Goal: Task Accomplishment & Management: Use online tool/utility

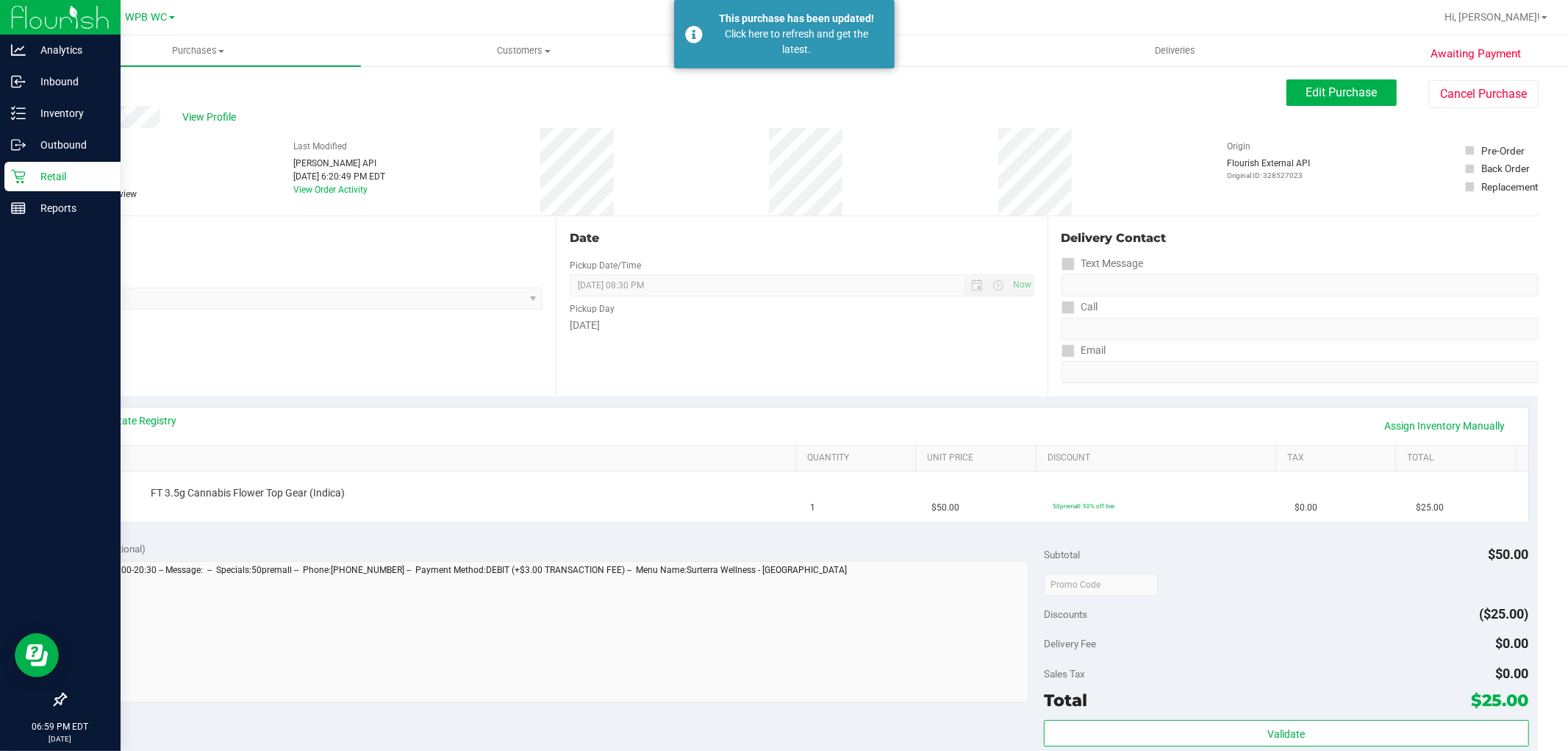
click at [62, 174] on p "Retail" at bounding box center [70, 177] width 88 height 18
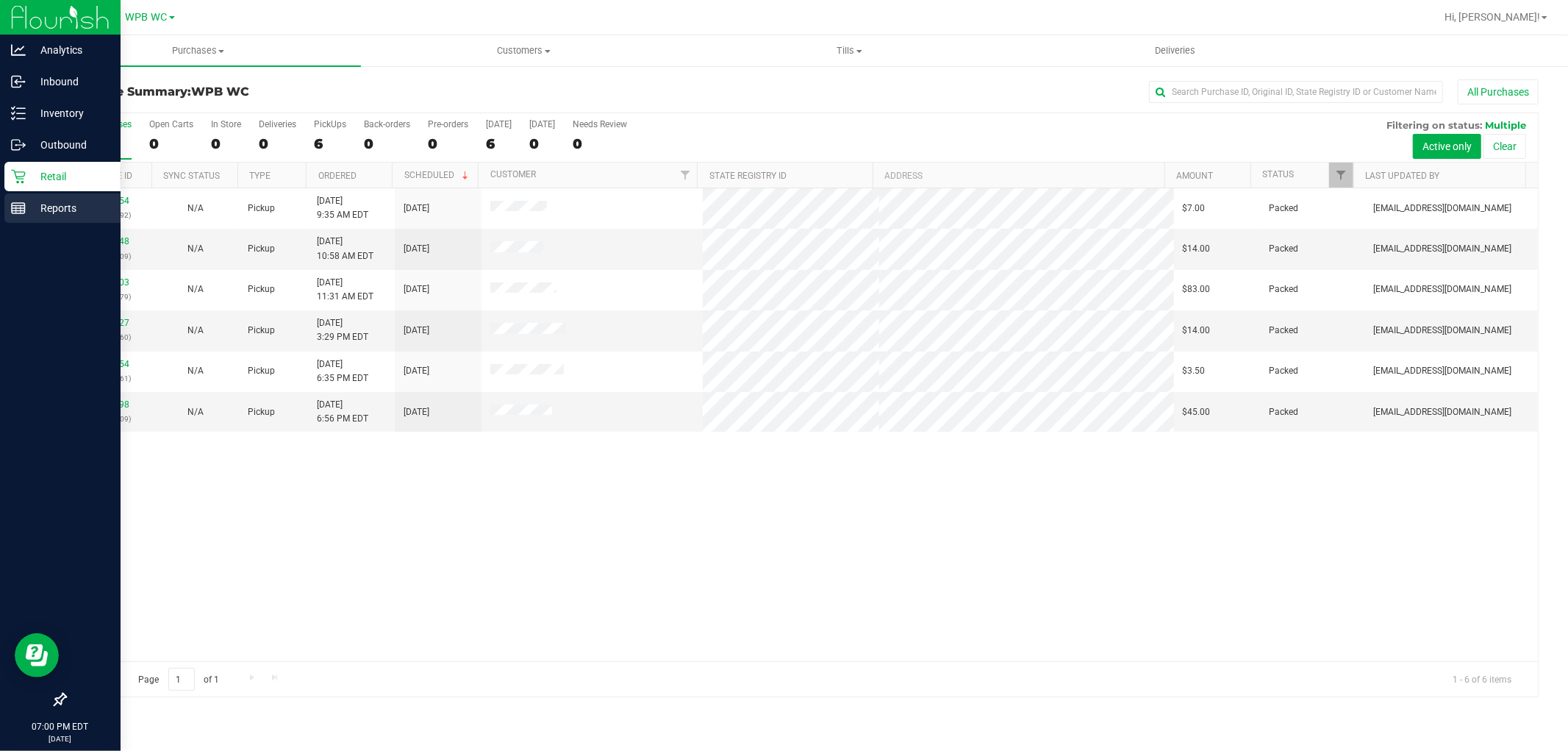
click at [34, 213] on div "Analytics Inbound Inventory Outbound Retail Reports 07:00 PM EDT [DATE] 09/27 W…" at bounding box center [784, 375] width 1568 height 751
click at [23, 207] on icon at bounding box center [19, 209] width 15 height 15
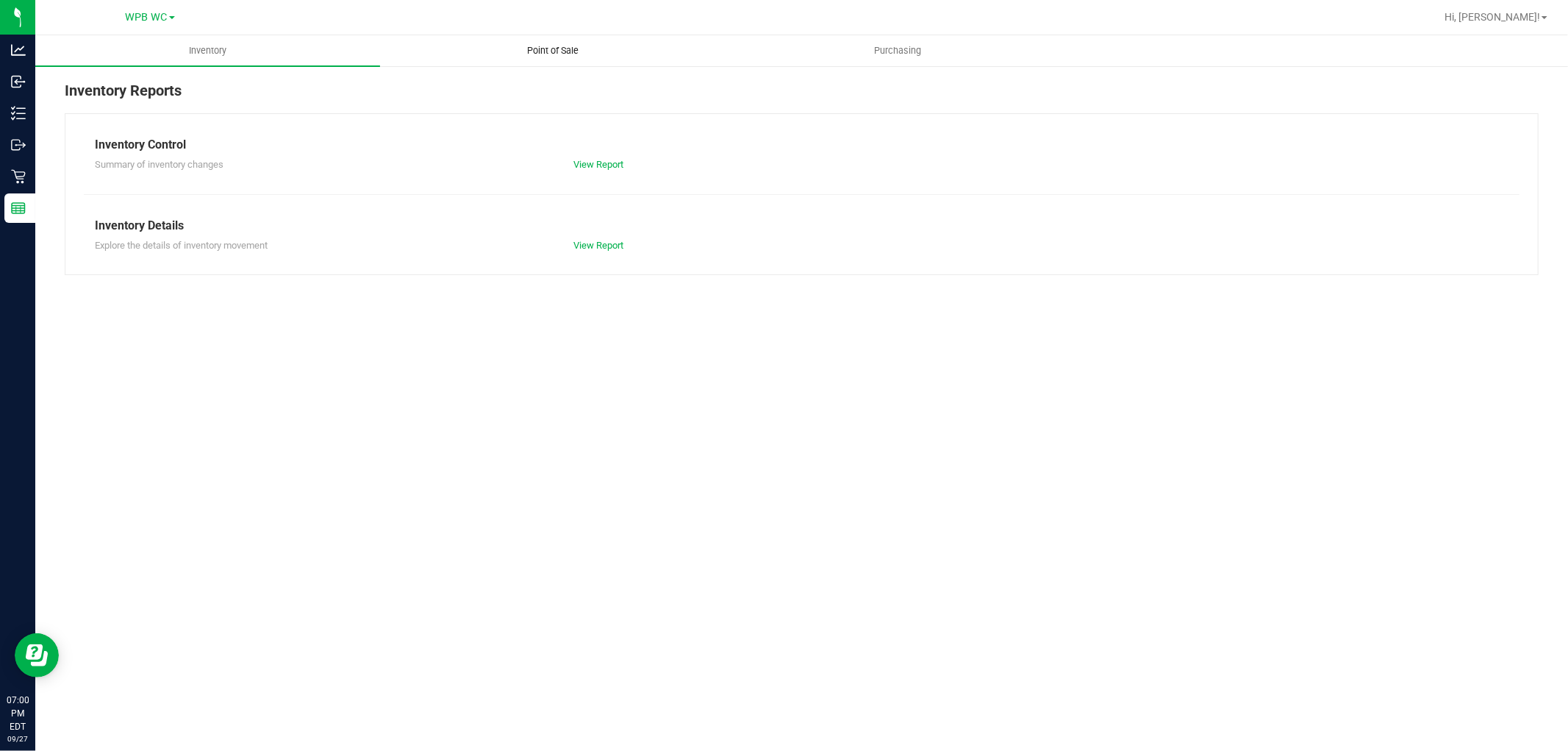
click at [524, 53] on span "Point of Sale" at bounding box center [553, 51] width 91 height 14
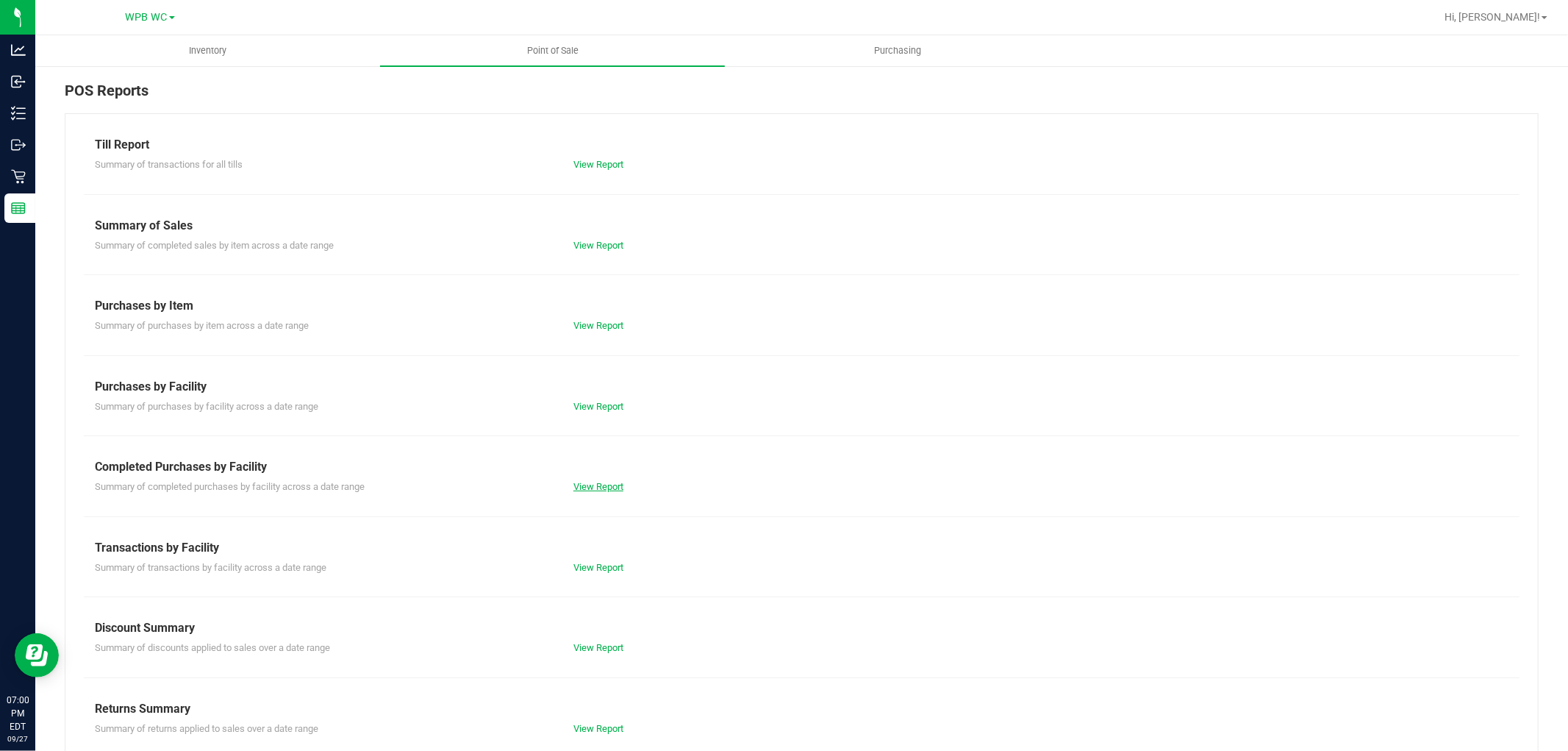
click at [583, 489] on link "View Report" at bounding box center [598, 486] width 50 height 11
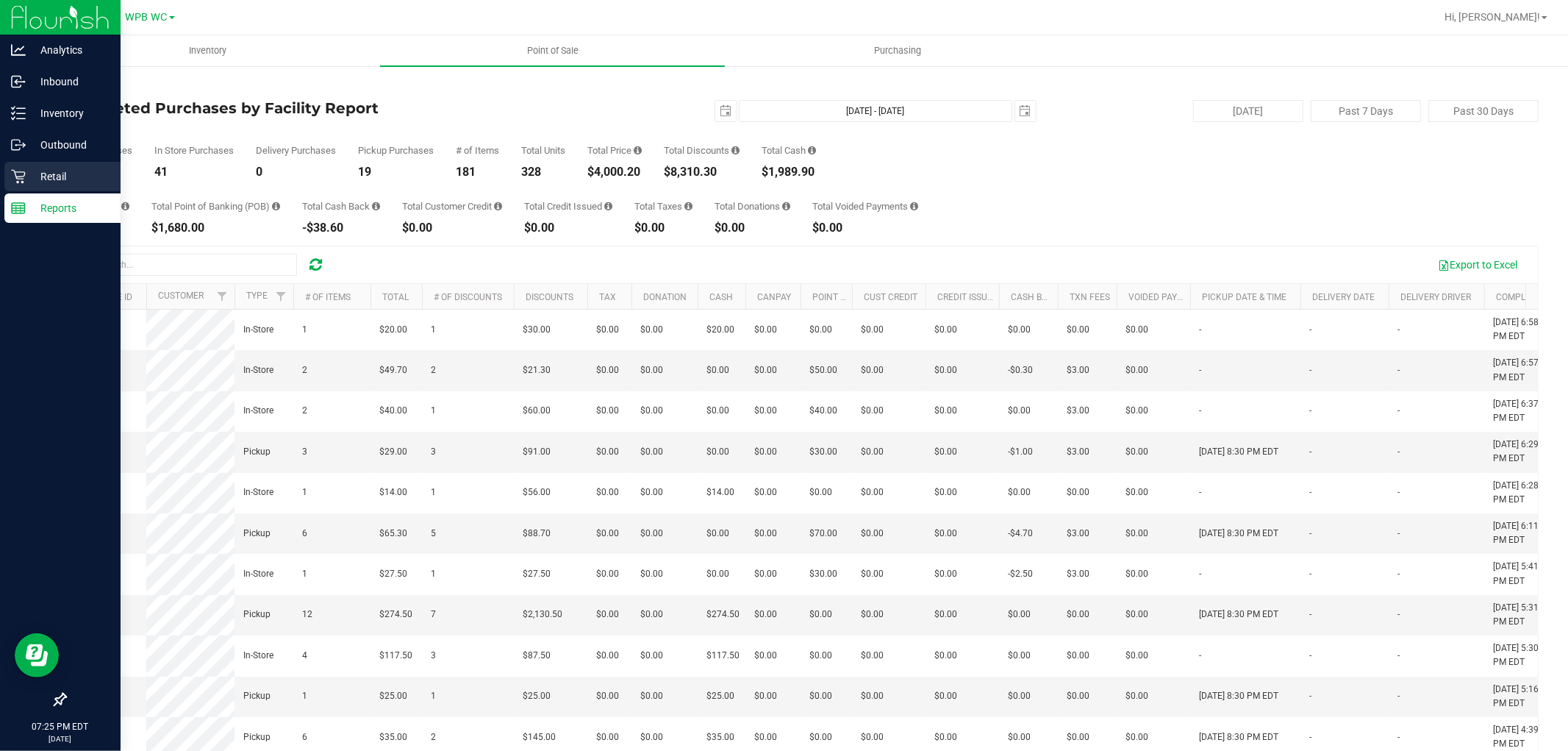
click at [35, 170] on p "Retail" at bounding box center [70, 177] width 88 height 18
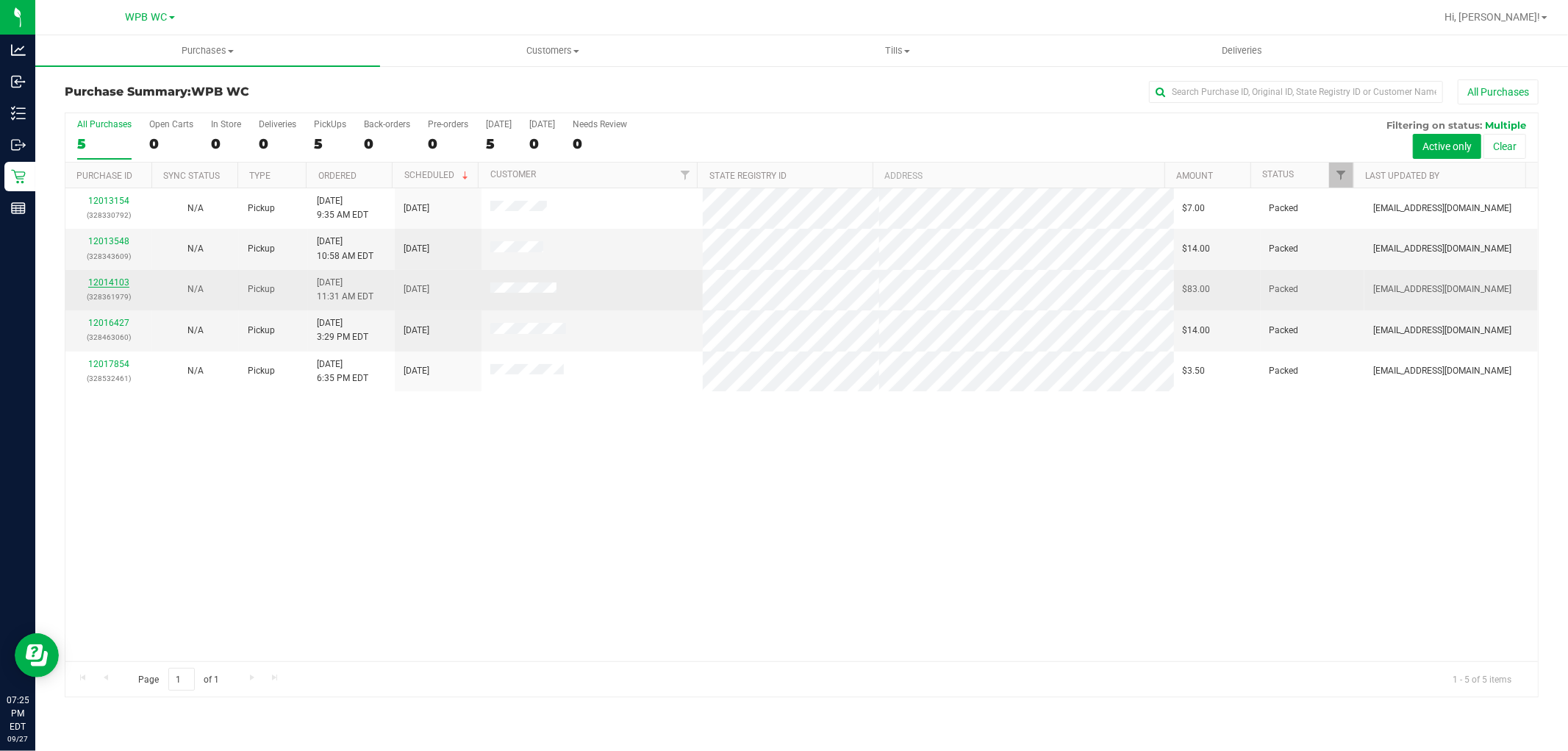
click at [115, 281] on link "12014103" at bounding box center [109, 283] width 41 height 11
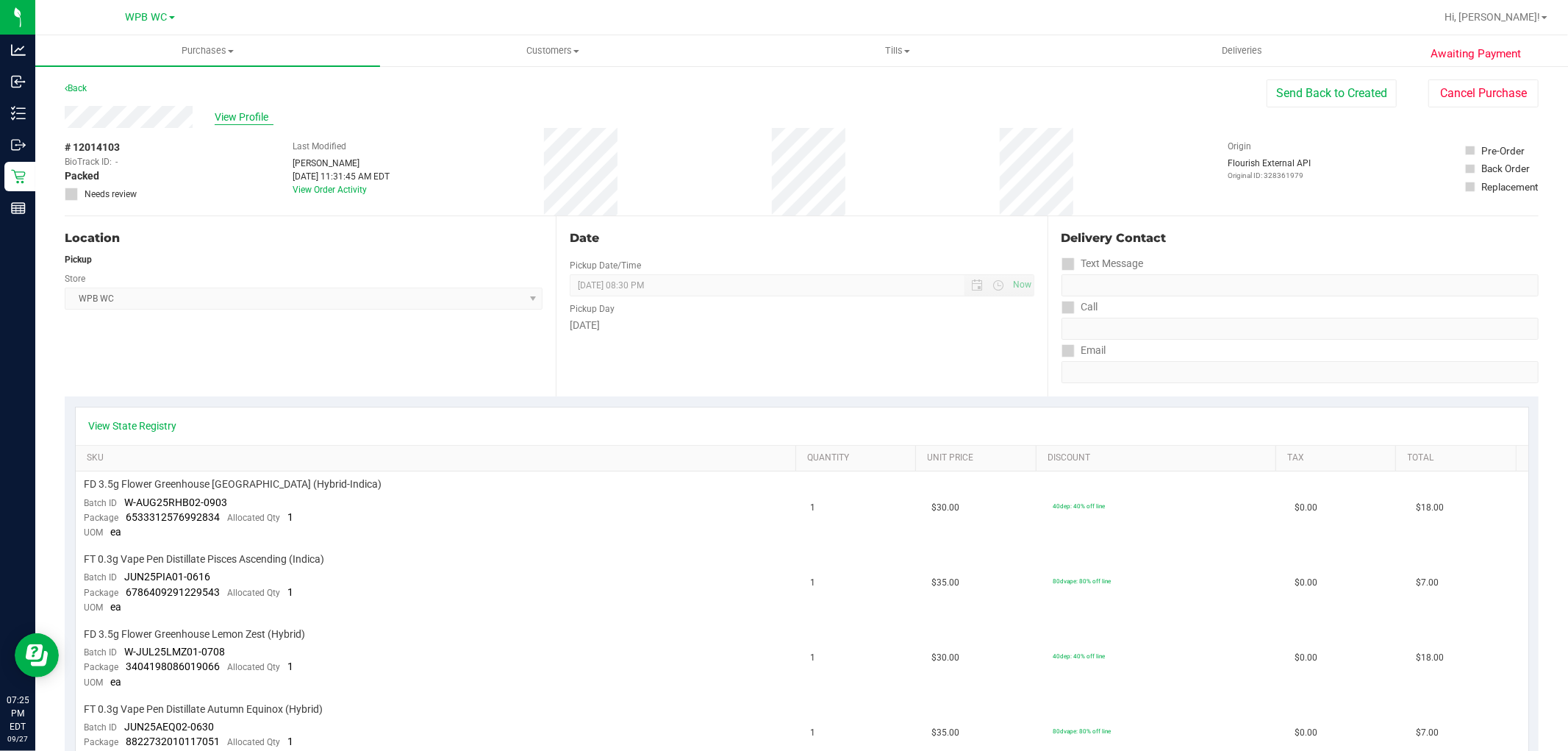
click at [225, 118] on span "View Profile" at bounding box center [244, 117] width 58 height 16
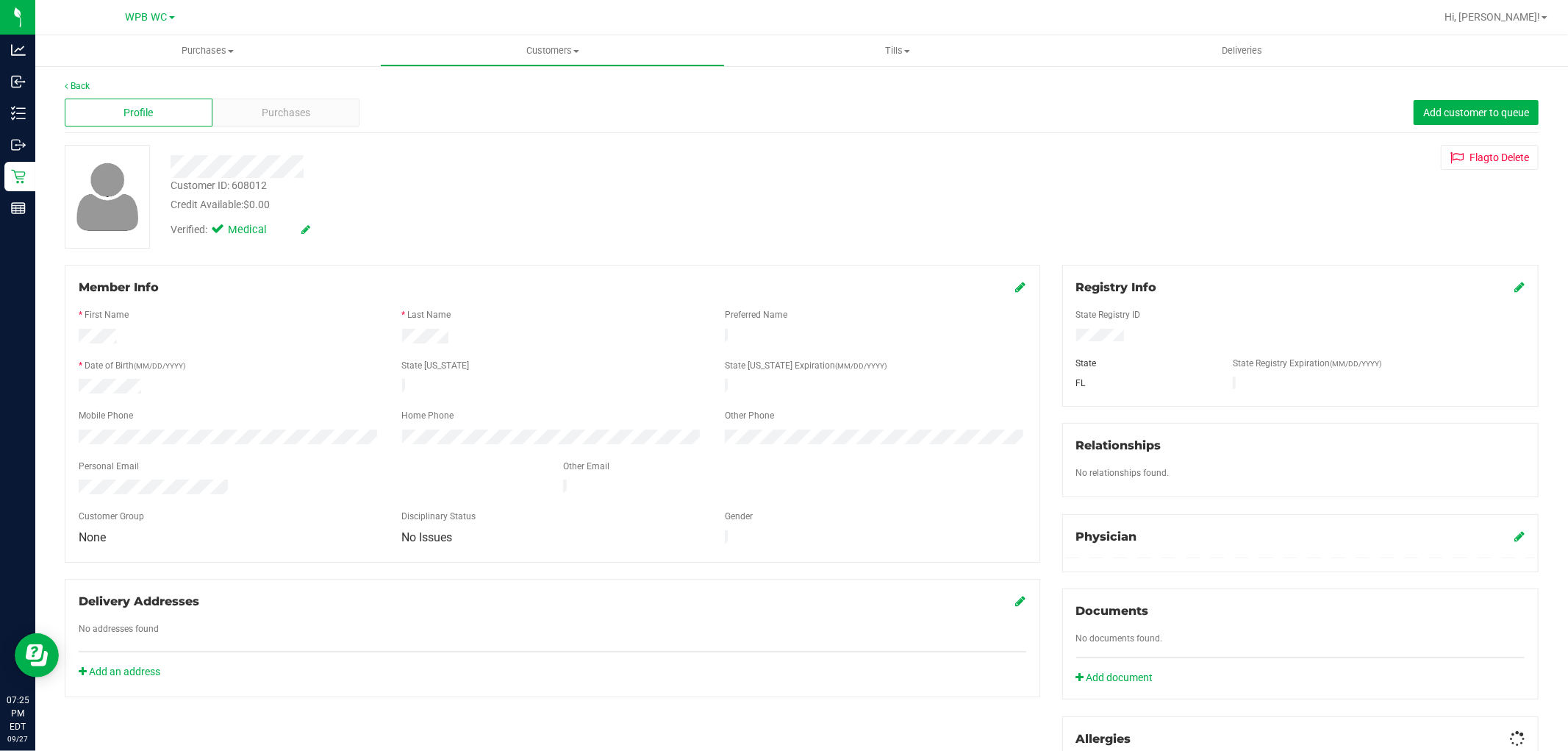
click at [225, 118] on div "Purchases" at bounding box center [286, 112] width 148 height 28
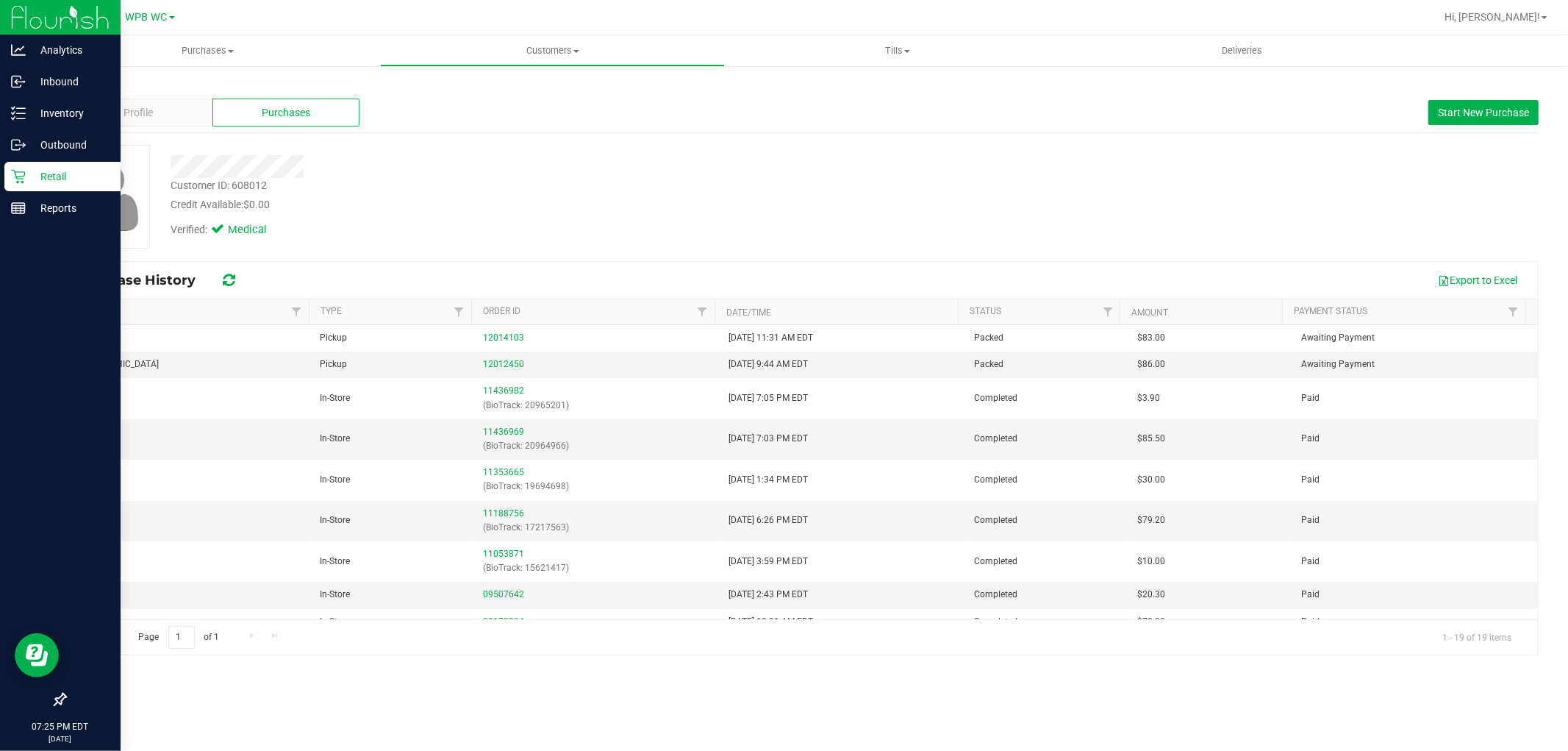
click at [24, 173] on icon at bounding box center [18, 177] width 14 height 14
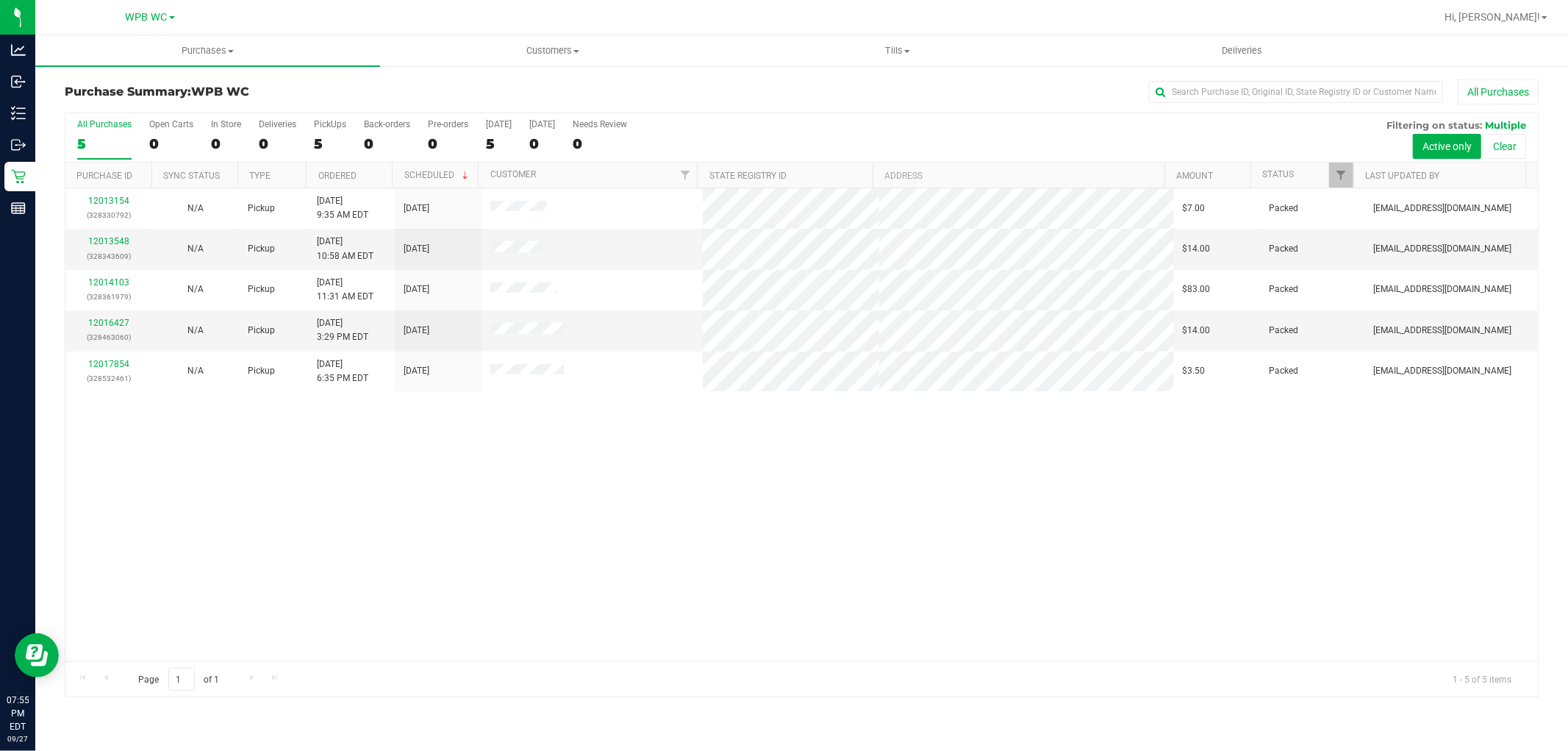
click at [112, 146] on div "5" at bounding box center [104, 143] width 55 height 17
click at [0, 0] on input "All Purchases 5" at bounding box center [0, 0] width 0 height 0
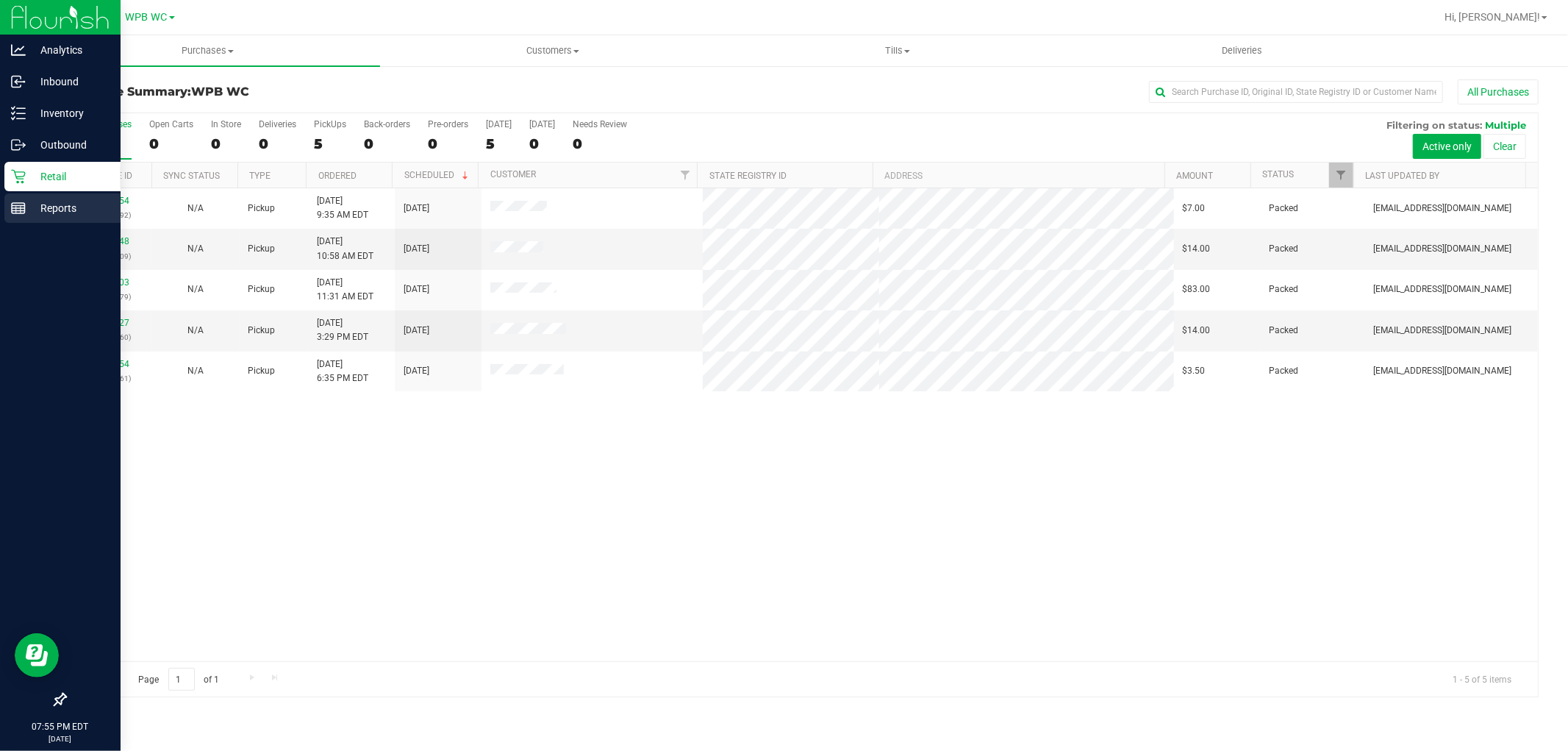
click at [19, 214] on icon at bounding box center [19, 209] width 15 height 15
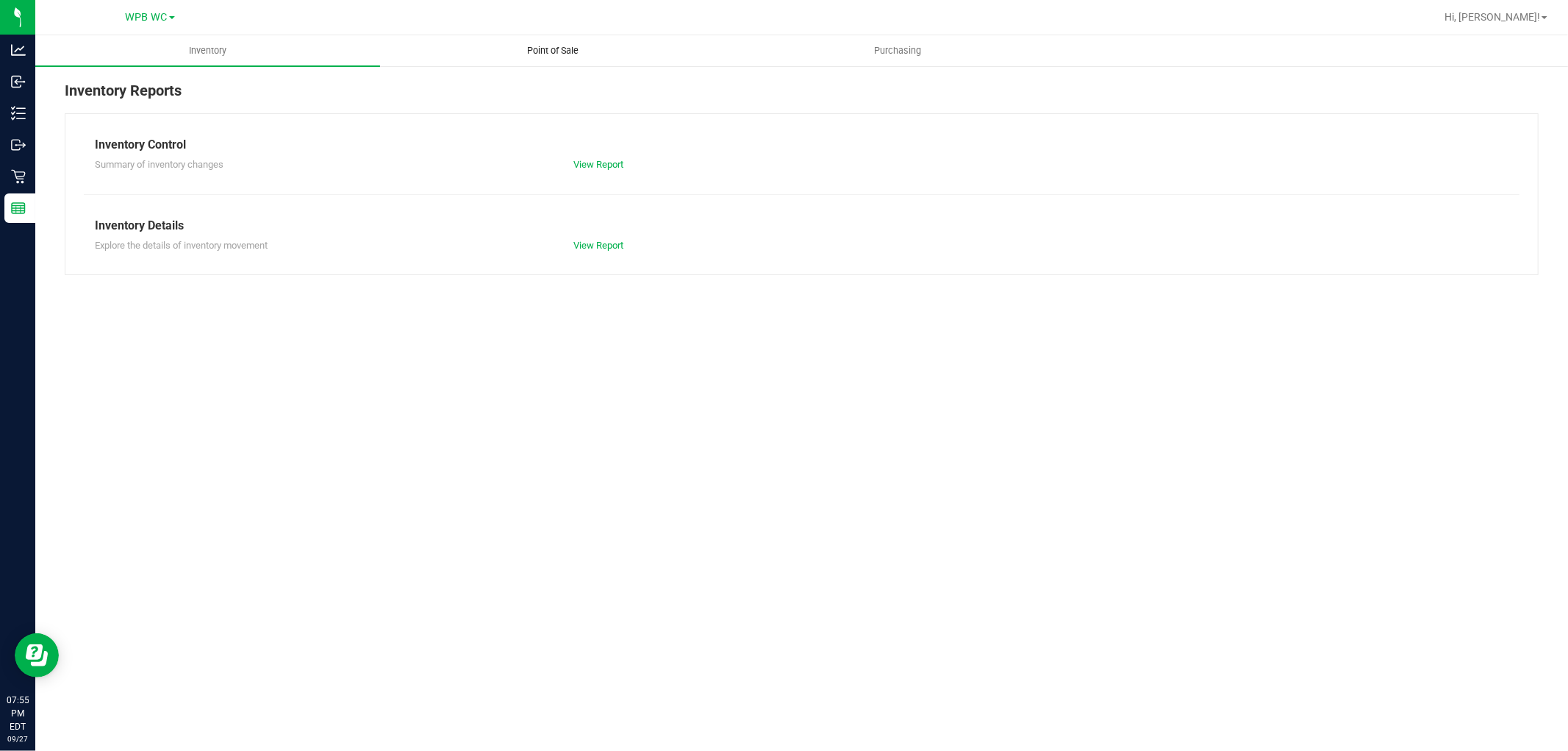
click at [545, 53] on span "Point of Sale" at bounding box center [553, 51] width 91 height 14
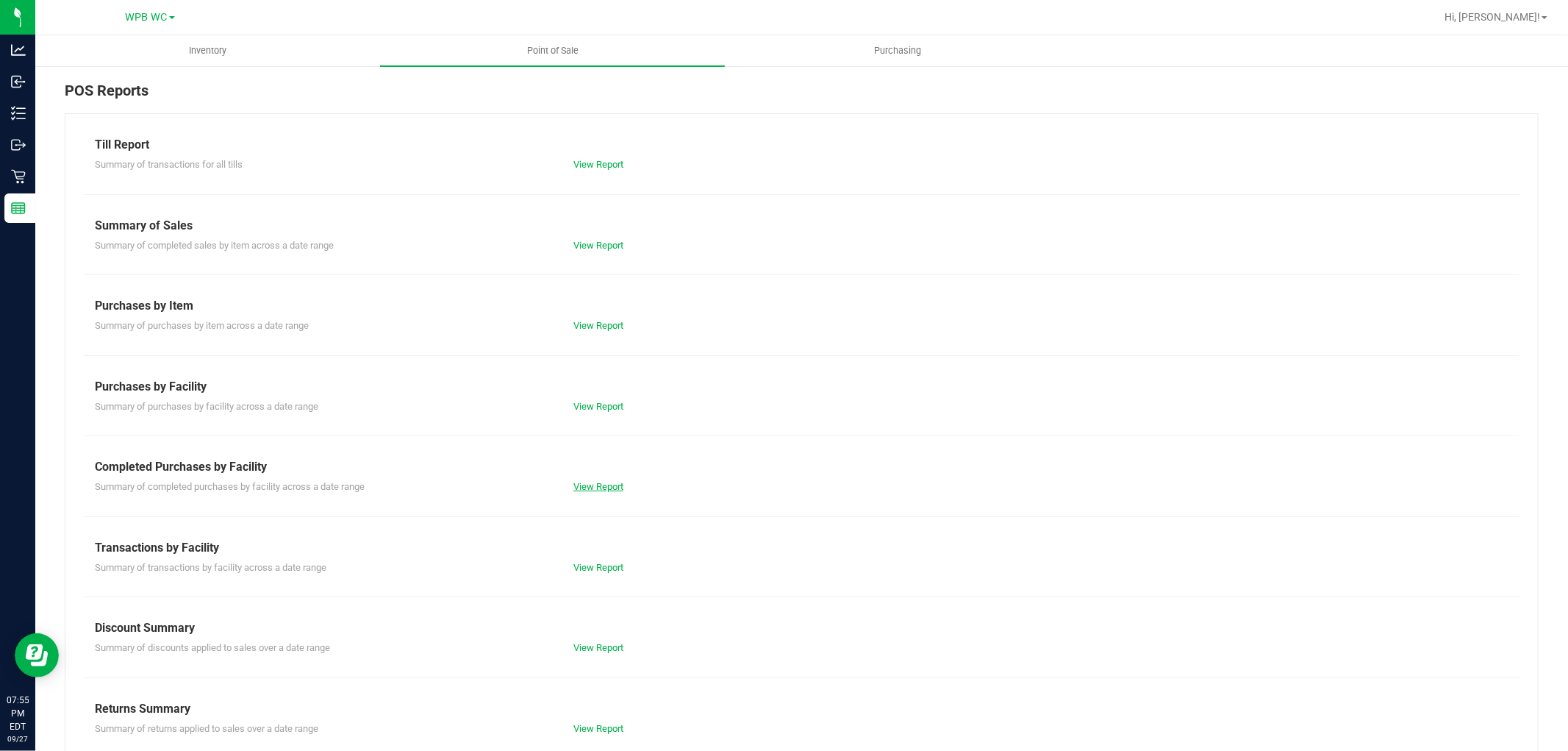
click at [598, 485] on link "View Report" at bounding box center [598, 486] width 50 height 11
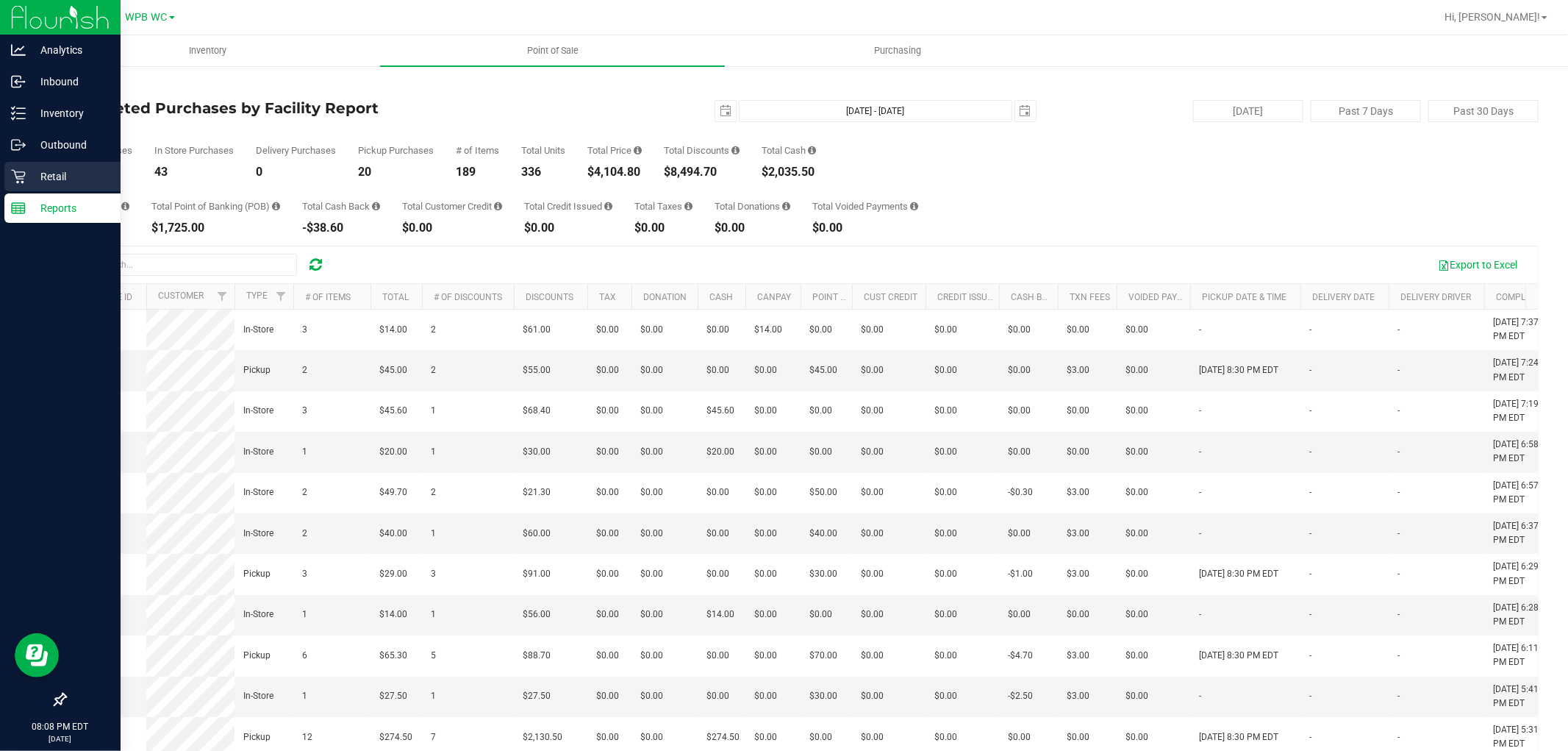
click at [10, 186] on div "Retail" at bounding box center [62, 176] width 116 height 29
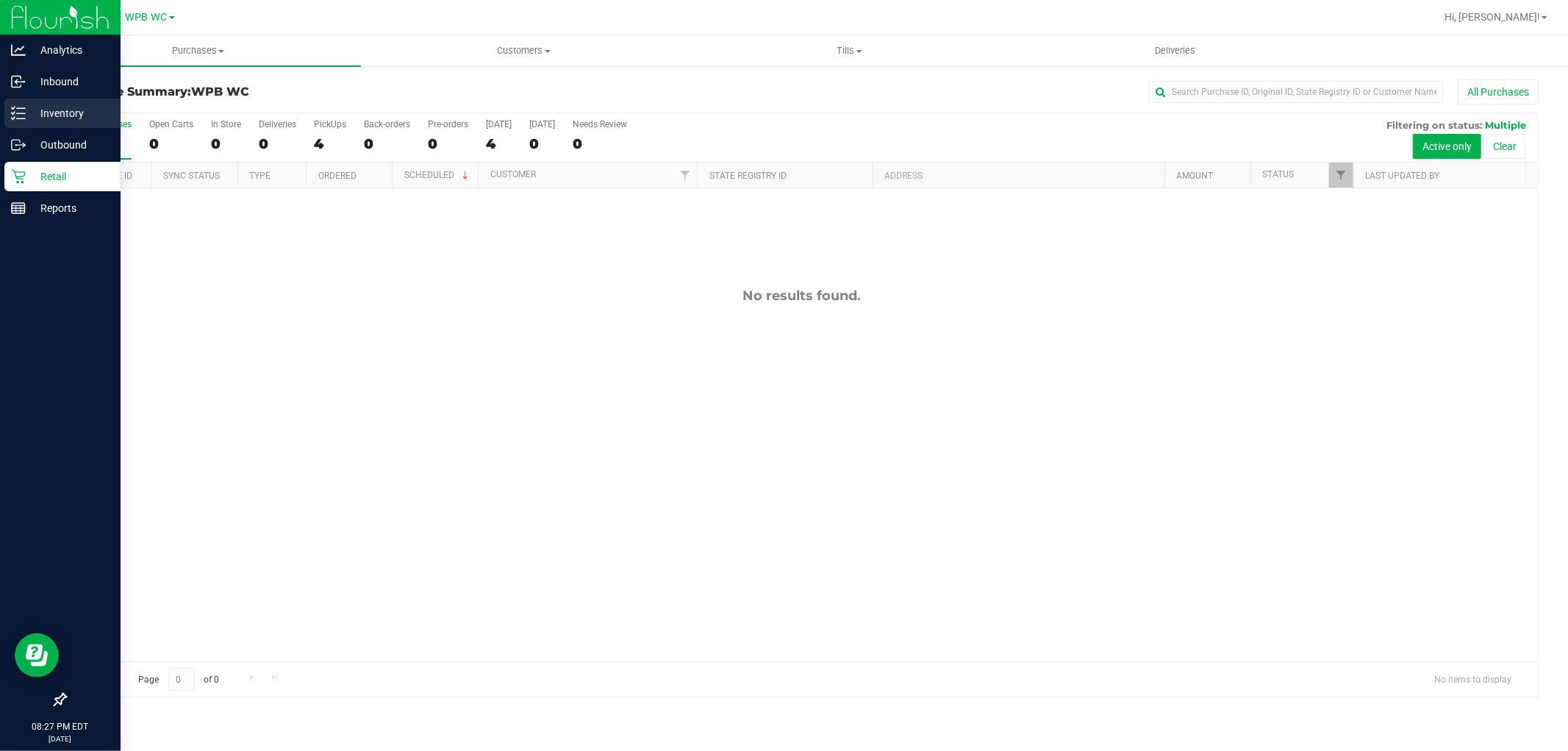
click at [9, 111] on div "Inventory" at bounding box center [62, 113] width 116 height 29
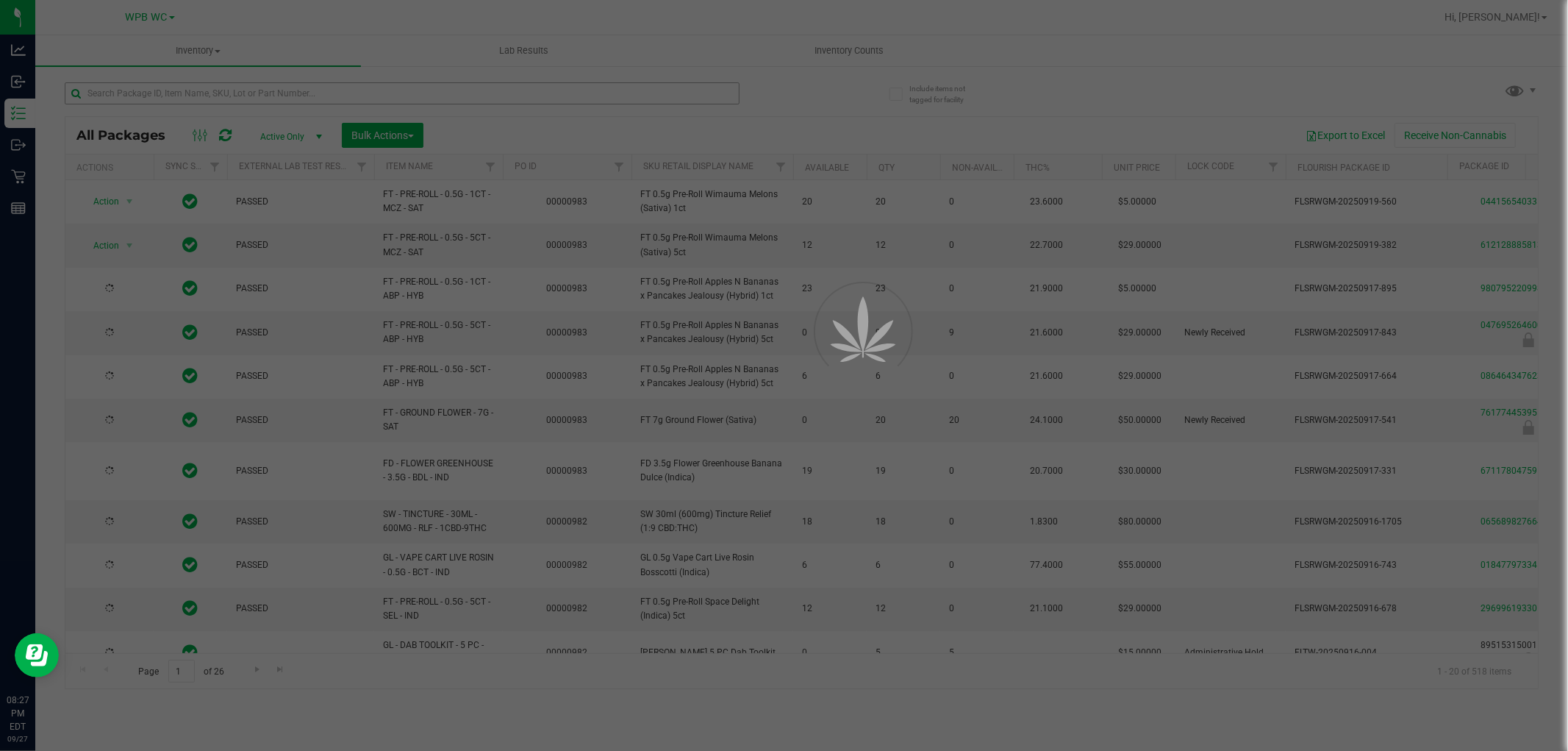
click at [331, 89] on div at bounding box center [784, 375] width 1568 height 751
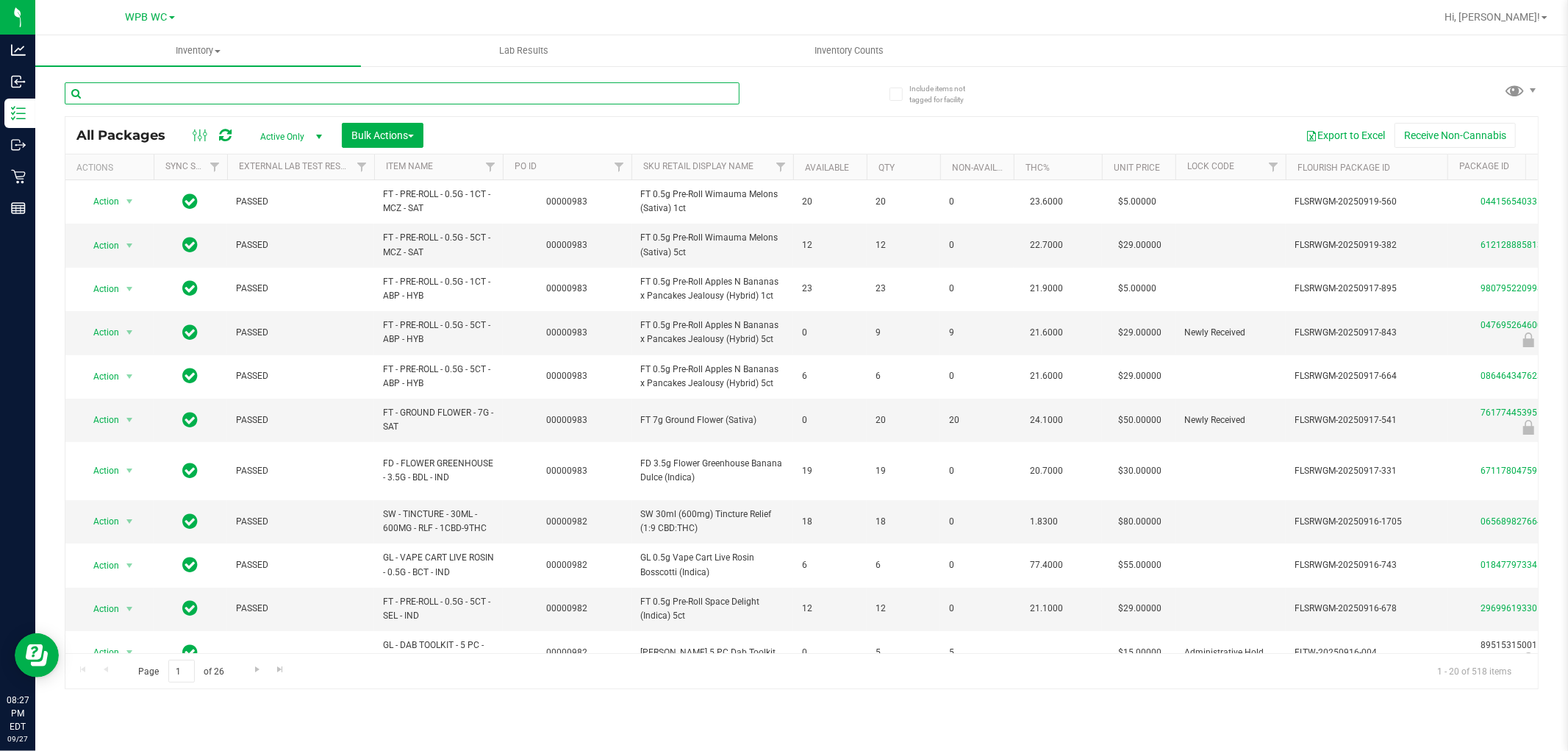
click at [281, 95] on input "text" at bounding box center [402, 93] width 675 height 22
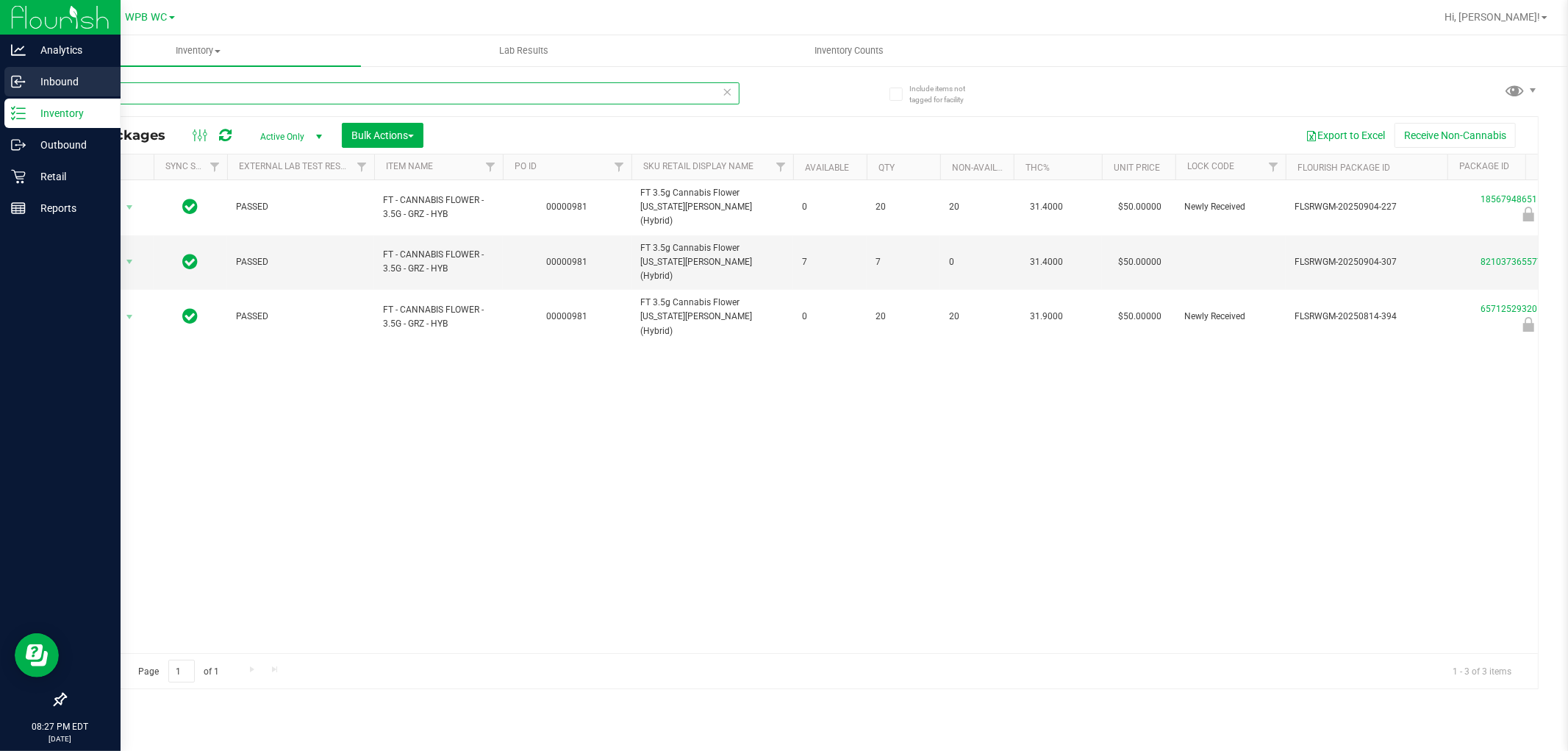
drag, startPoint x: 140, startPoint y: 97, endPoint x: 0, endPoint y: 95, distance: 140.0
click at [0, 95] on div "Analytics Inbound Inventory Outbound Retail Reports 08:27 PM EDT [DATE] 09/27 W…" at bounding box center [784, 375] width 1568 height 751
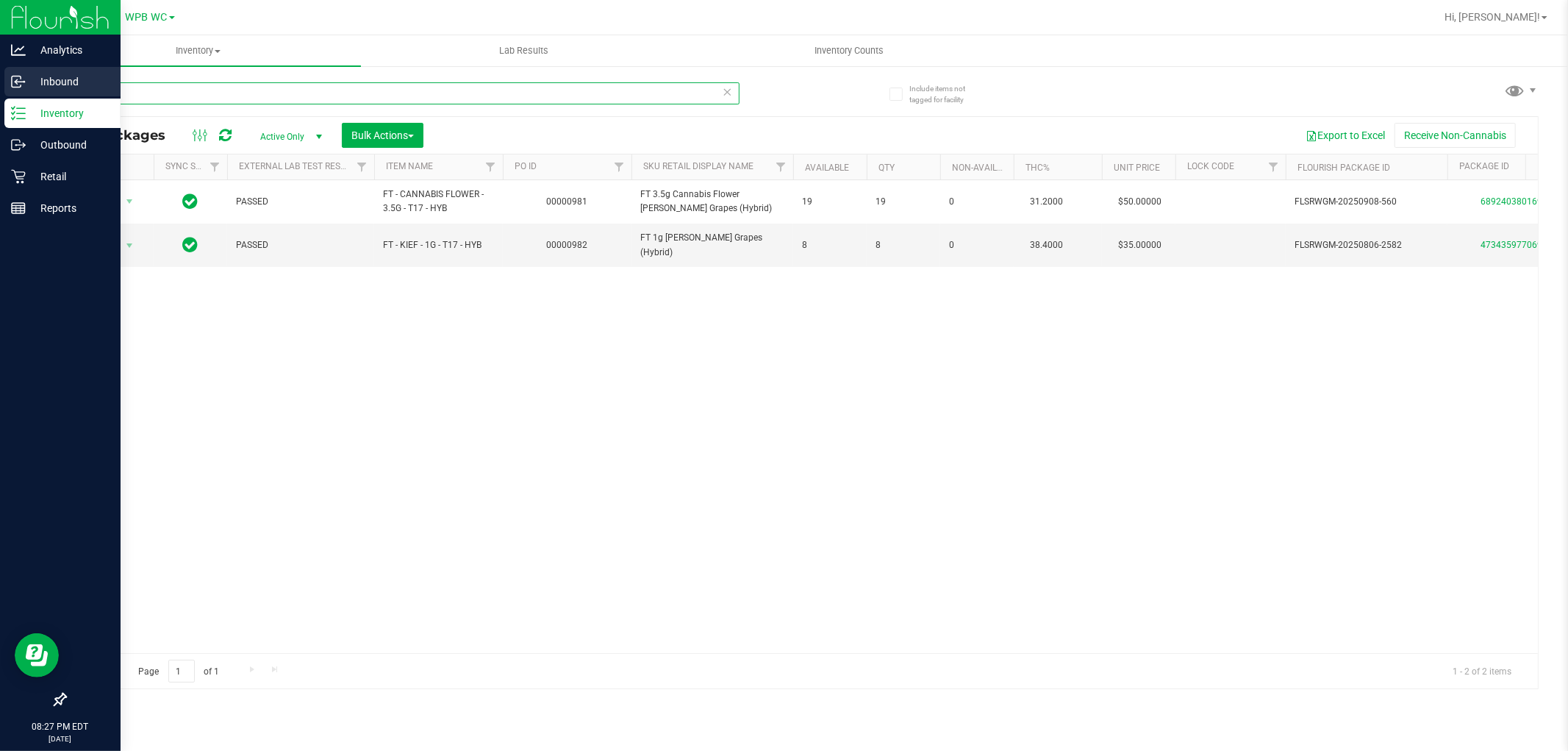
drag, startPoint x: 164, startPoint y: 96, endPoint x: 0, endPoint y: 92, distance: 164.0
click at [0, 93] on div "Analytics Inbound Inventory Outbound Retail Reports 08:27 PM EDT [DATE] 09/27 W…" at bounding box center [784, 375] width 1568 height 751
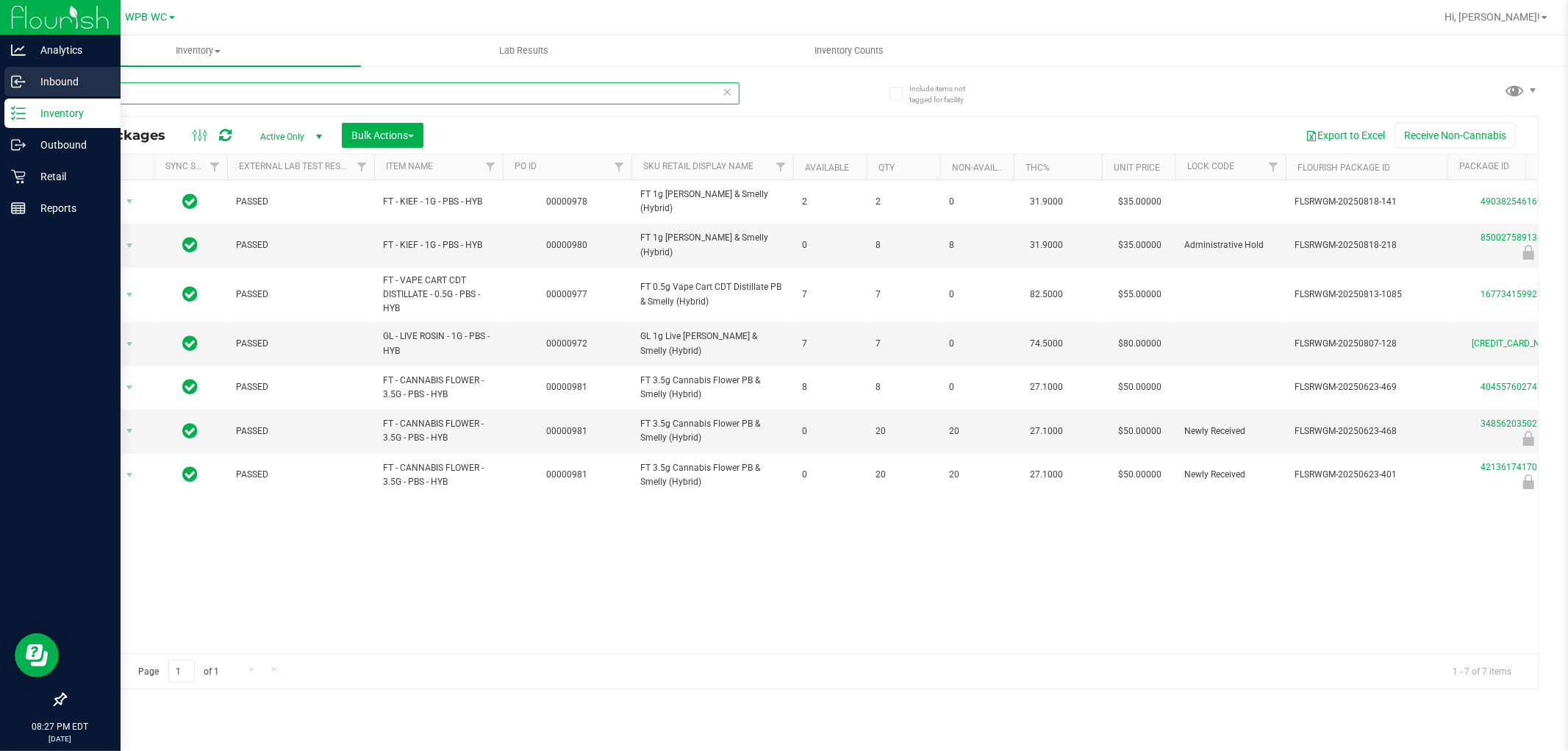
drag, startPoint x: 148, startPoint y: 92, endPoint x: 40, endPoint y: 104, distance: 108.7
click at [0, 90] on div "Analytics Inbound Inventory Outbound Retail Reports 08:27 PM EDT [DATE] 09/27 W…" at bounding box center [784, 375] width 1568 height 751
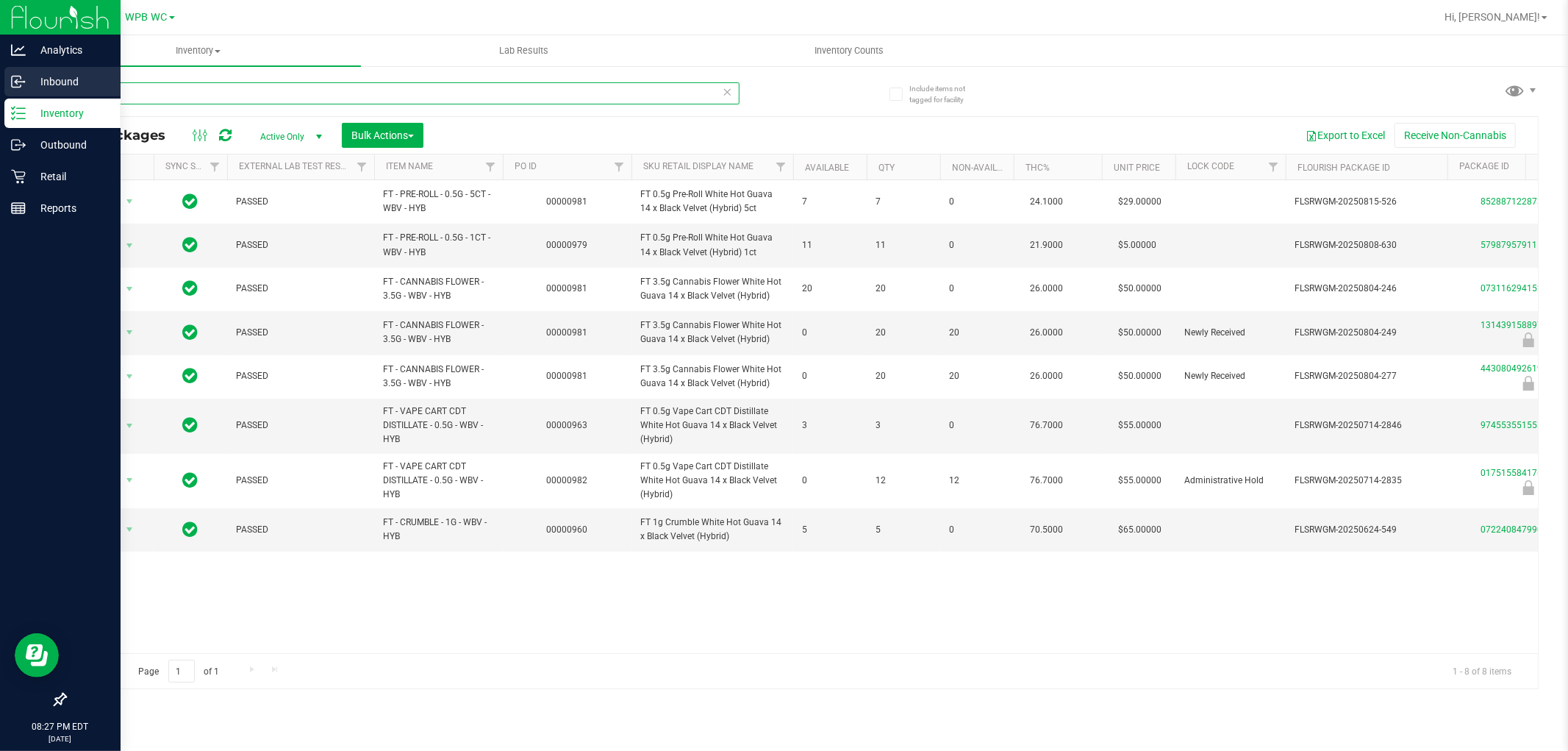
drag, startPoint x: 112, startPoint y: 93, endPoint x: 0, endPoint y: 94, distance: 112.0
click at [0, 94] on div "Analytics Inbound Inventory Outbound Retail Reports 08:27 PM EDT [DATE] 09/27 W…" at bounding box center [784, 375] width 1568 height 751
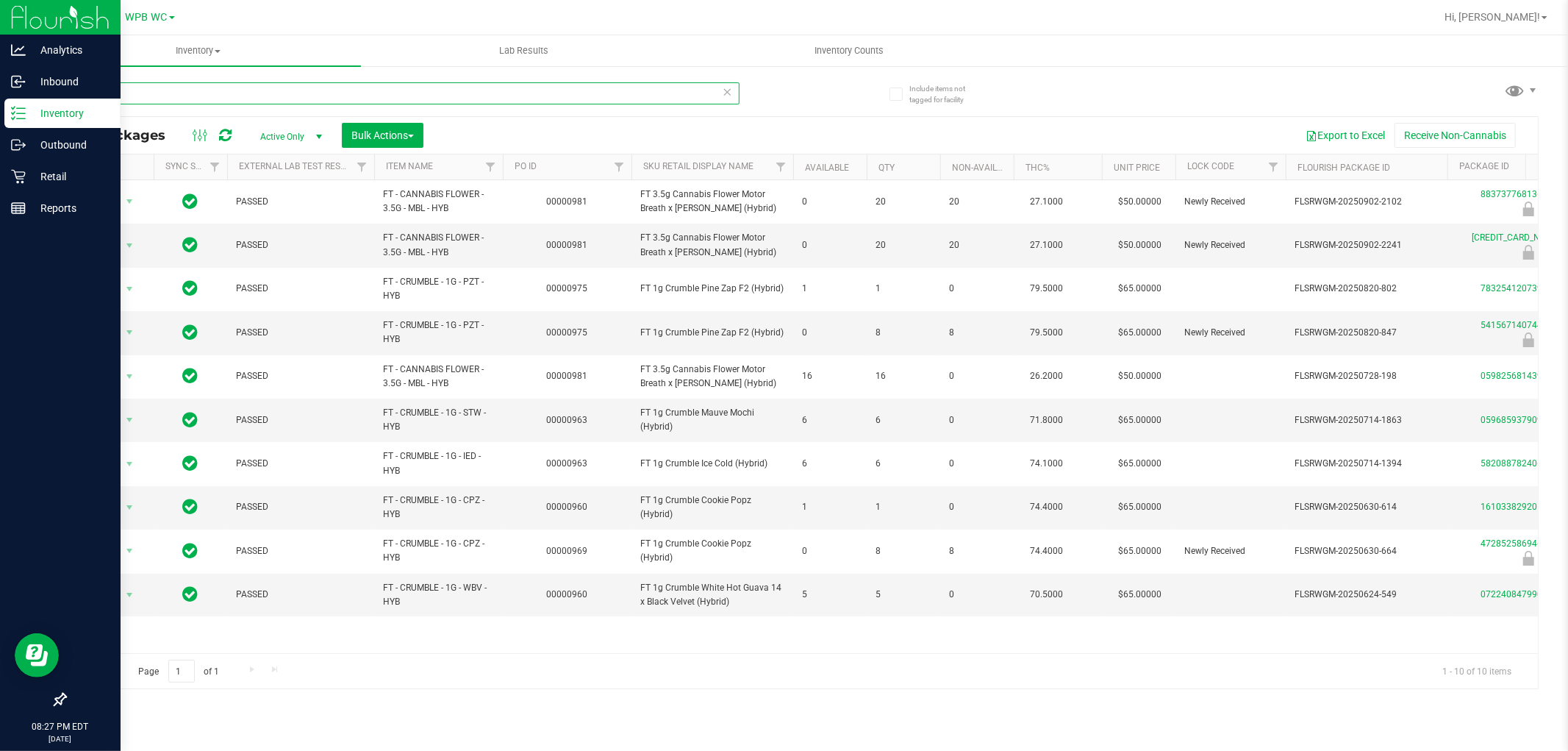
drag, startPoint x: 141, startPoint y: 92, endPoint x: 0, endPoint y: 98, distance: 141.1
click at [0, 98] on div "Analytics Inbound Inventory Outbound Retail Reports 08:27 PM EDT [DATE] 09/27 W…" at bounding box center [784, 375] width 1568 height 751
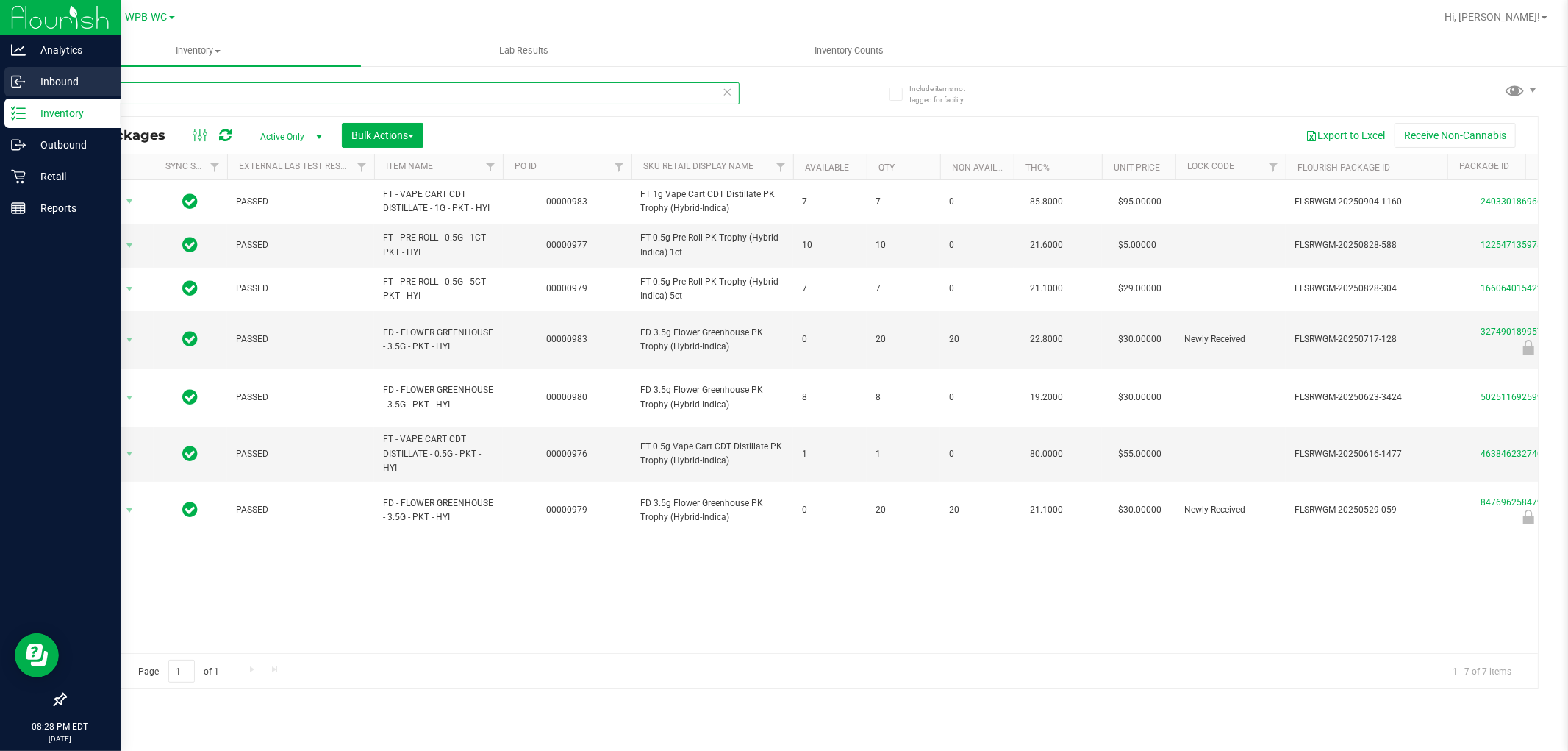
drag, startPoint x: 143, startPoint y: 89, endPoint x: 0, endPoint y: 97, distance: 143.2
click at [0, 97] on div "Analytics Inbound Inventory Outbound Retail Reports 08:28 PM EDT [DATE] 09/27 W…" at bounding box center [784, 375] width 1568 height 751
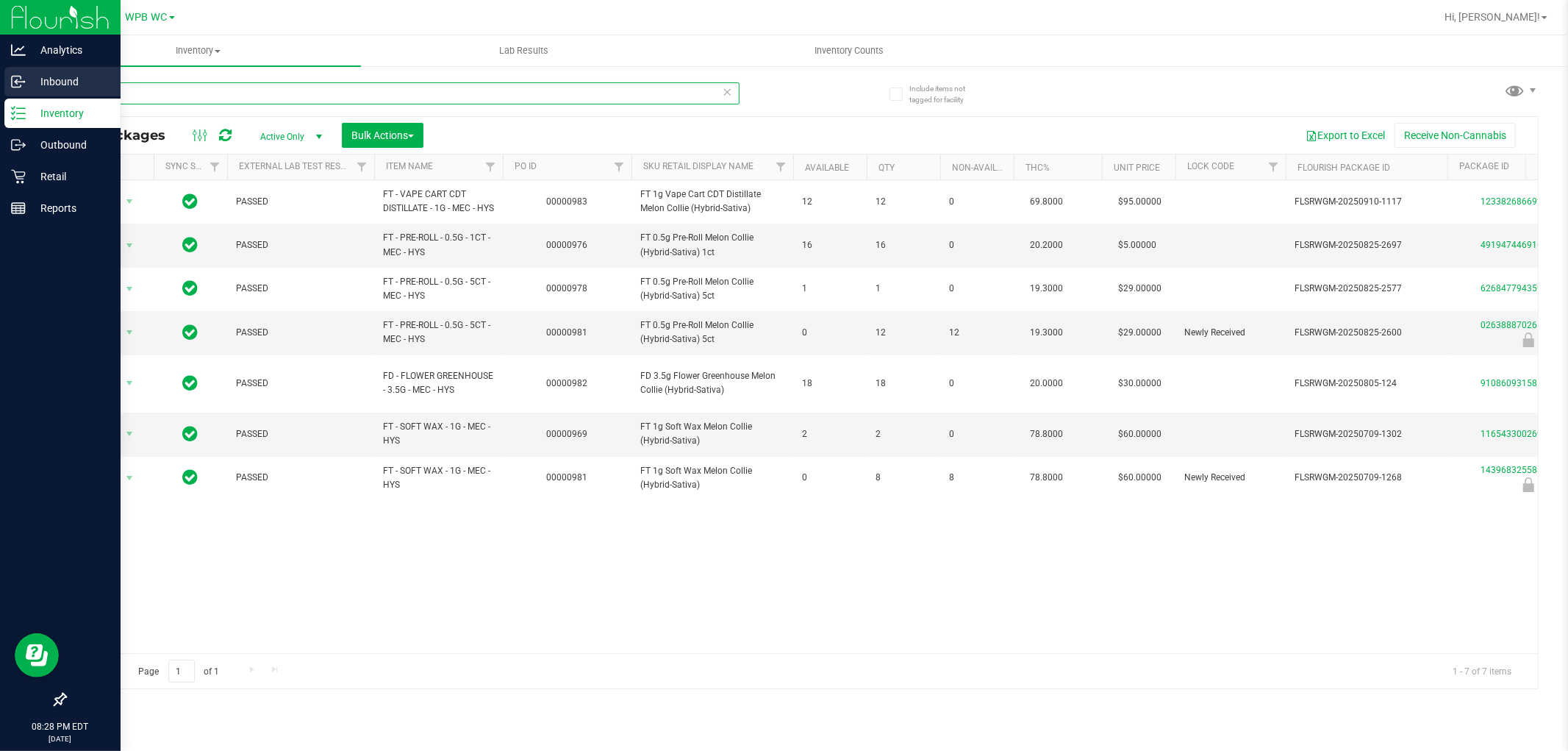
click at [0, 94] on div "Analytics Inbound Inventory Outbound Retail Reports 08:28 PM EDT [DATE] 09/27 W…" at bounding box center [784, 375] width 1568 height 751
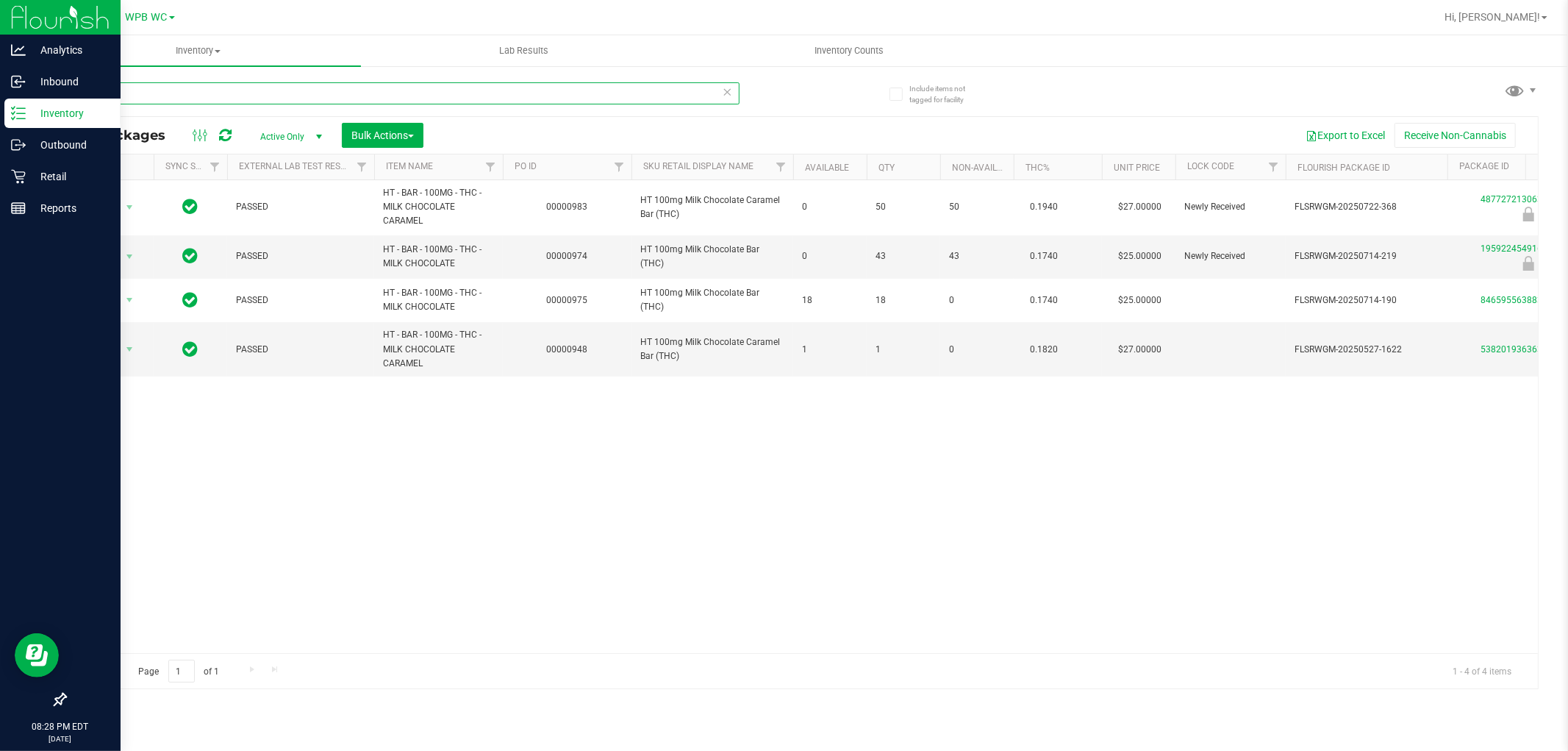
drag, startPoint x: 178, startPoint y: 82, endPoint x: 0, endPoint y: 110, distance: 180.2
click at [0, 110] on div "Analytics Inbound Inventory Outbound Retail Reports 08:28 PM EDT [DATE] 09/27 W…" at bounding box center [784, 375] width 1568 height 751
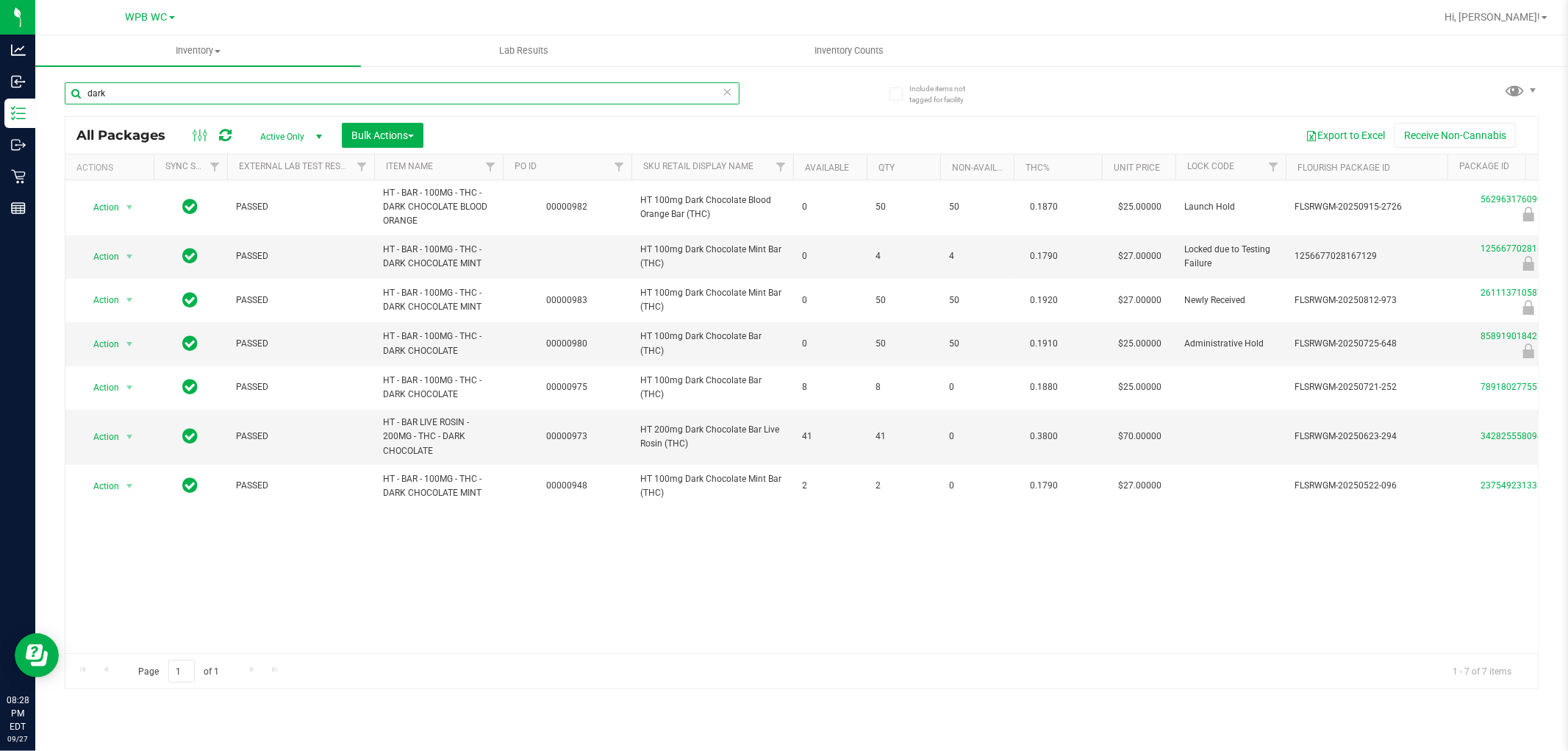
type input "dark"
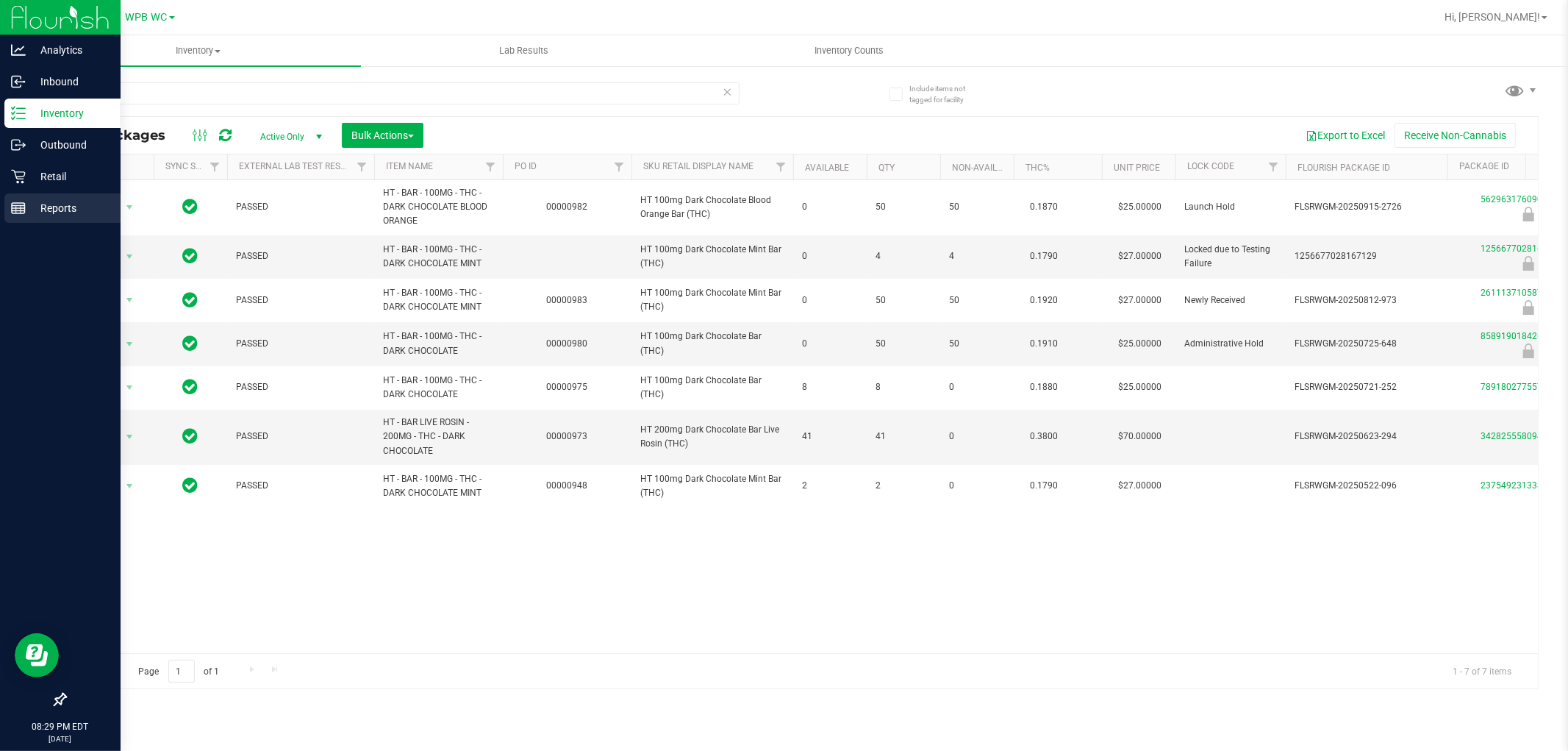
click at [18, 208] on line at bounding box center [19, 208] width 13 height 0
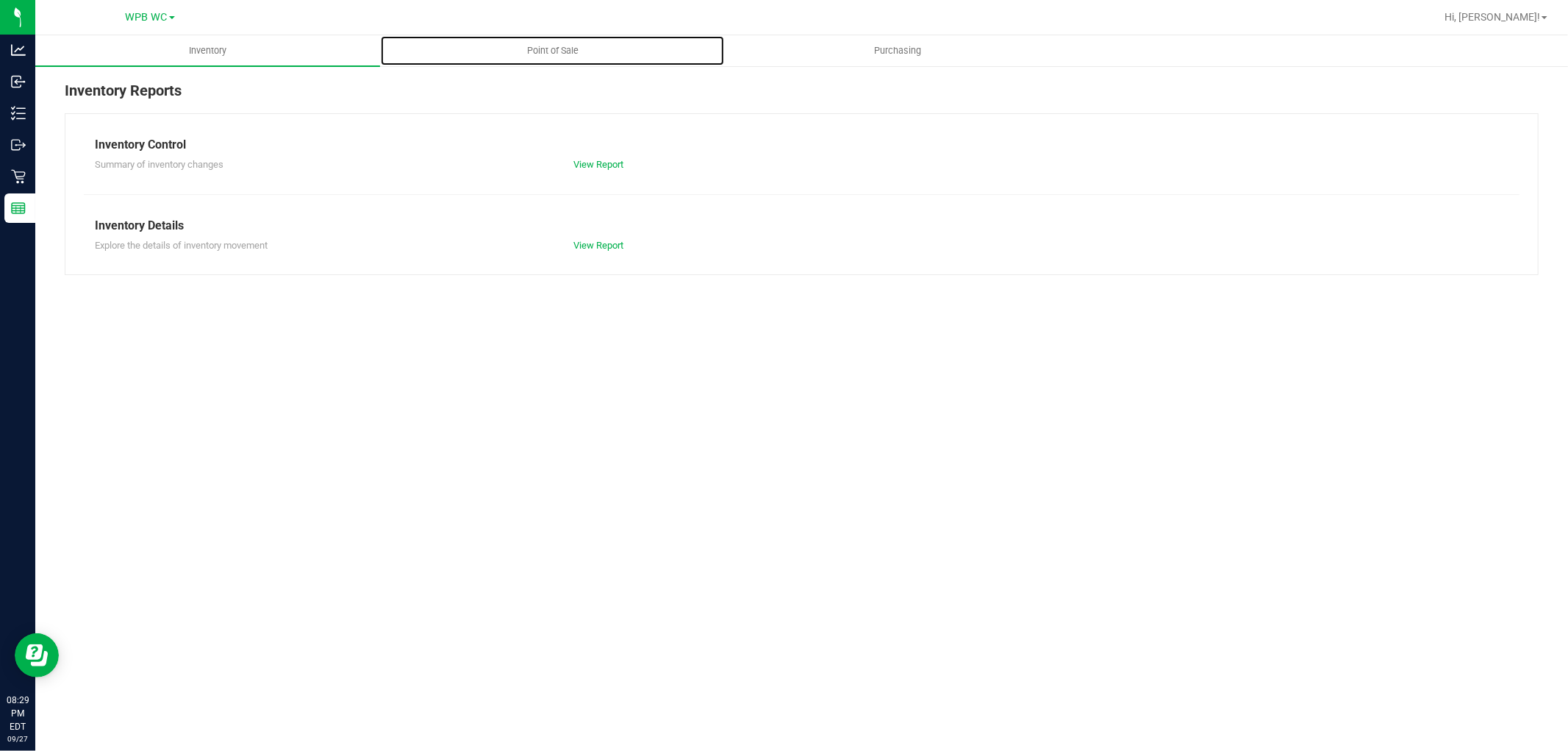
drag, startPoint x: 532, startPoint y: 38, endPoint x: 568, endPoint y: 67, distance: 46.2
click at [532, 39] on uib-tab-heading "Point of Sale" at bounding box center [553, 50] width 343 height 29
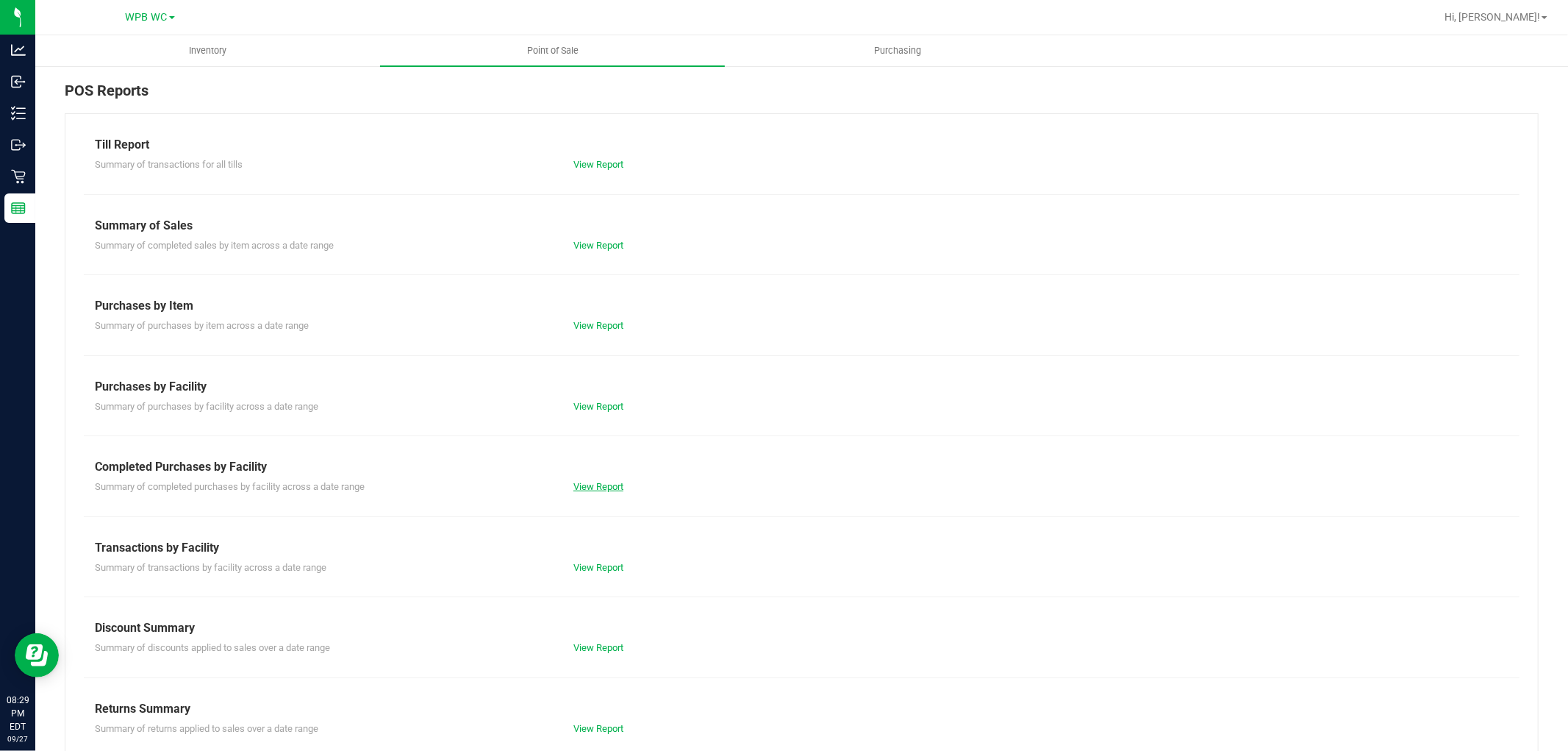
click at [582, 484] on link "View Report" at bounding box center [598, 486] width 50 height 11
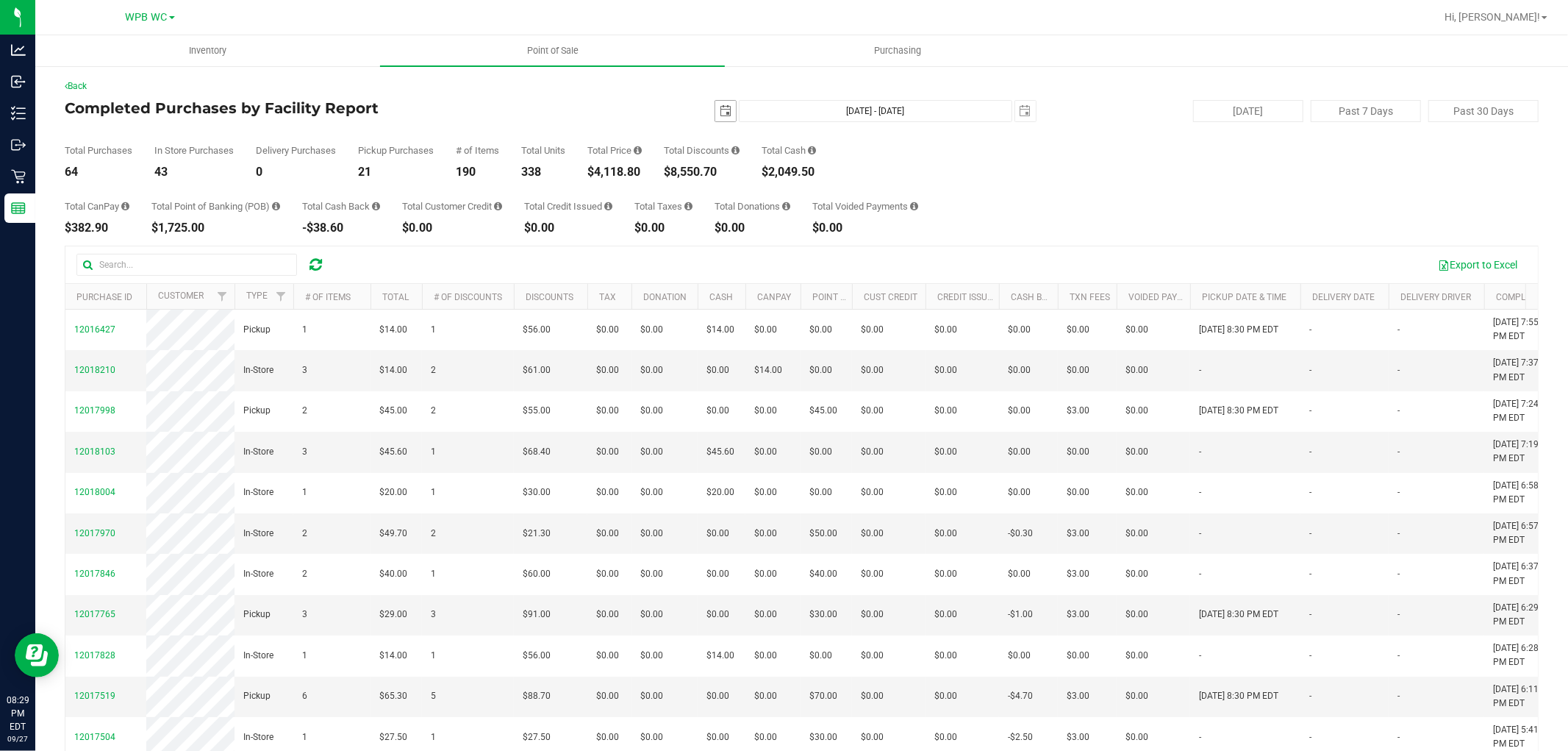
click at [715, 111] on span "select" at bounding box center [725, 110] width 20 height 20
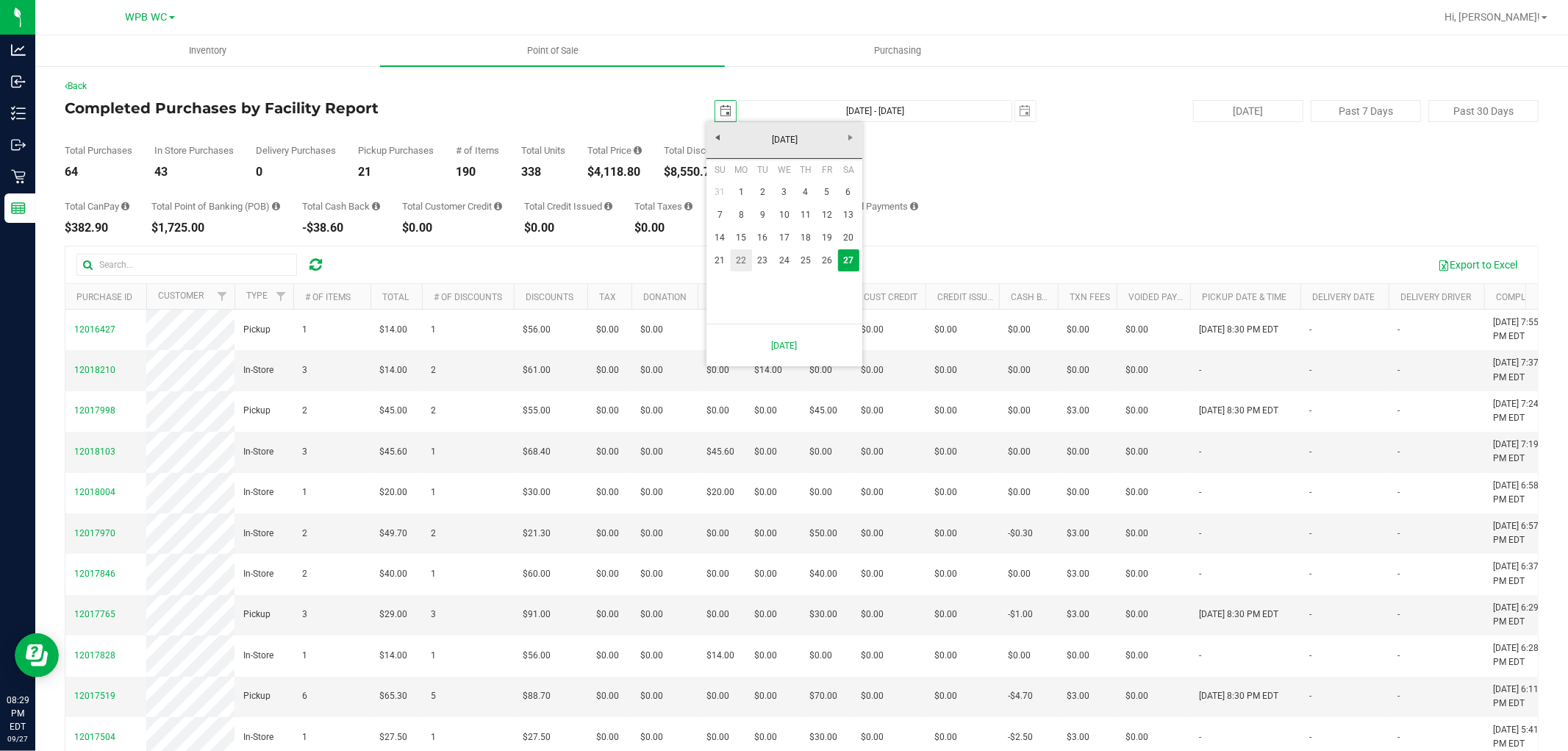
click at [748, 262] on link "22" at bounding box center [742, 260] width 21 height 23
type input "[DATE]"
type input "[DATE] - [DATE]"
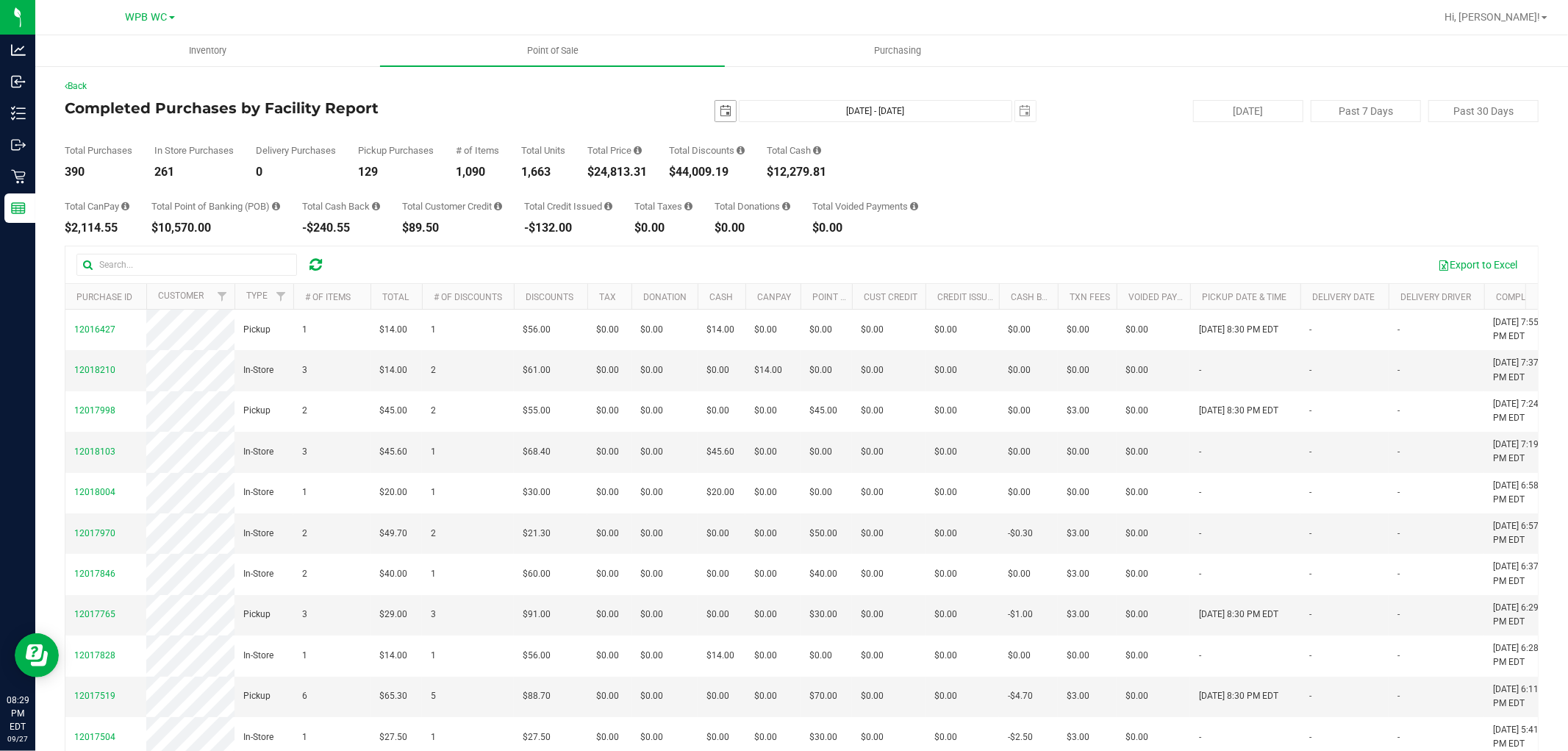
click at [715, 101] on span "select" at bounding box center [725, 110] width 20 height 20
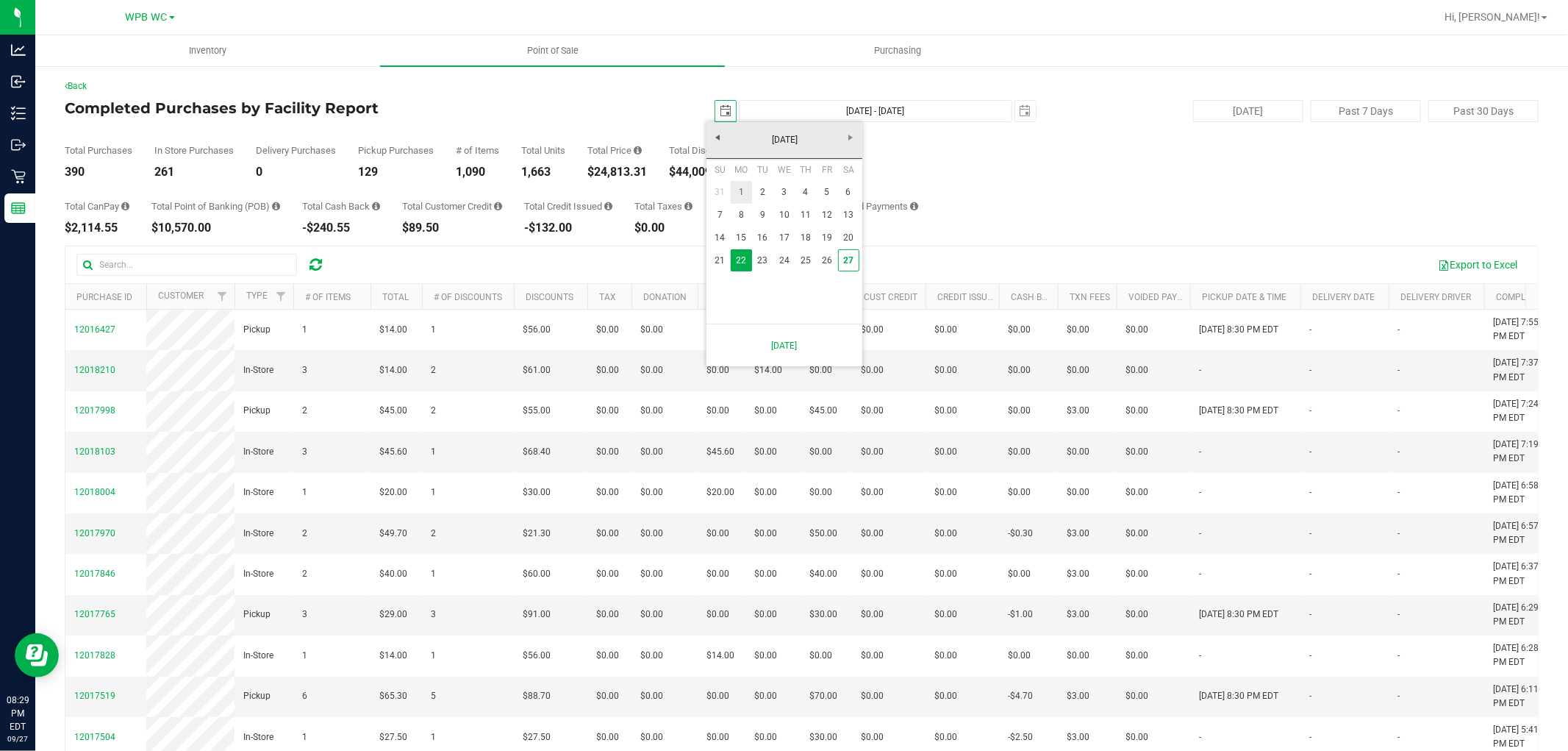
click at [736, 196] on link "1" at bounding box center [742, 192] width 21 height 23
type input "[DATE]"
type input "[DATE] - [DATE]"
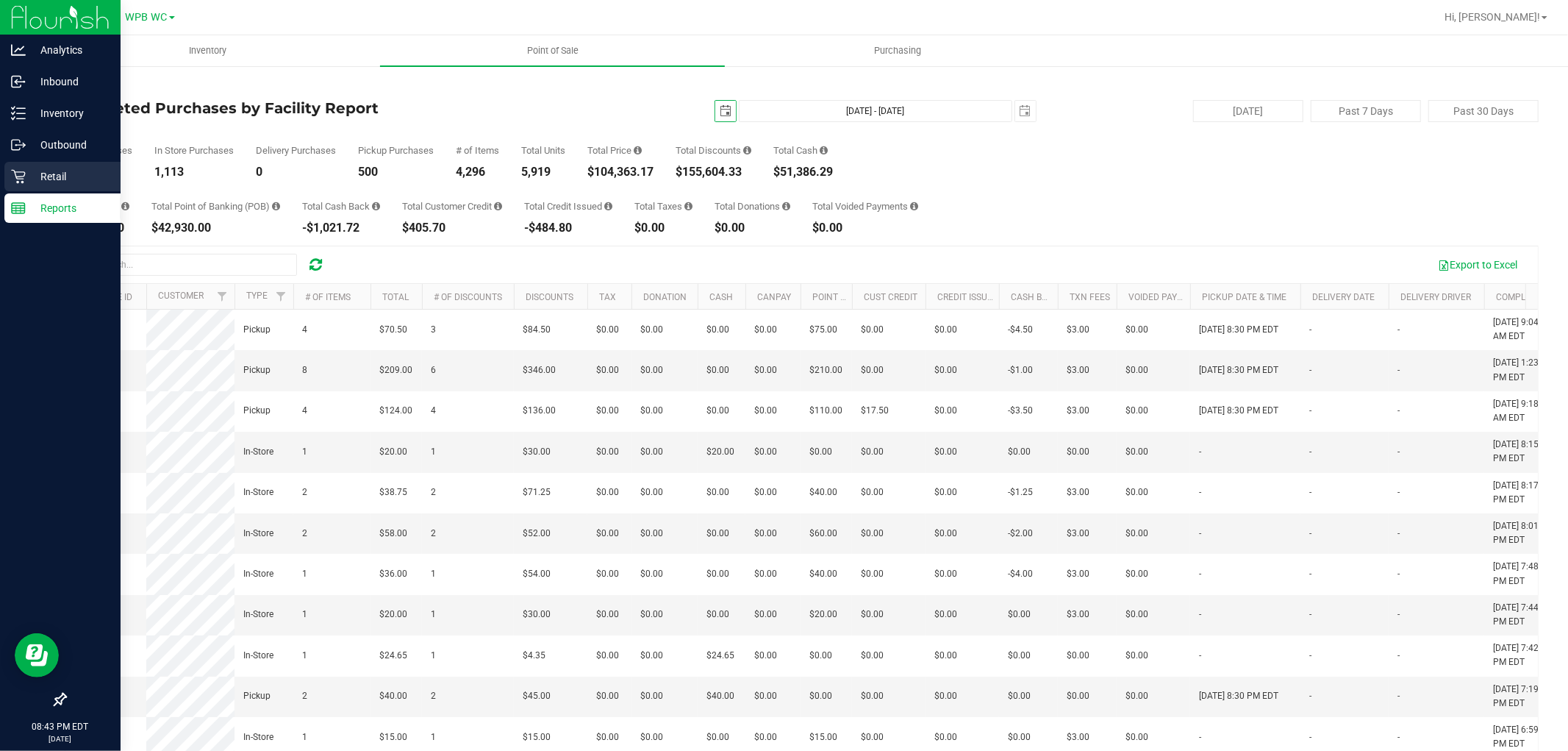
click at [44, 168] on p "Retail" at bounding box center [70, 177] width 88 height 18
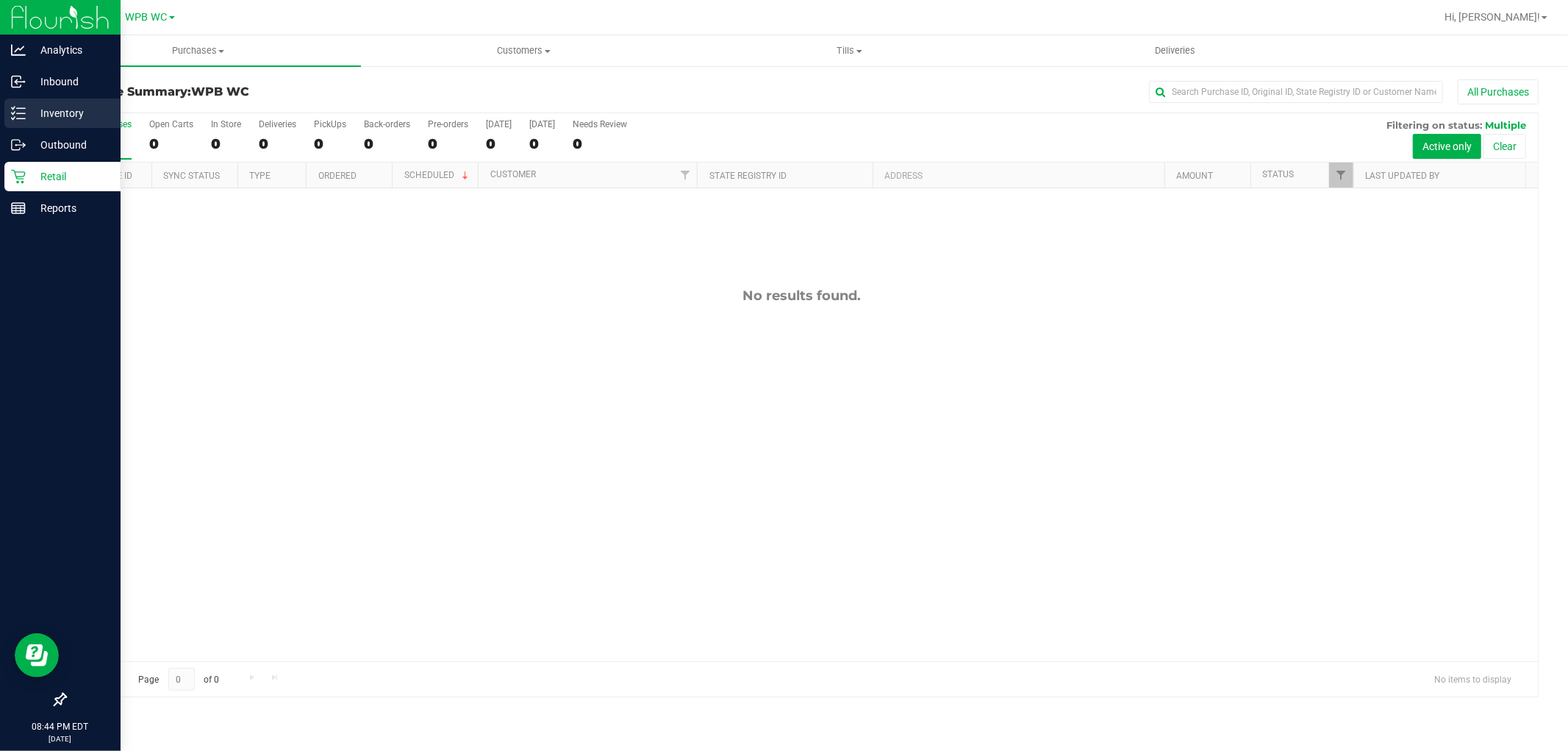
click at [34, 107] on p "Inventory" at bounding box center [70, 113] width 88 height 18
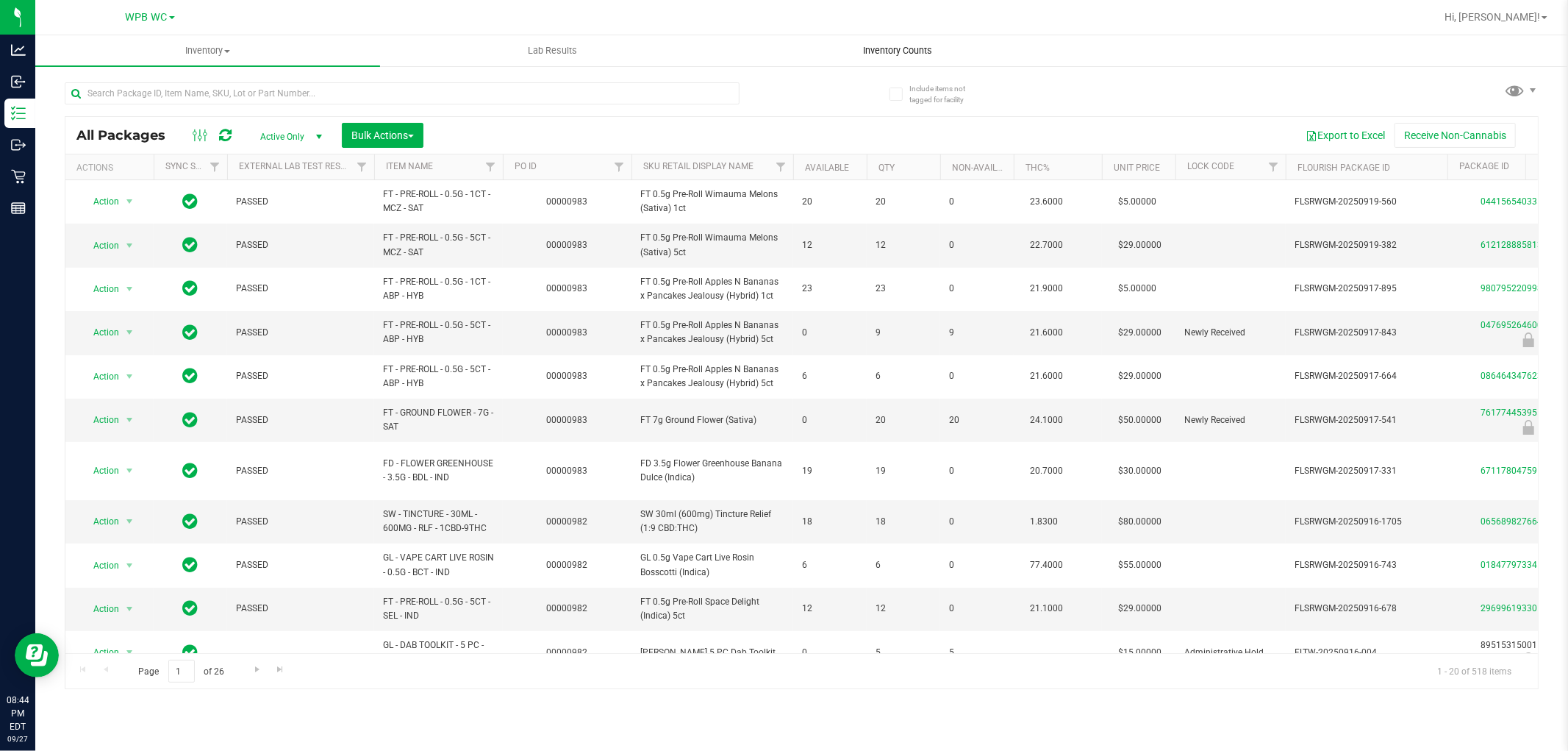
click at [903, 53] on span "Inventory Counts" at bounding box center [898, 51] width 109 height 14
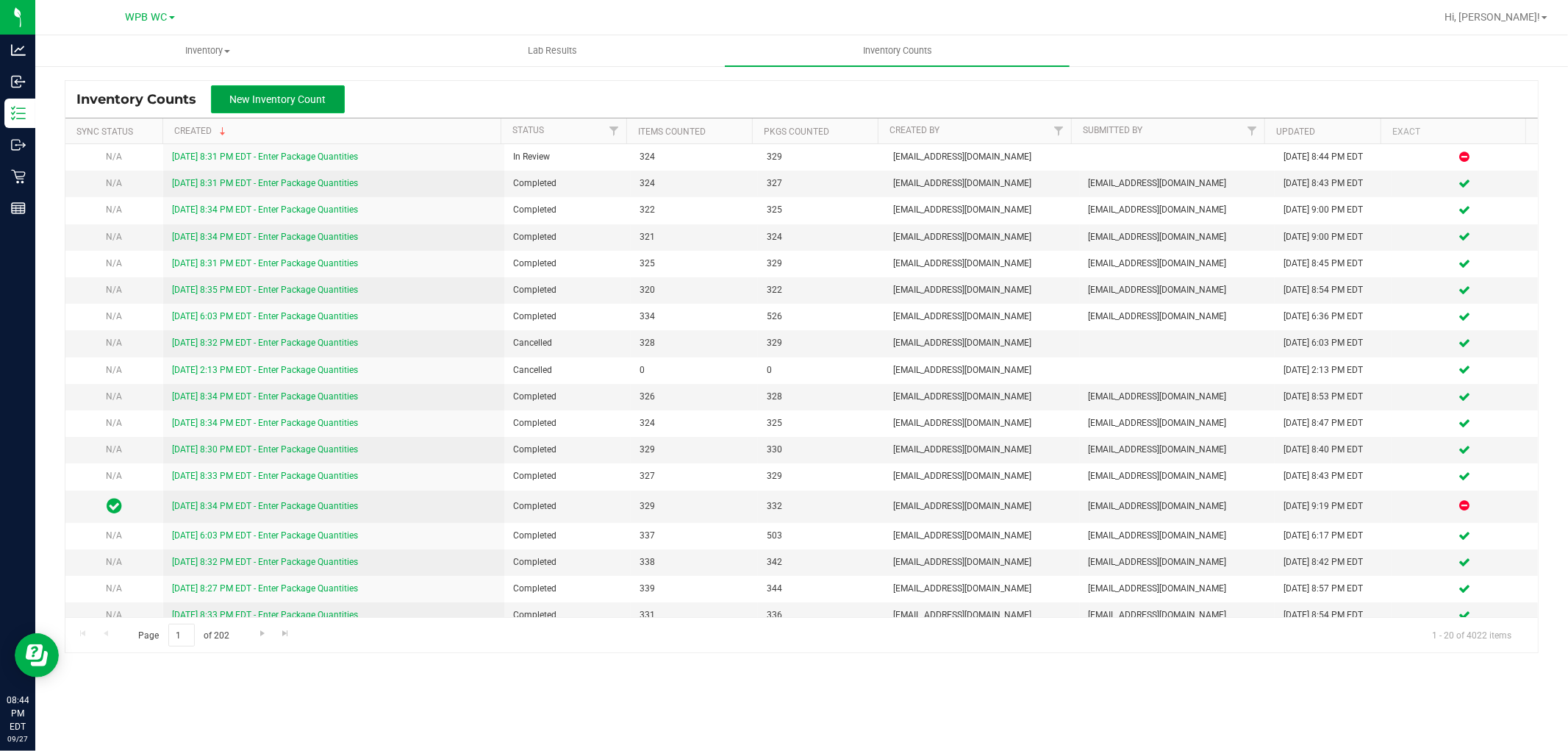
click at [295, 99] on span "New Inventory Count" at bounding box center [278, 100] width 96 height 12
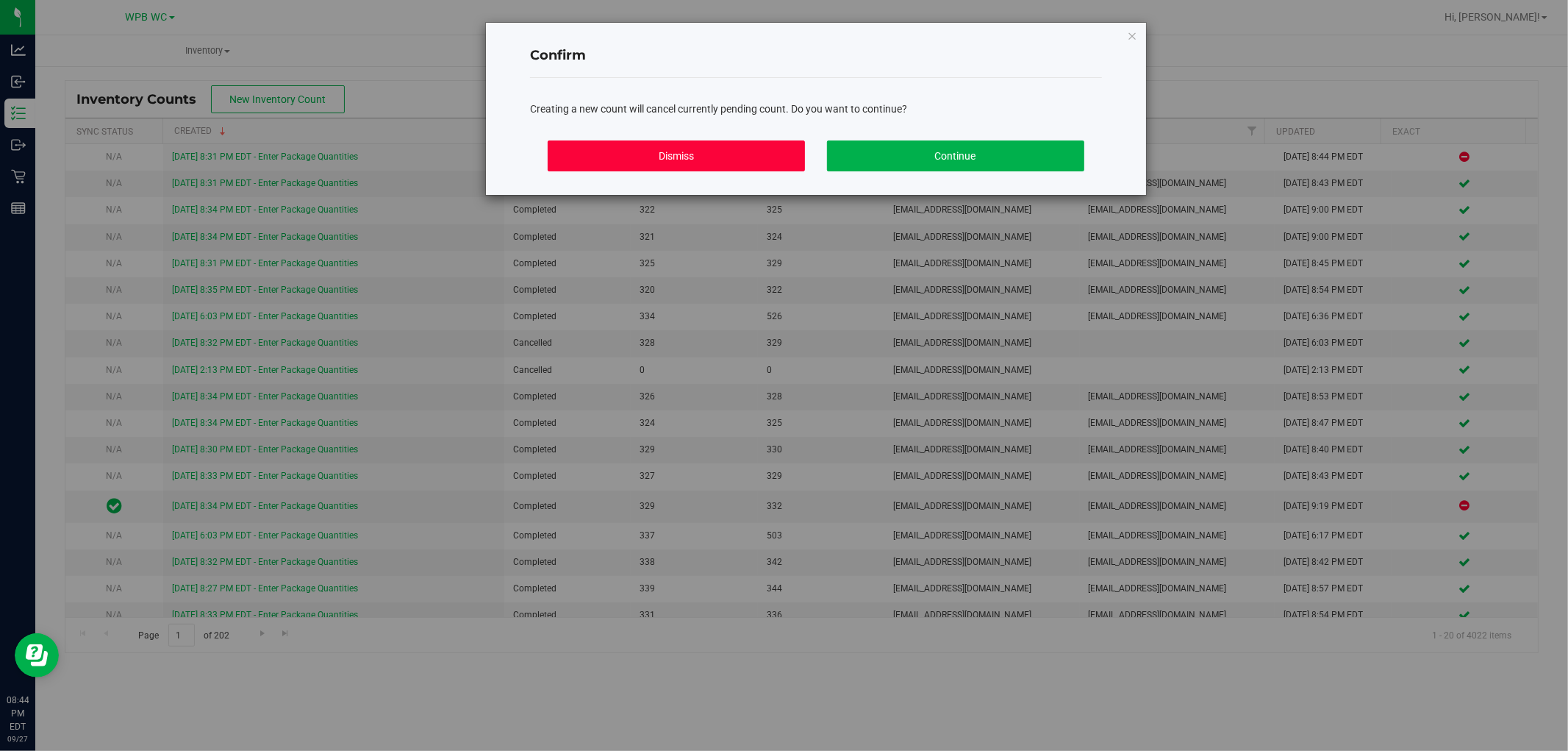
click at [725, 165] on button "Dismiss" at bounding box center [676, 155] width 257 height 31
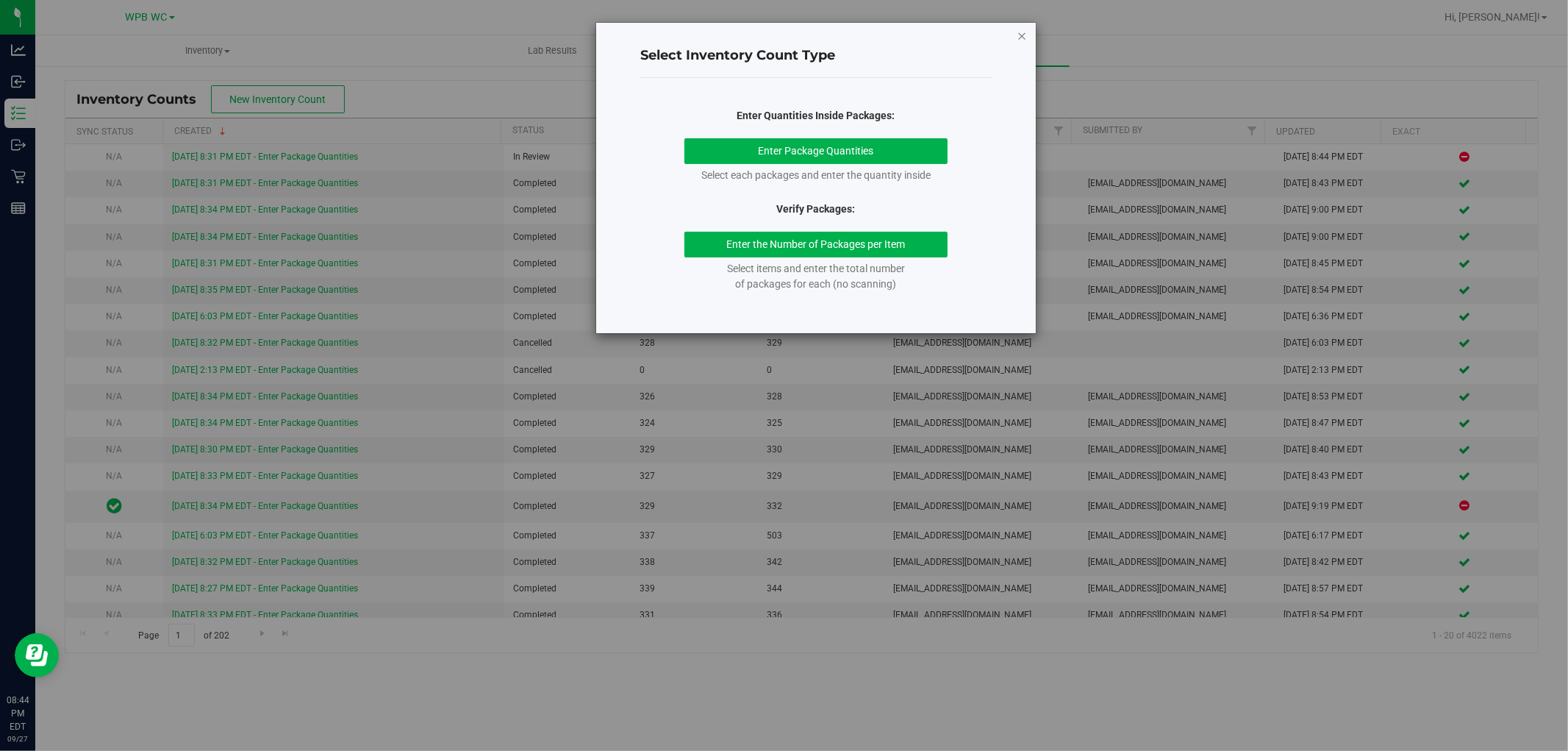
click at [1022, 37] on icon "button" at bounding box center [1022, 35] width 10 height 18
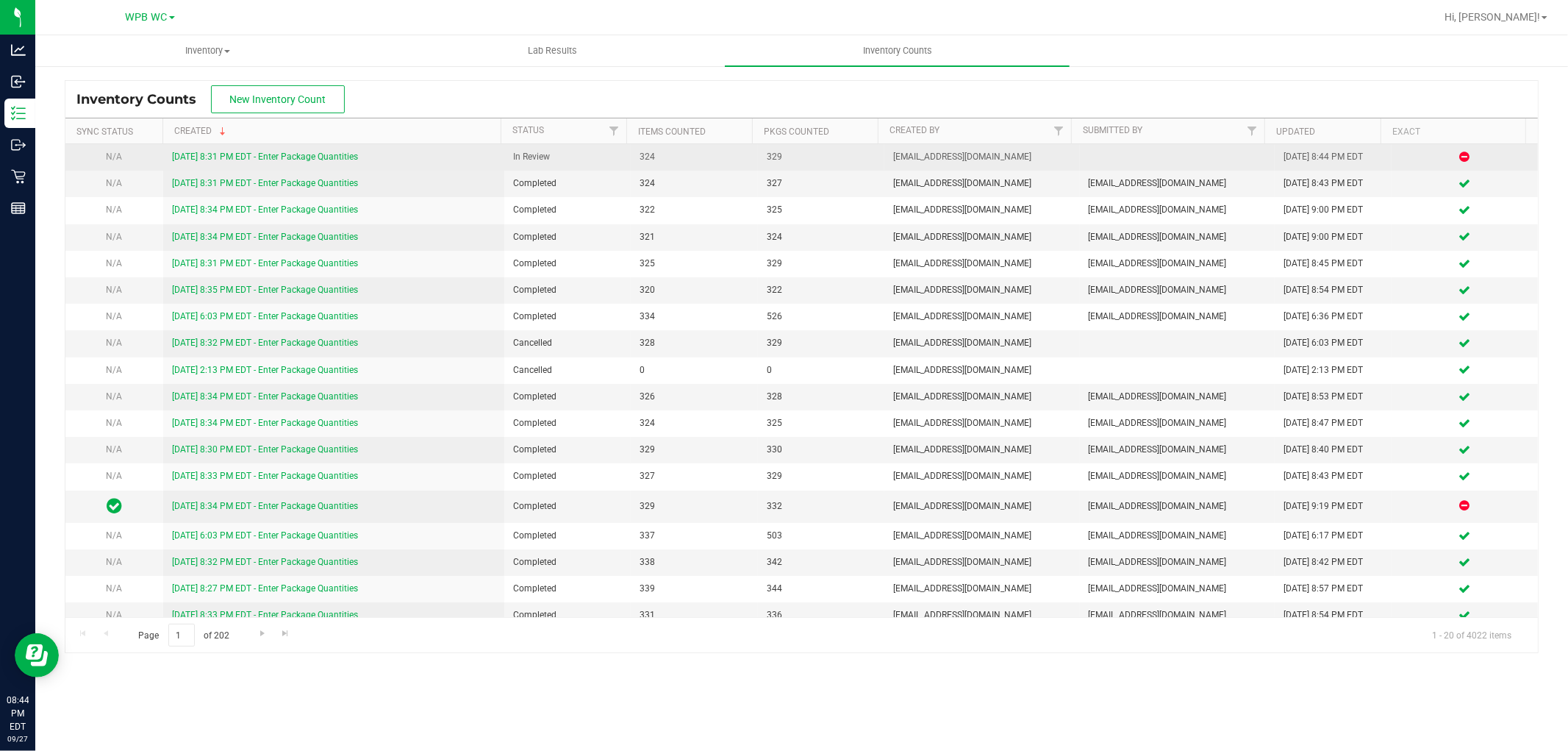
click at [304, 159] on link "[DATE] 8:31 PM EDT - Enter Package Quantities" at bounding box center [265, 157] width 186 height 11
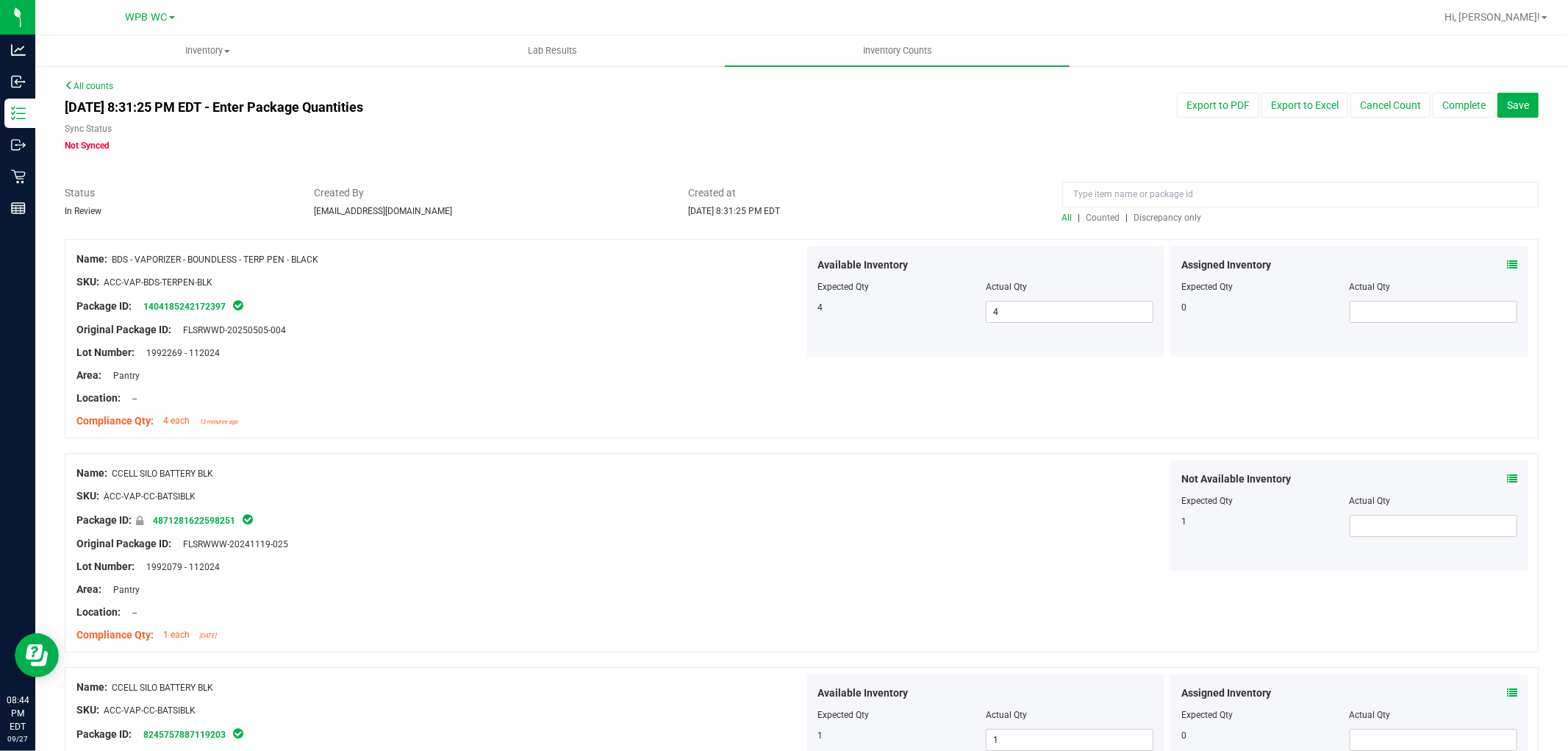
click at [1181, 217] on span "Discrepancy only" at bounding box center [1168, 218] width 67 height 11
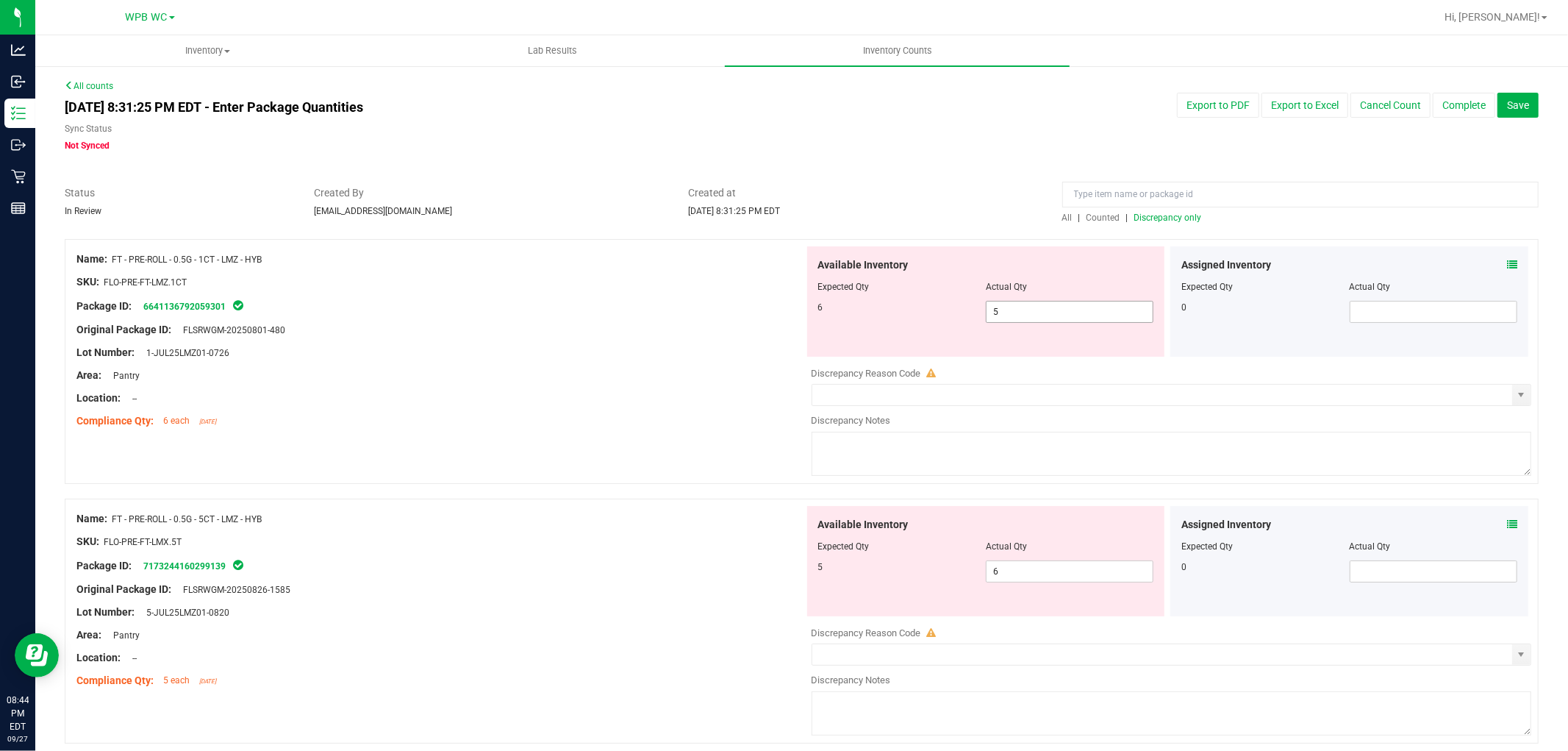
drag, startPoint x: 1033, startPoint y: 309, endPoint x: 718, endPoint y: 299, distance: 315.2
click at [743, 300] on div "Name: FT - PRE-ROLL - 0.5G - 1CT - LMZ - HYB SKU: FLO-PRE-FT-LMZ.1CT Package ID…" at bounding box center [802, 362] width 1474 height 245
type input "6"
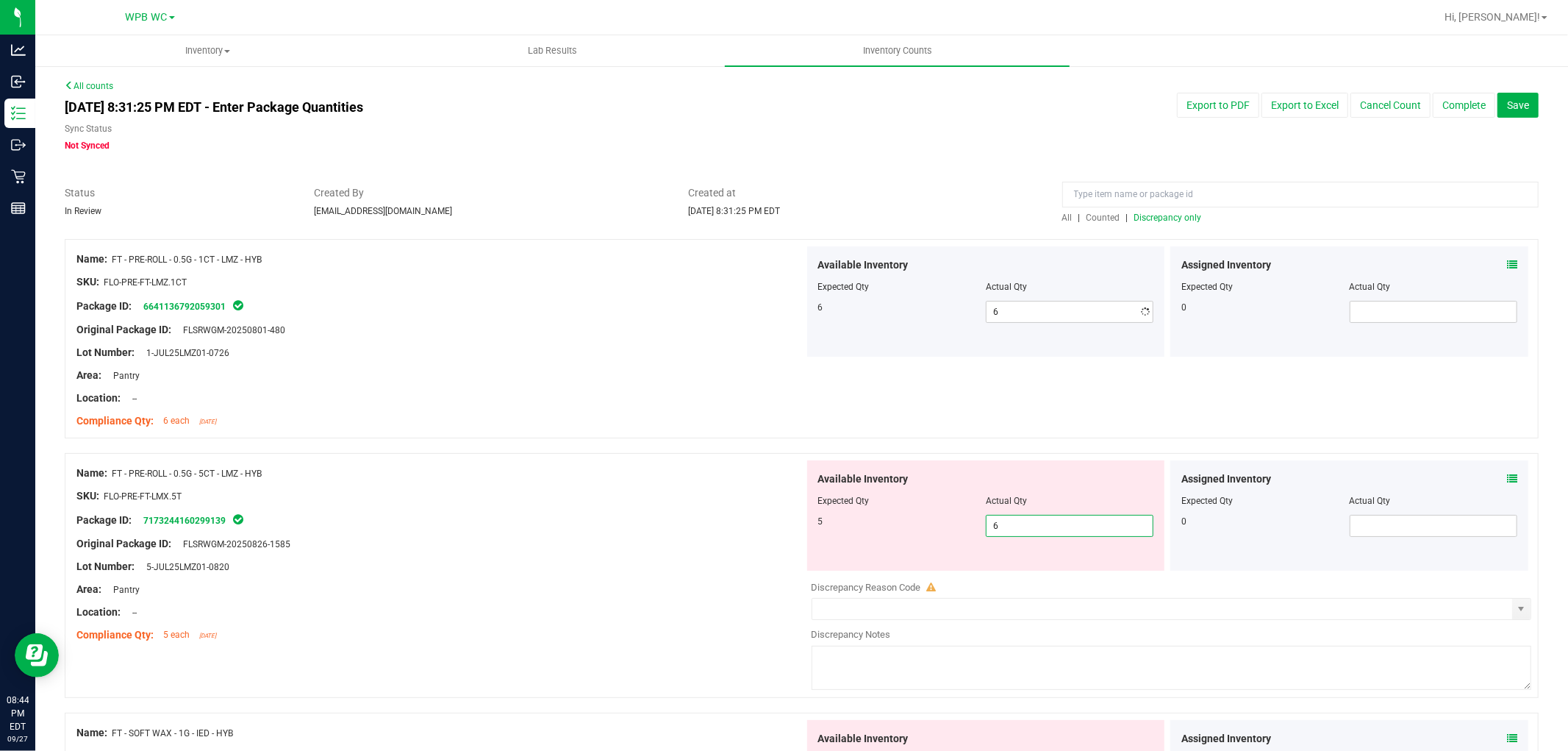
drag, startPoint x: 1009, startPoint y: 575, endPoint x: 710, endPoint y: 575, distance: 299.0
click at [725, 575] on div "Name: FT - PRE-ROLL - 0.5G - 5CT - LMZ - HYB SKU: FLO-PRE-FT-LMX.5T Package ID:…" at bounding box center [802, 575] width 1474 height 245
type input "5"
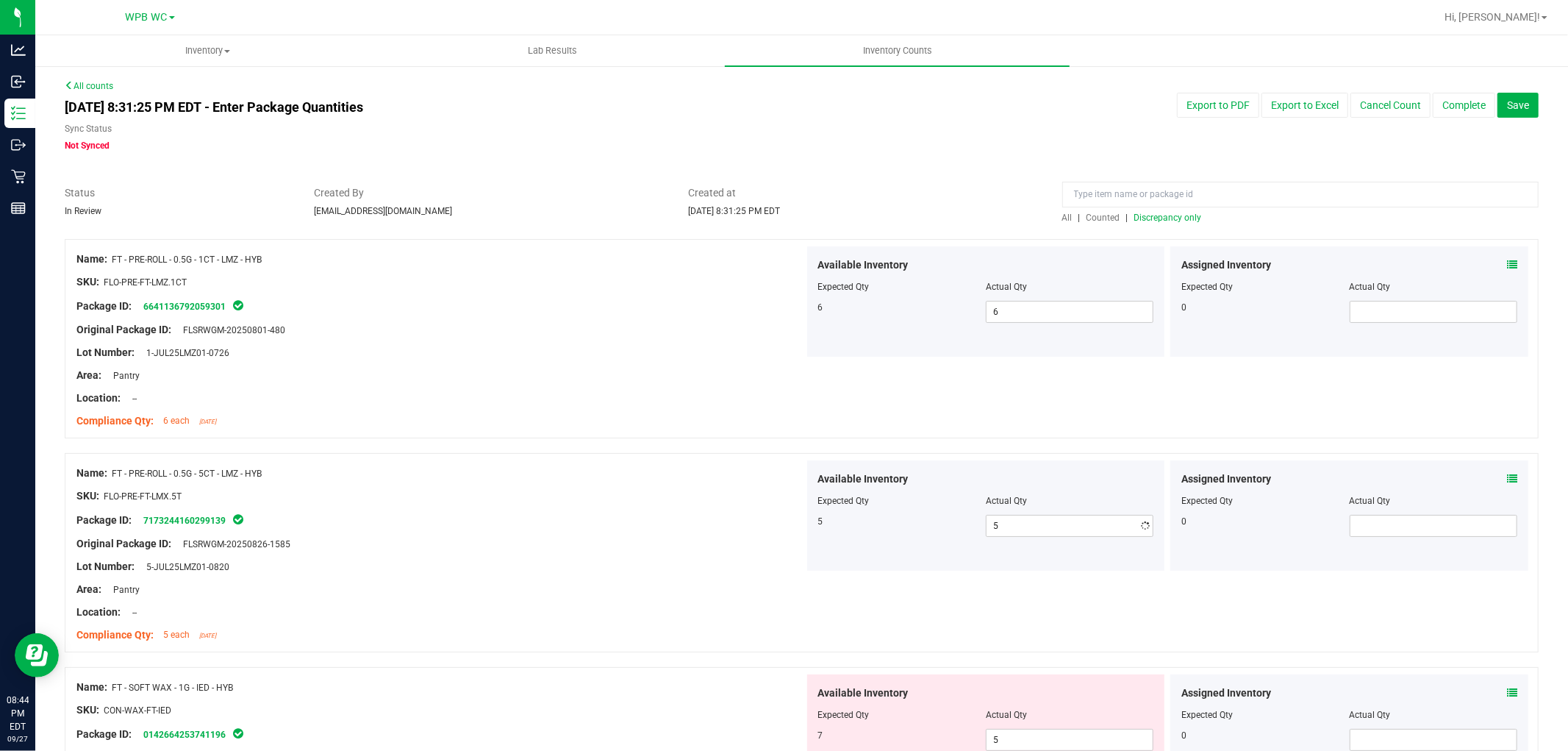
click at [682, 570] on div "Lot Number: 5-JUL25LMZ01-0820" at bounding box center [440, 566] width 728 height 16
click at [1153, 218] on span "Discrepancy only" at bounding box center [1168, 218] width 67 height 11
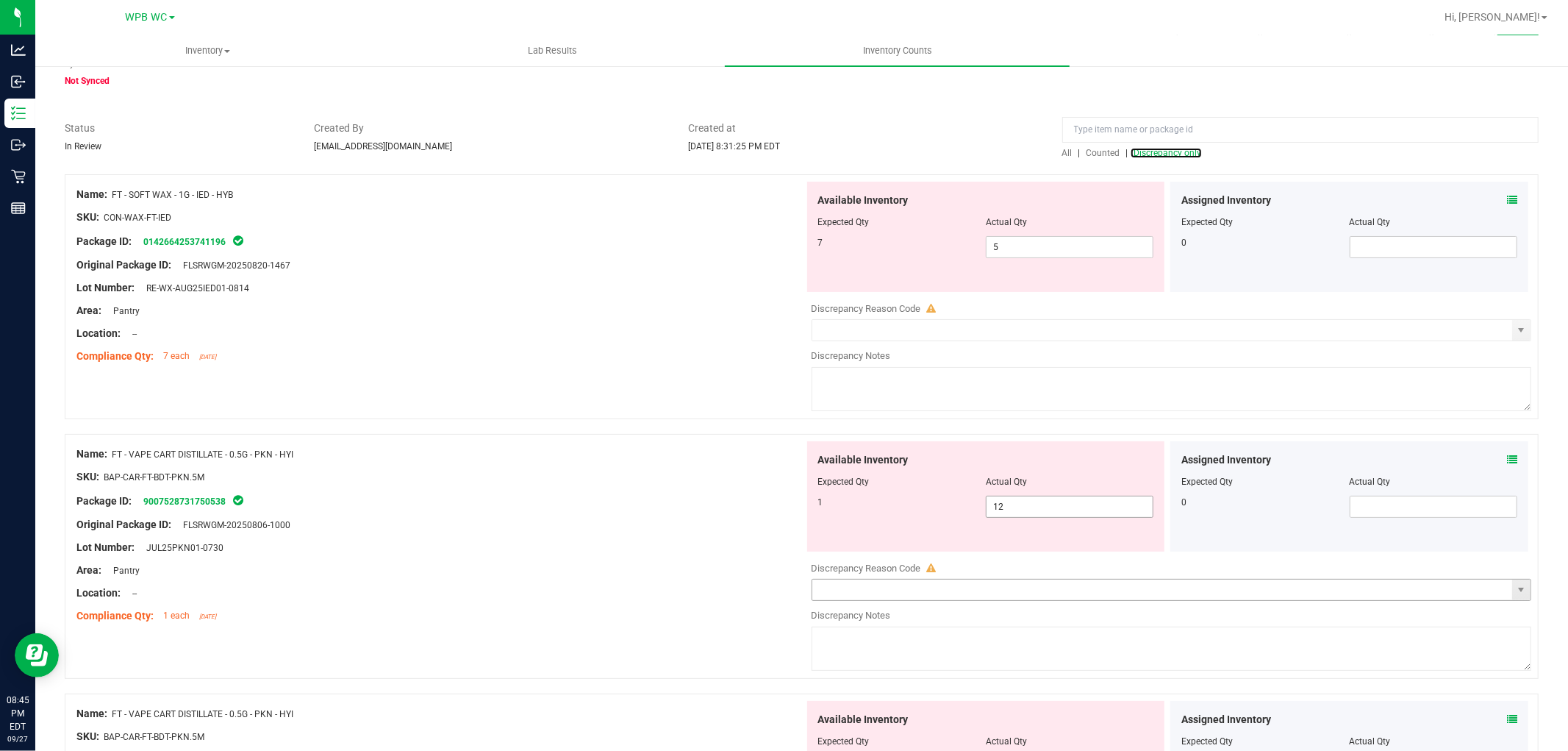
scroll to position [245, 0]
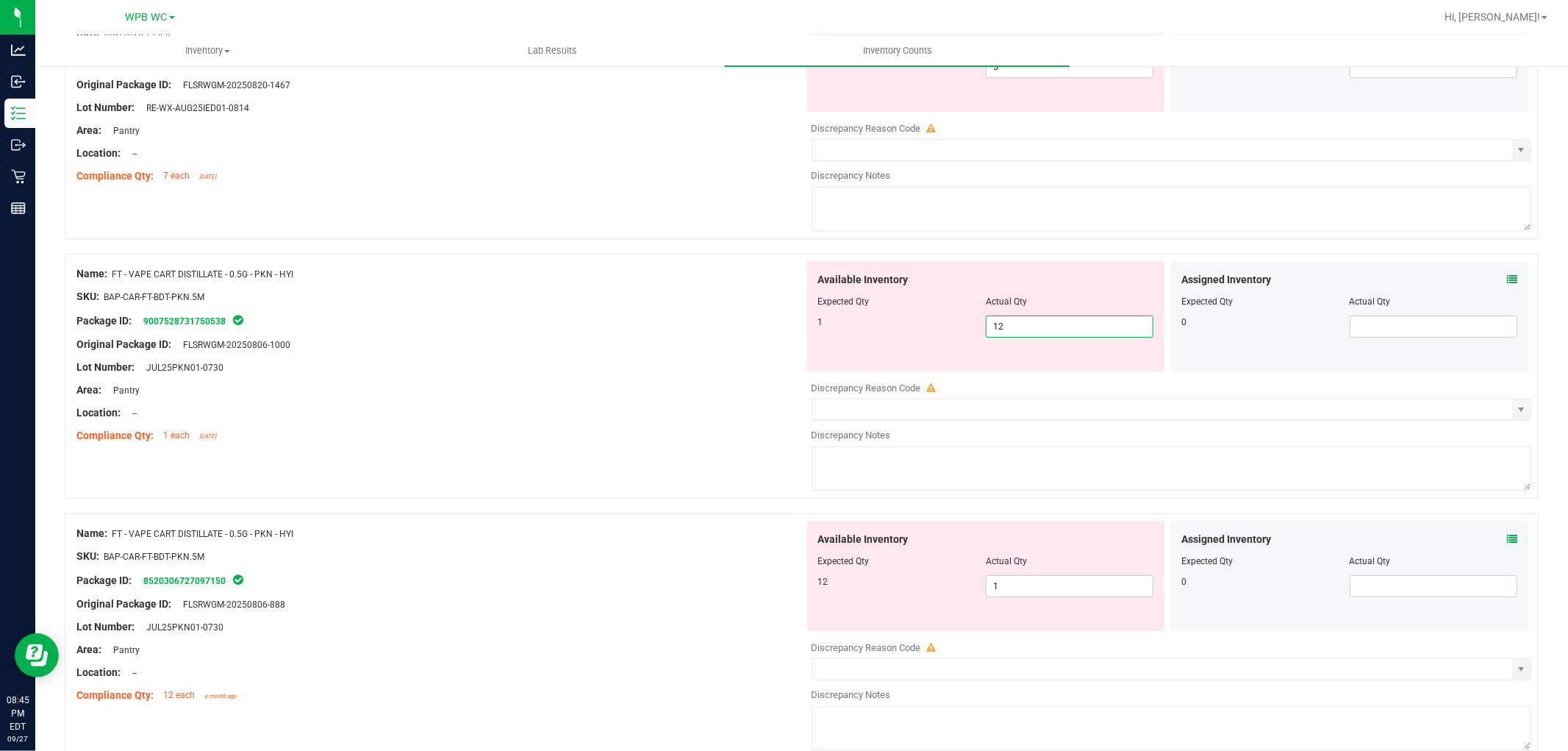
drag, startPoint x: 1060, startPoint y: 329, endPoint x: 685, endPoint y: 327, distance: 375.0
click at [688, 327] on div "Name: FT - VAPE CART DISTILLATE - 0.5G - PKN - HYI SKU: BAP-CAR-FT-BDT-PKN.5M P…" at bounding box center [802, 376] width 1474 height 245
type input "1"
click at [1037, 593] on div "Available Inventory Expected Qty Actual Qty 12 1 1" at bounding box center [1168, 637] width 728 height 233
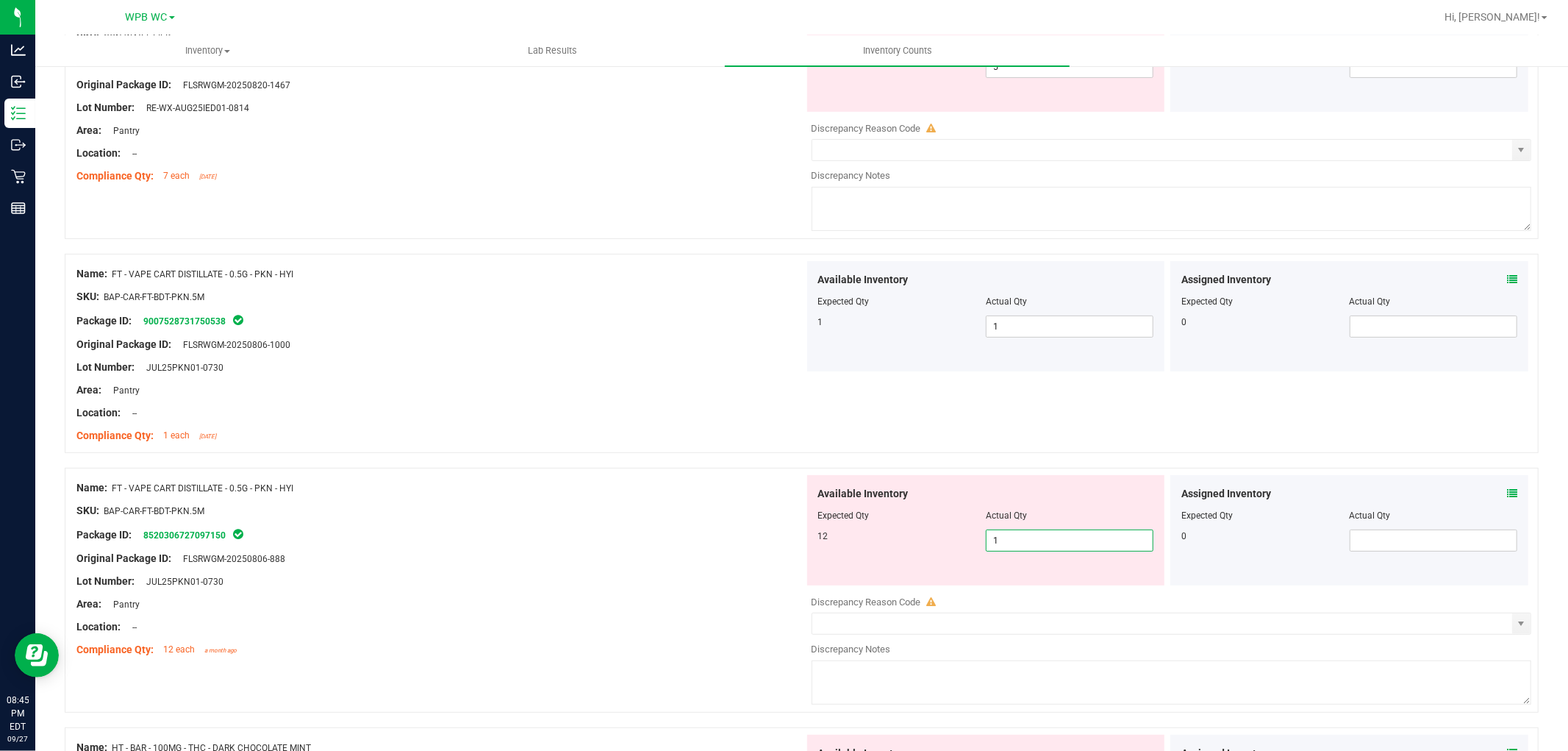
type input "12"
click at [766, 554] on div "Original Package ID: FLSRWGM-20250806-888" at bounding box center [440, 558] width 728 height 16
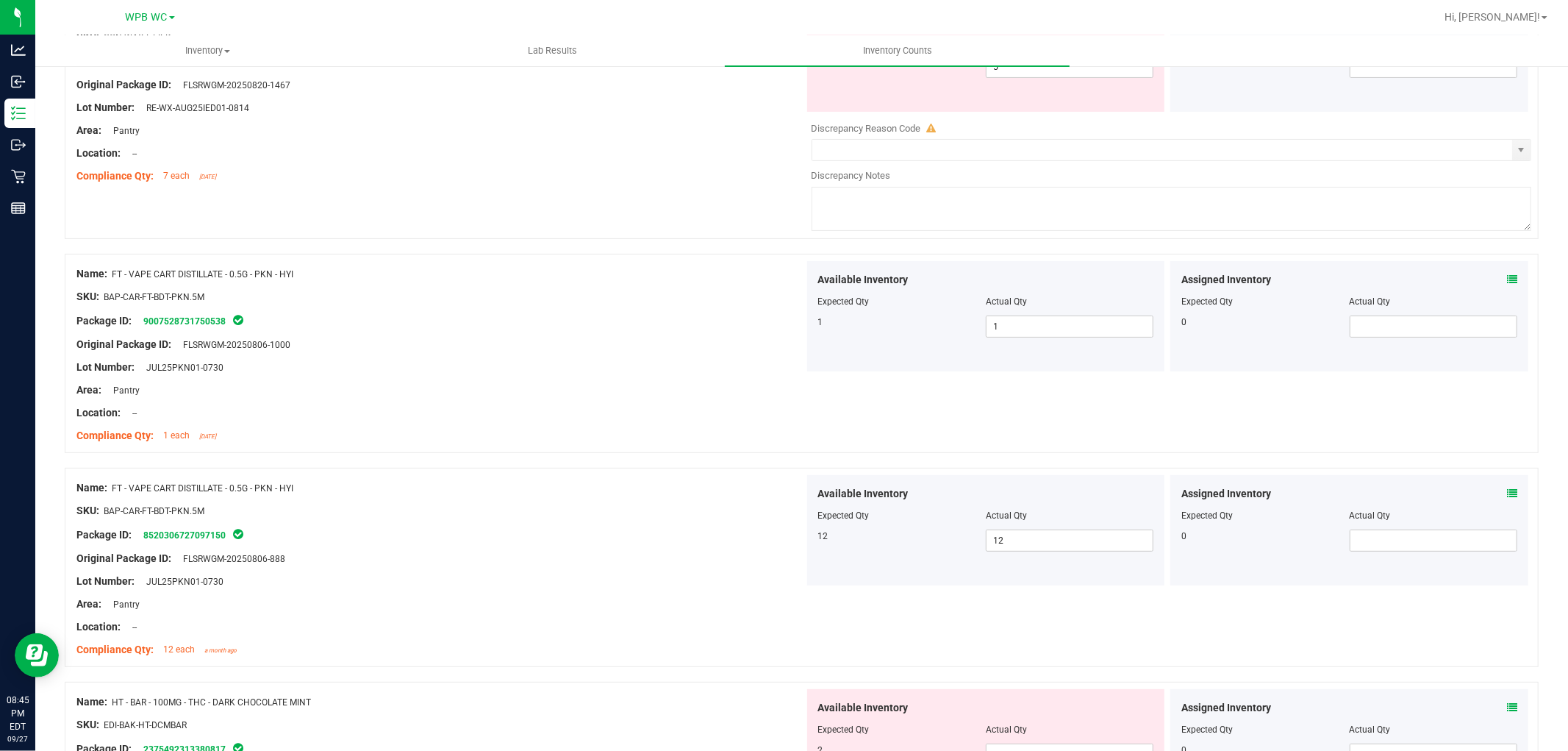
scroll to position [0, 0]
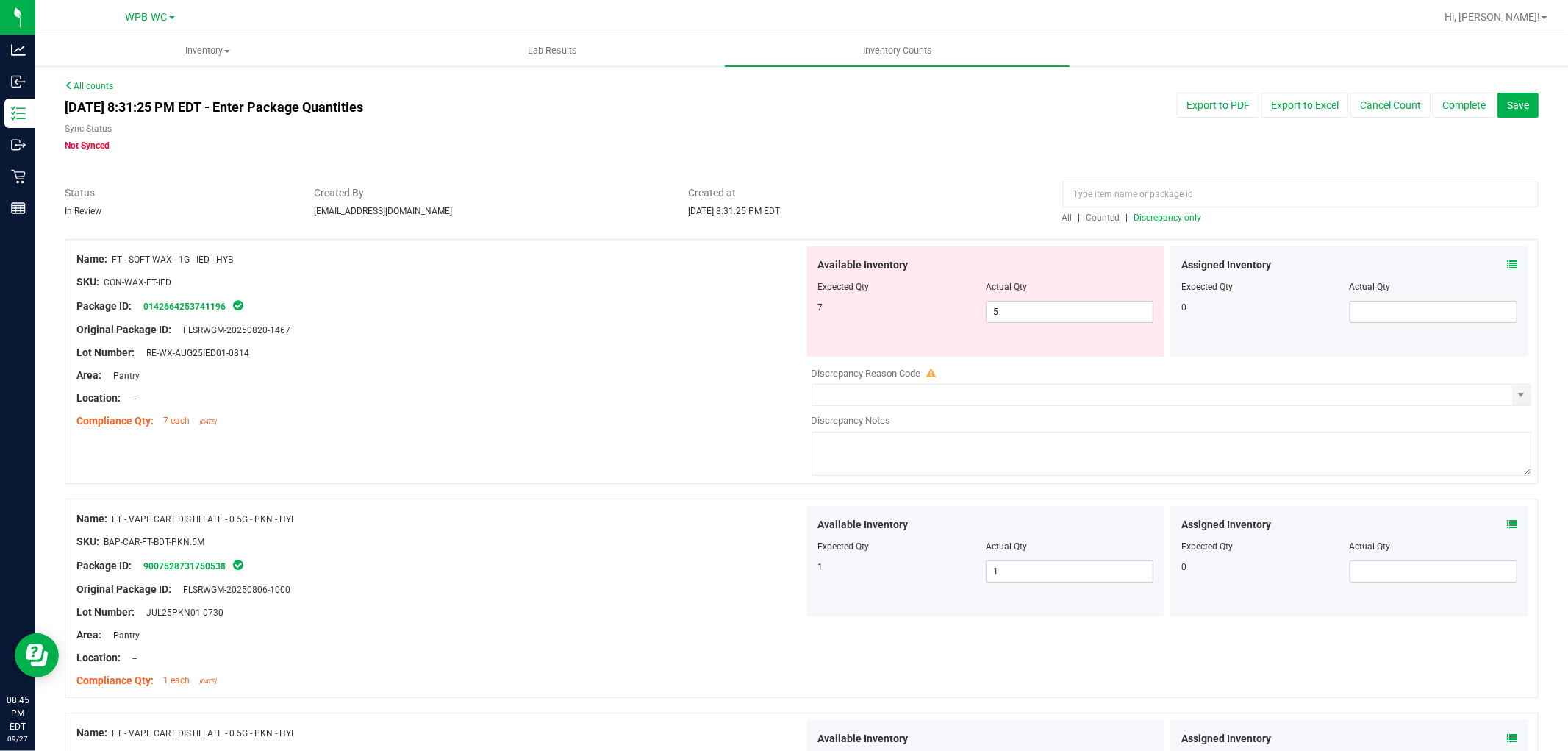
click at [1135, 214] on span "Discrepancy only" at bounding box center [1168, 218] width 67 height 11
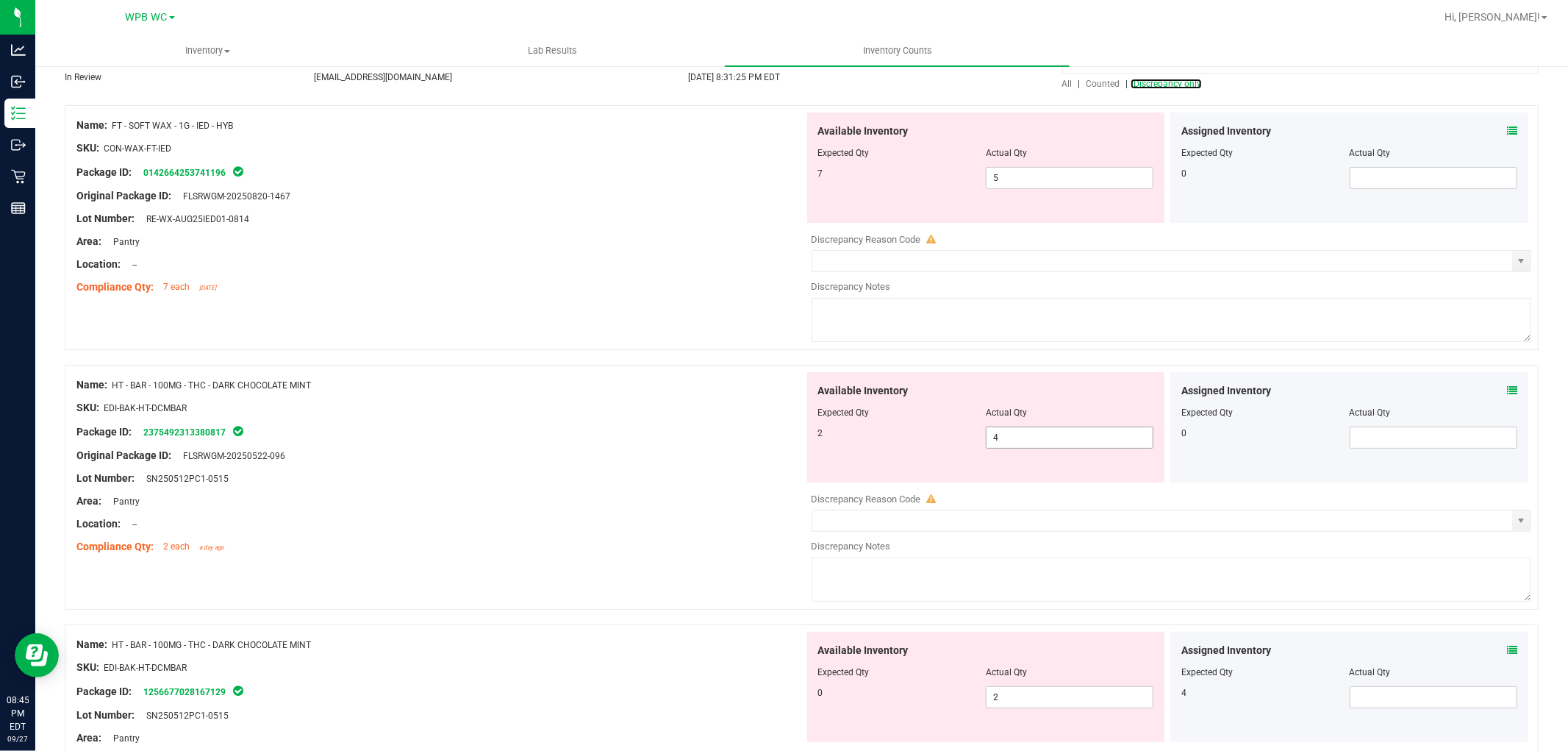
scroll to position [164, 0]
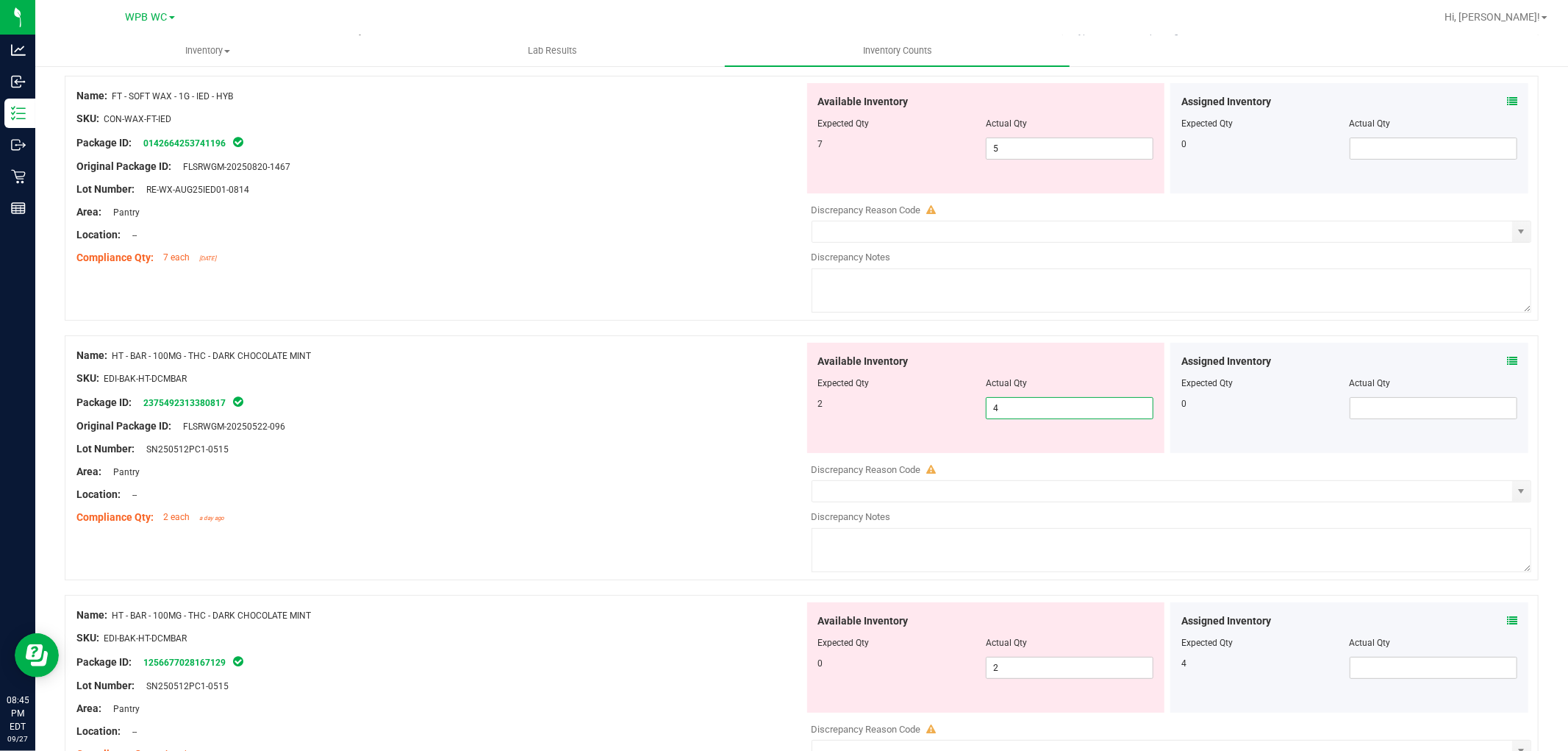
drag, startPoint x: 1022, startPoint y: 401, endPoint x: 856, endPoint y: 401, distance: 166.0
click at [902, 401] on div "2 4 4" at bounding box center [986, 407] width 336 height 22
type input "2"
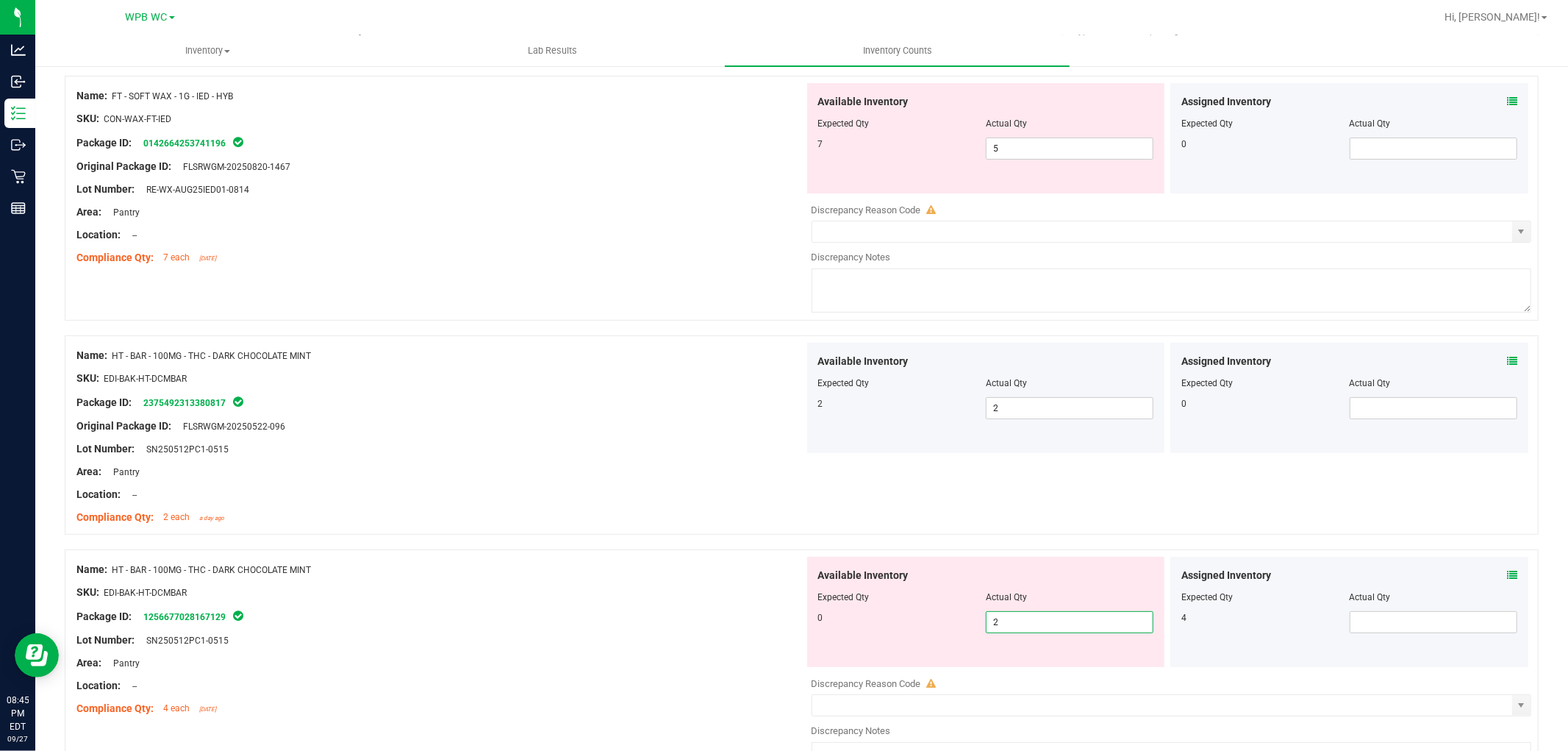
drag, startPoint x: 1044, startPoint y: 669, endPoint x: 826, endPoint y: 671, distance: 218.0
click at [826, 671] on div "Available Inventory Expected Qty Actual Qty 0 2 2" at bounding box center [1168, 673] width 728 height 233
type input "0"
click at [1365, 627] on span at bounding box center [1434, 622] width 168 height 22
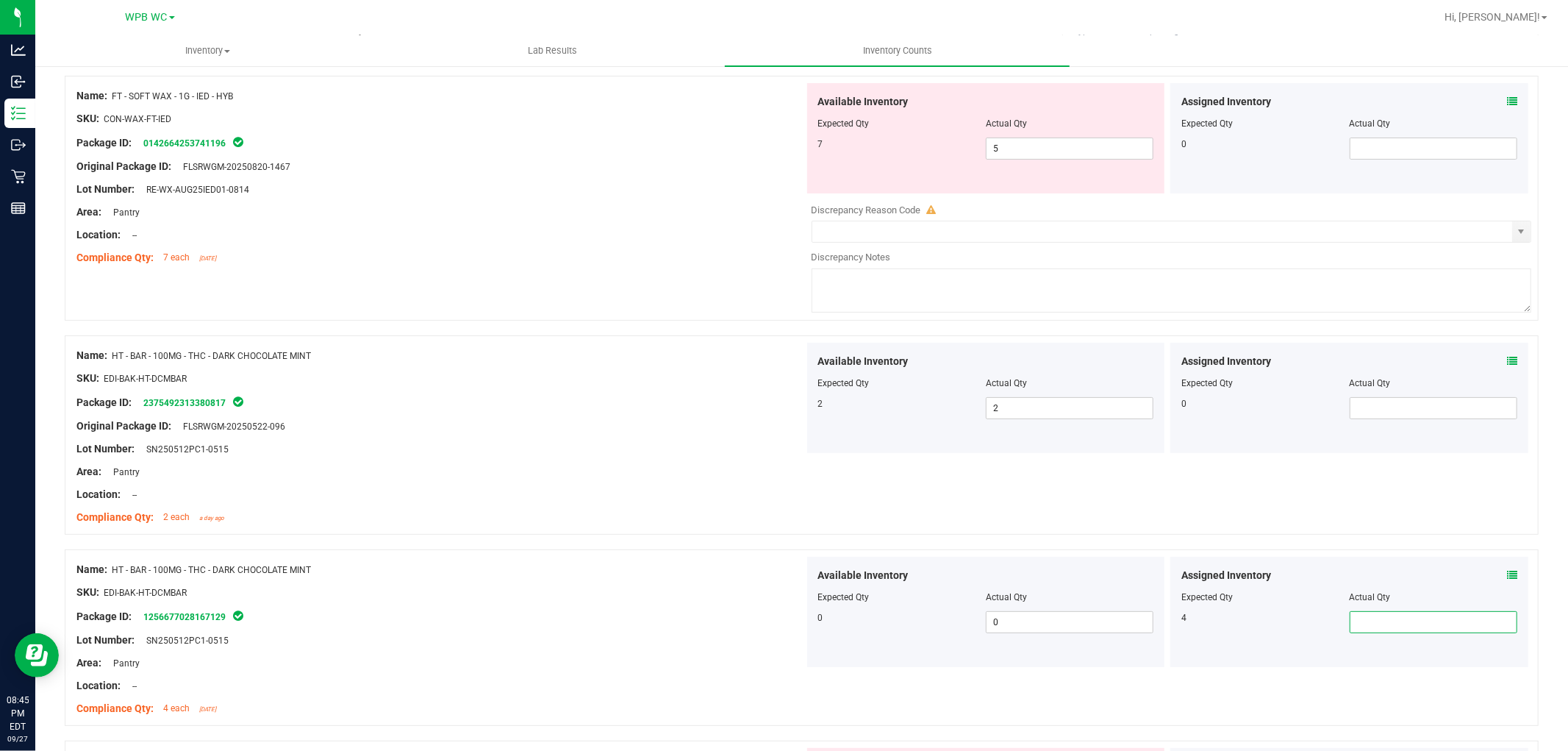
type input "4"
click at [667, 591] on div "SKU: EDI-BAK-HT-DCMBAR" at bounding box center [440, 593] width 728 height 16
drag, startPoint x: 1018, startPoint y: 149, endPoint x: 854, endPoint y: 141, distance: 164.2
click at [888, 144] on div "7 5 5" at bounding box center [986, 148] width 336 height 22
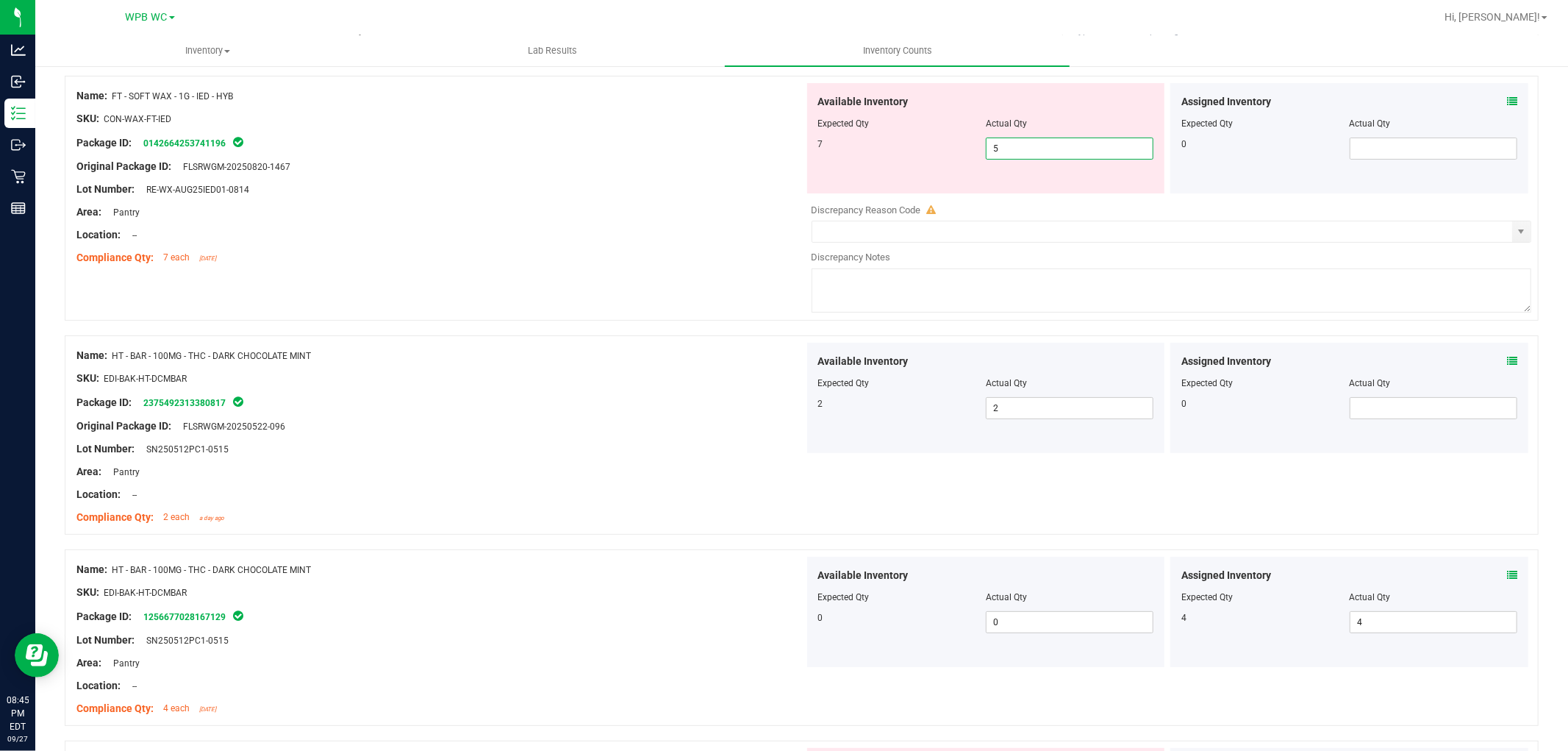
type input "7"
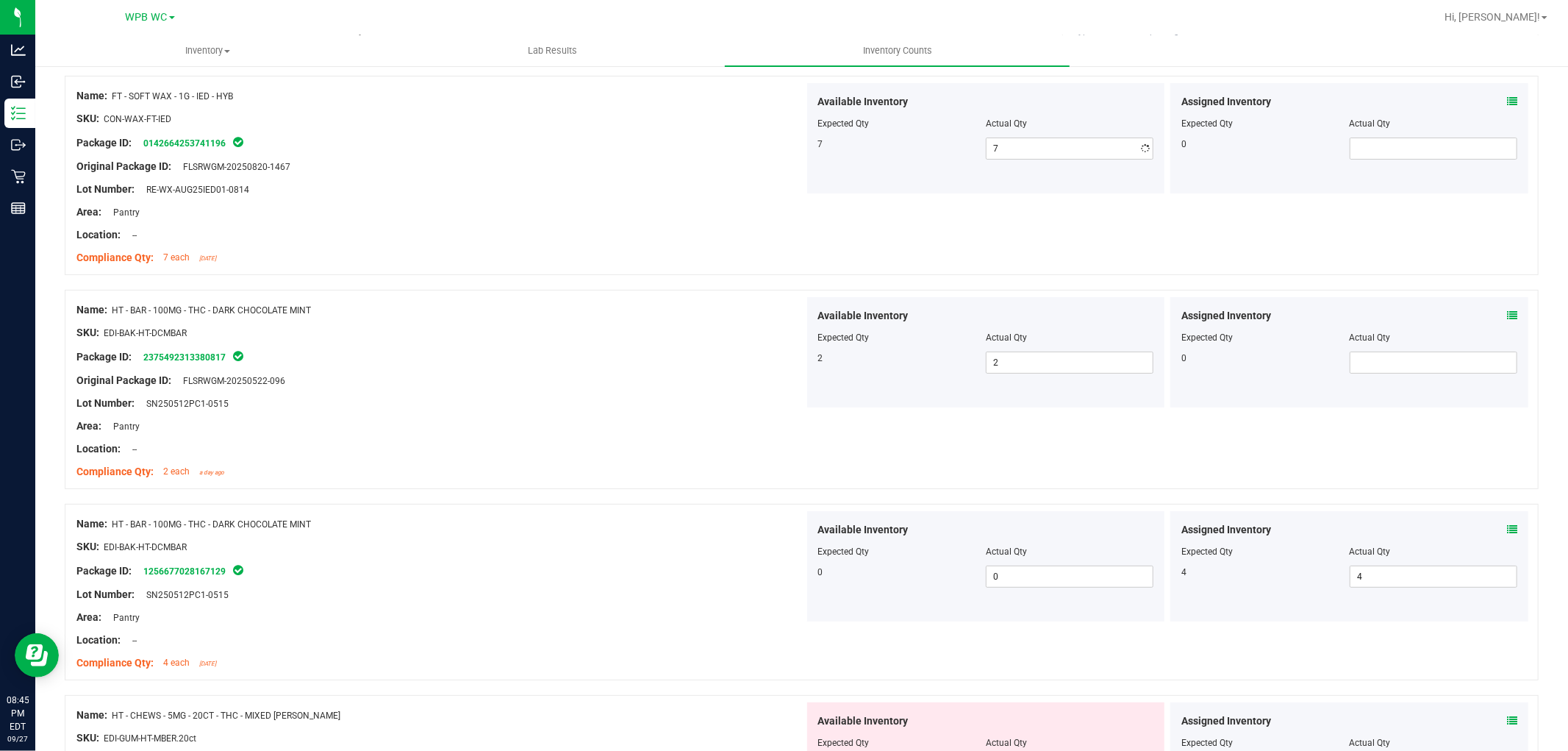
click at [769, 205] on div "Area: Pantry" at bounding box center [440, 212] width 728 height 16
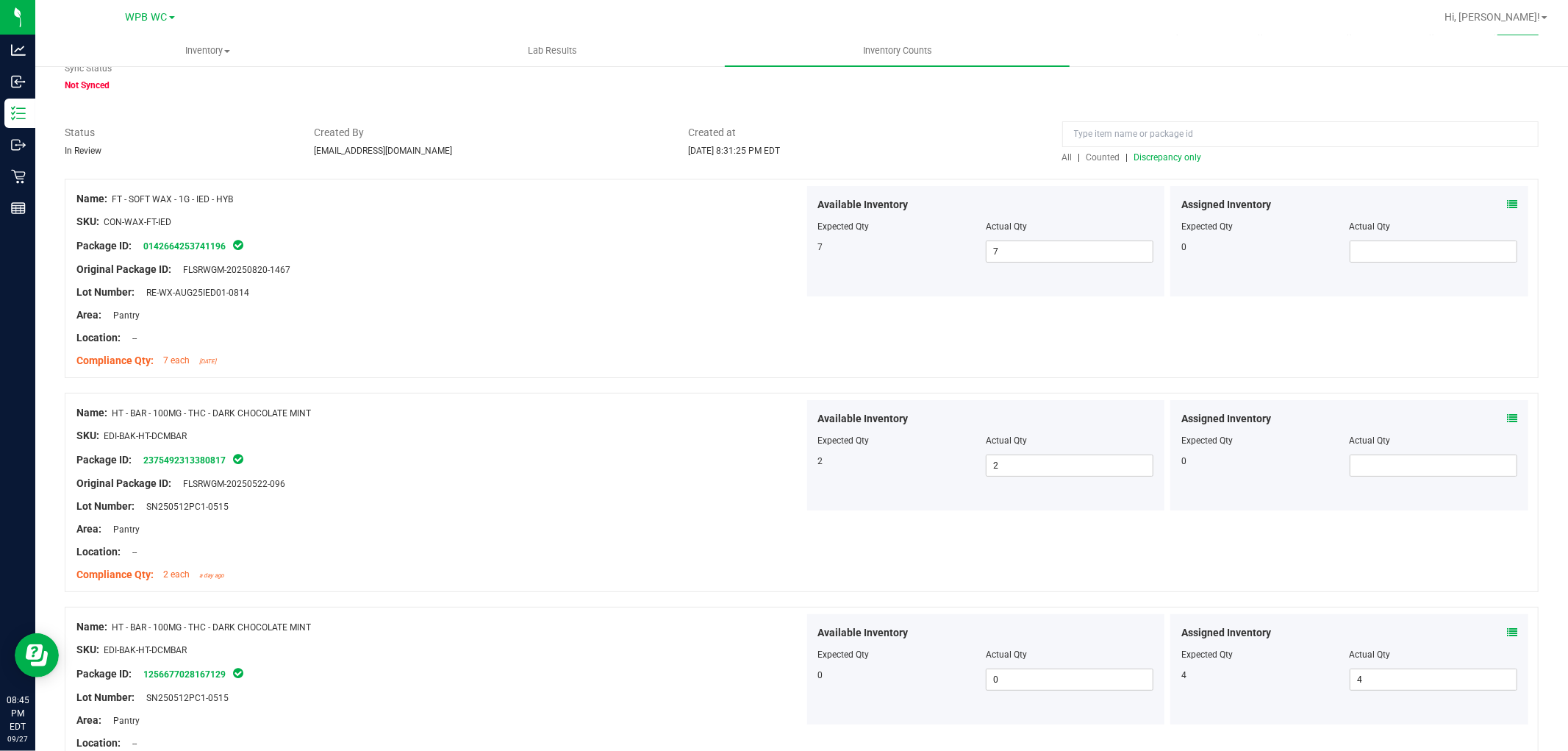
scroll to position [0, 0]
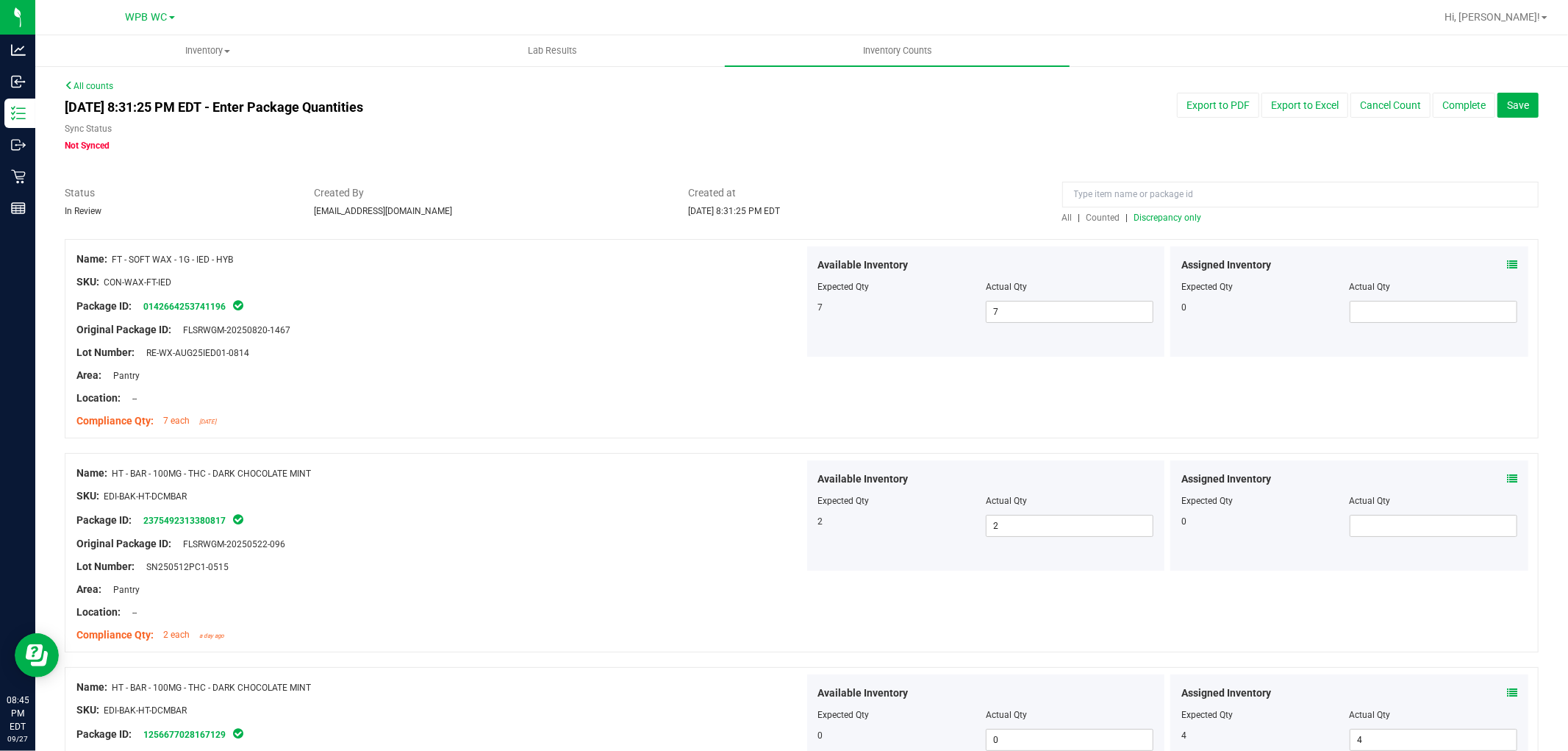
click at [1164, 218] on span "Discrepancy only" at bounding box center [1168, 218] width 67 height 11
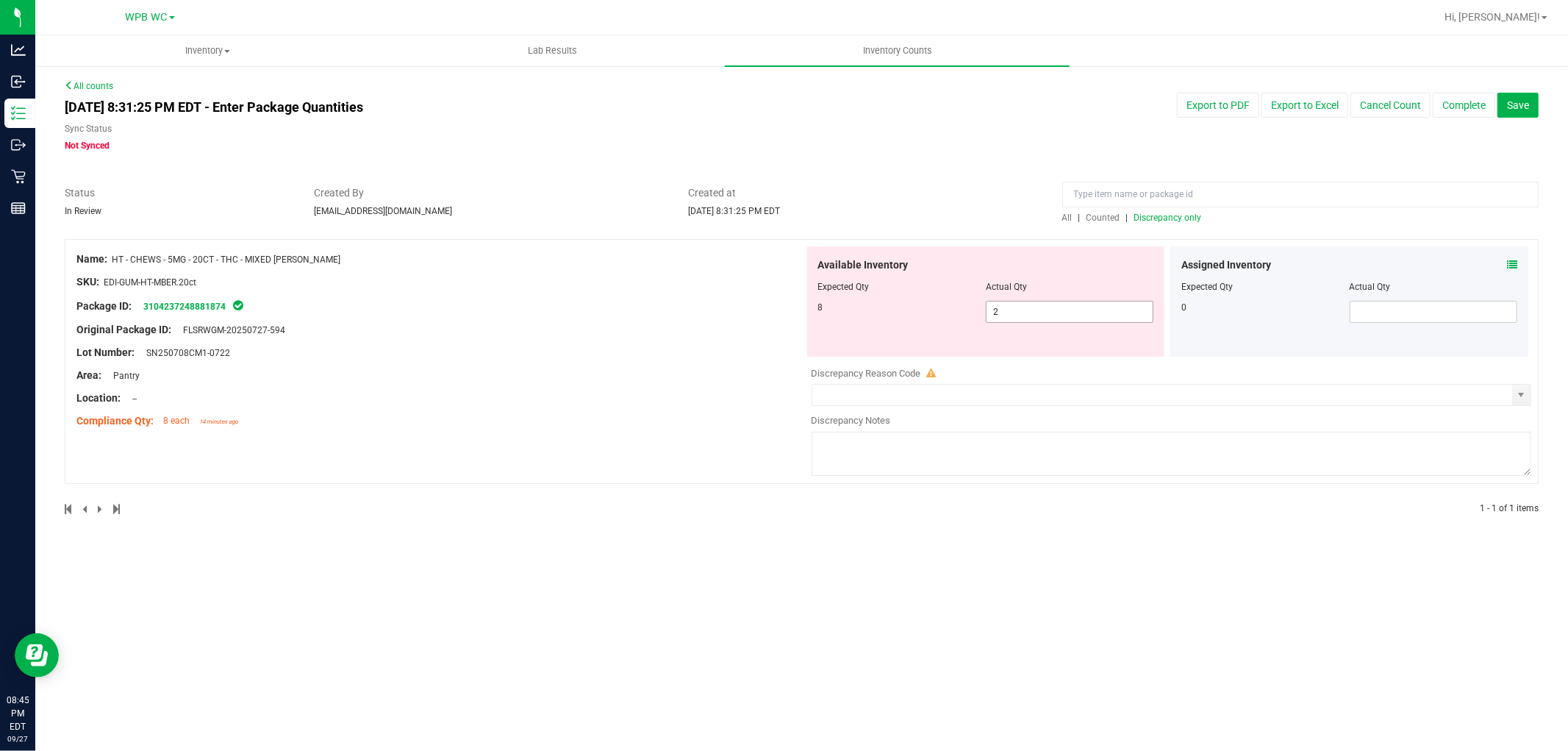
drag, startPoint x: 1000, startPoint y: 311, endPoint x: 912, endPoint y: 313, distance: 88.0
click at [983, 313] on div "8 2 2" at bounding box center [986, 311] width 336 height 22
type input "8"
click at [739, 354] on div "Lot Number: SN250708CM1-0722" at bounding box center [440, 353] width 728 height 16
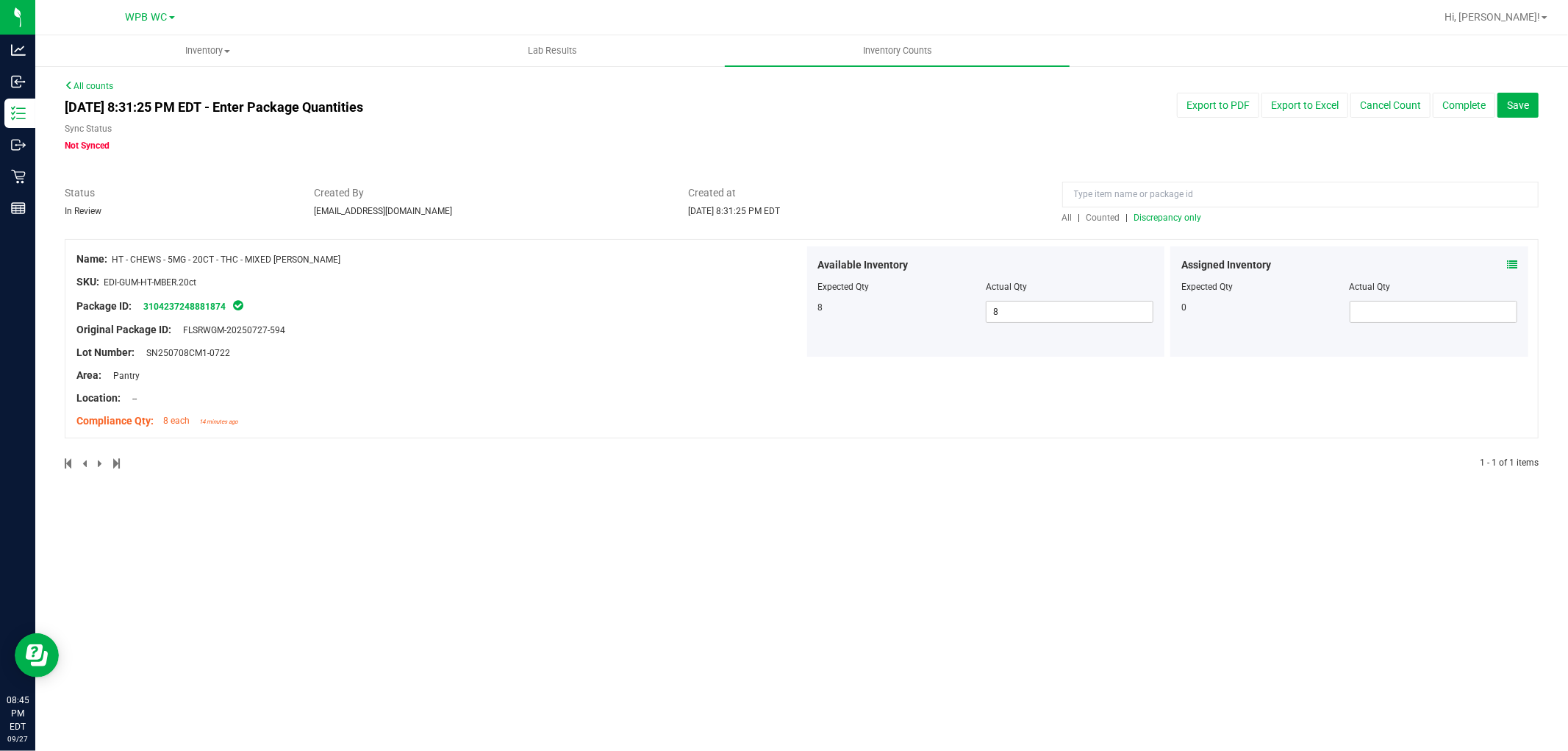
click at [1190, 223] on div "All | Counted | Discrepancy only" at bounding box center [1300, 218] width 476 height 14
click at [1190, 219] on span "Discrepancy only" at bounding box center [1168, 218] width 67 height 11
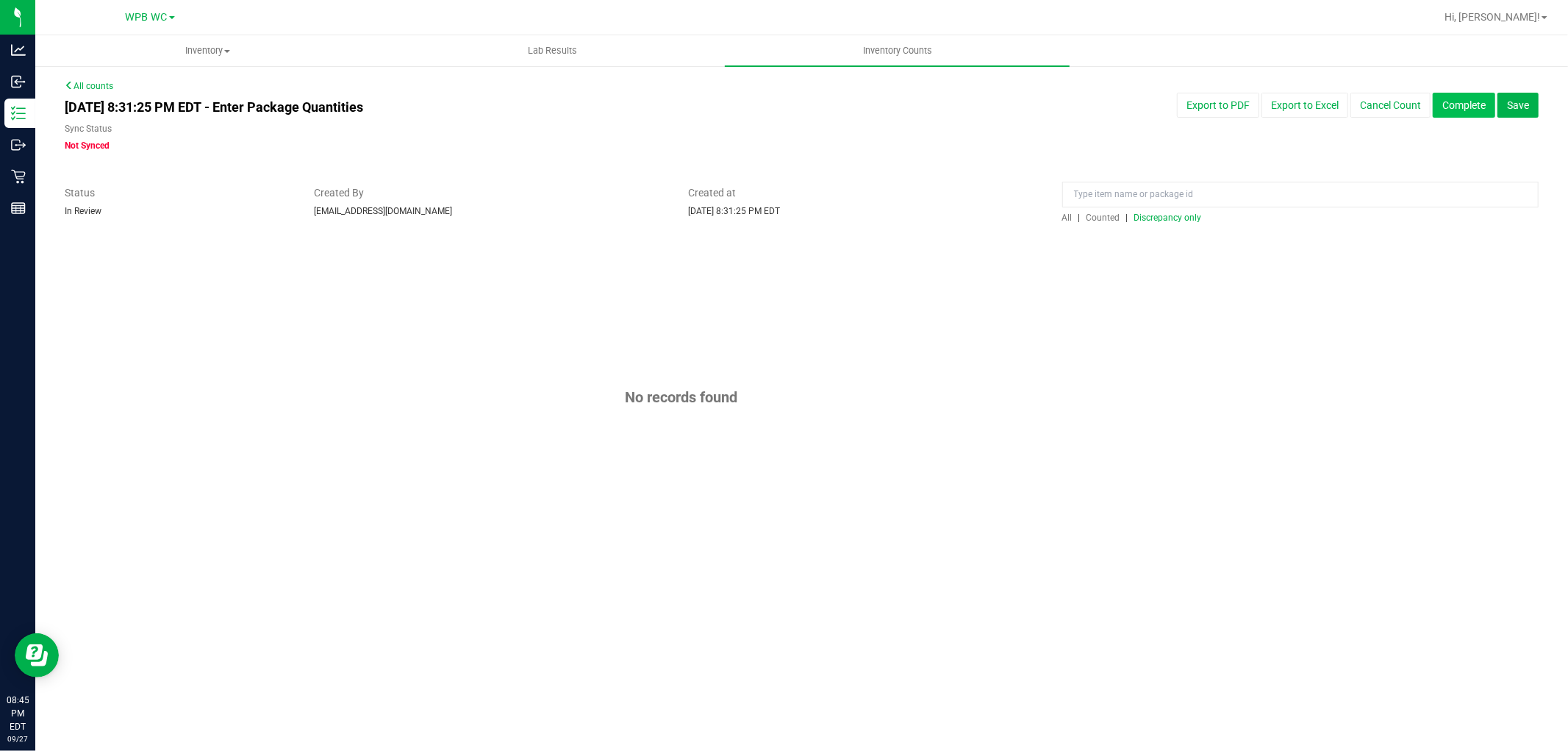
click at [1468, 109] on button "Complete" at bounding box center [1464, 105] width 62 height 25
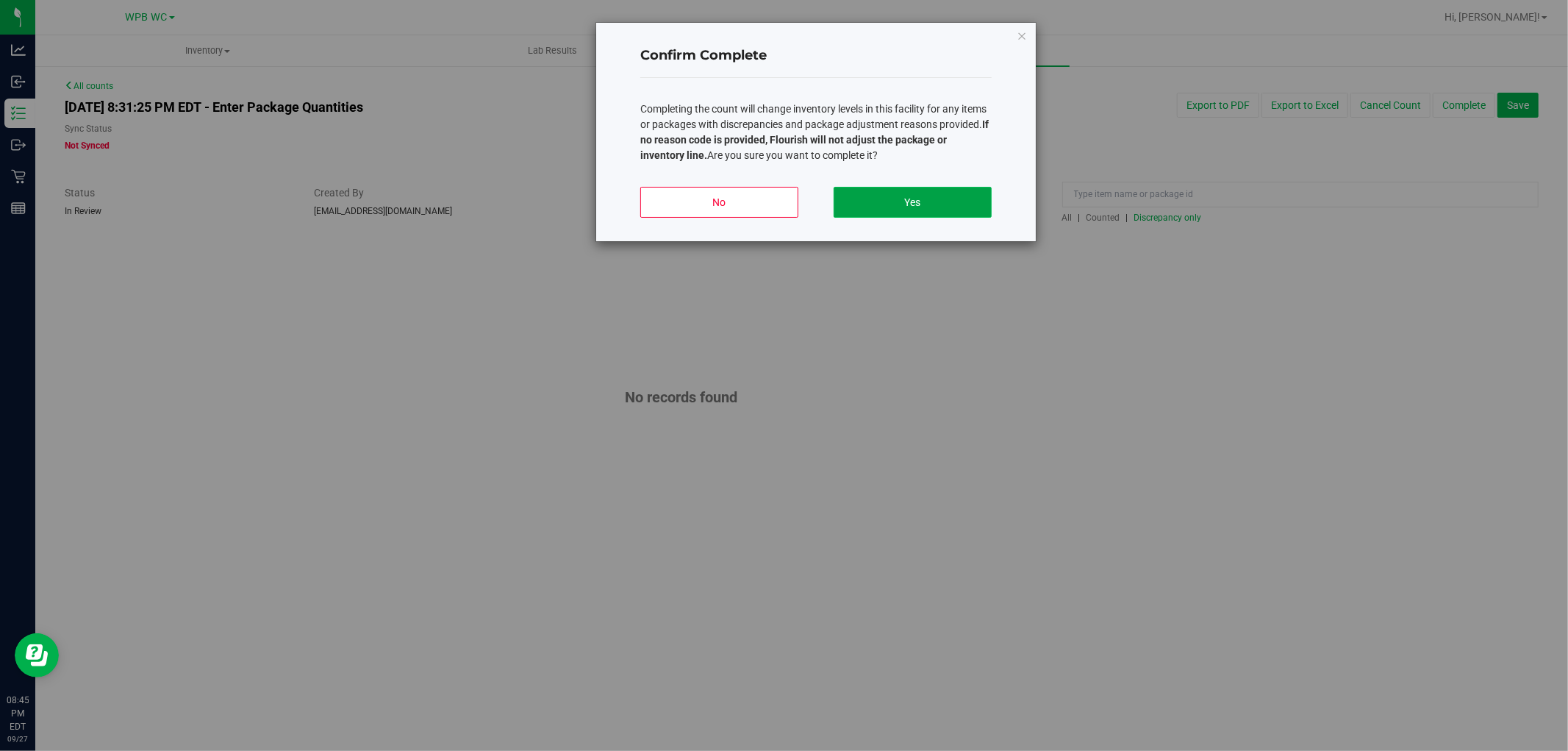
click at [924, 190] on button "Yes" at bounding box center [913, 202] width 158 height 31
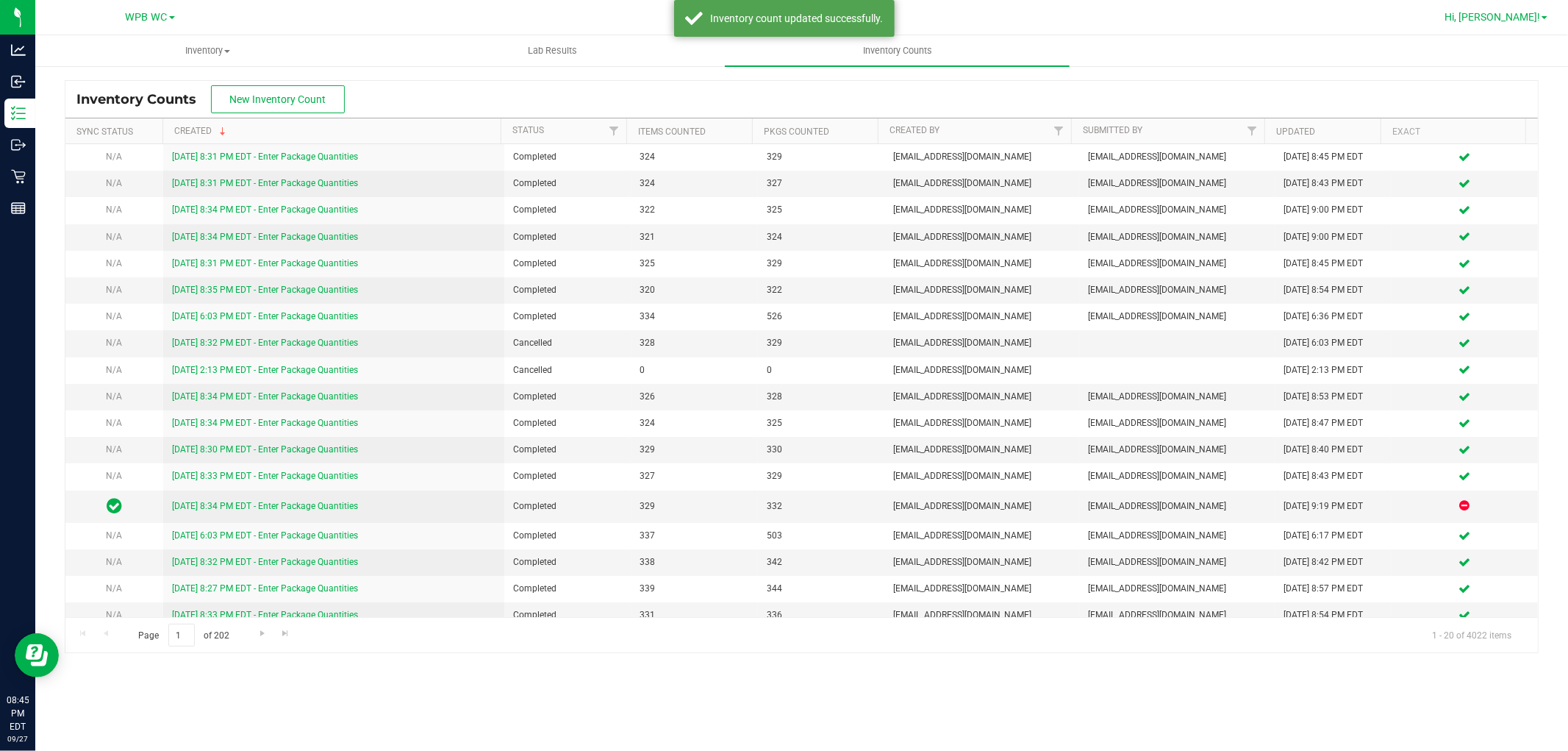
click at [1542, 17] on span at bounding box center [1545, 18] width 6 height 3
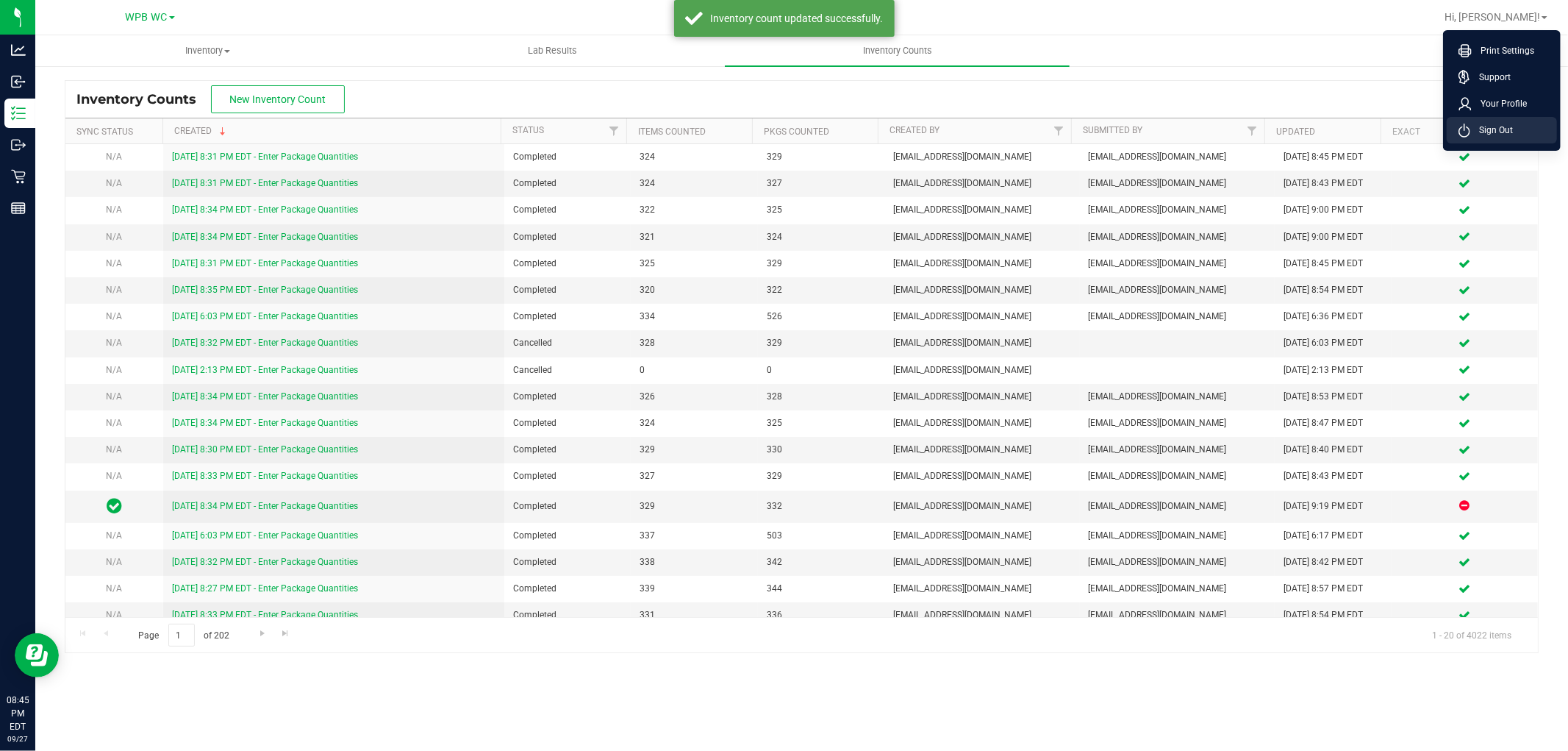
click at [1504, 127] on span "Sign Out" at bounding box center [1492, 131] width 43 height 15
